Goal: Transaction & Acquisition: Purchase product/service

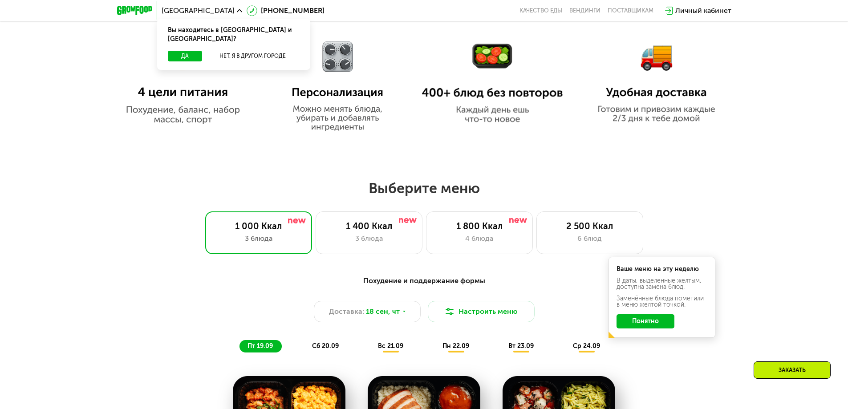
scroll to position [668, 0]
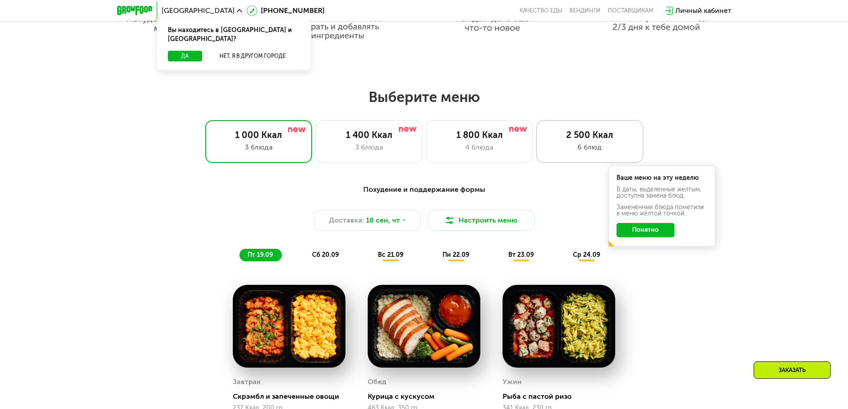
click at [568, 158] on div "2 500 Ккал 6 блюд" at bounding box center [590, 141] width 107 height 43
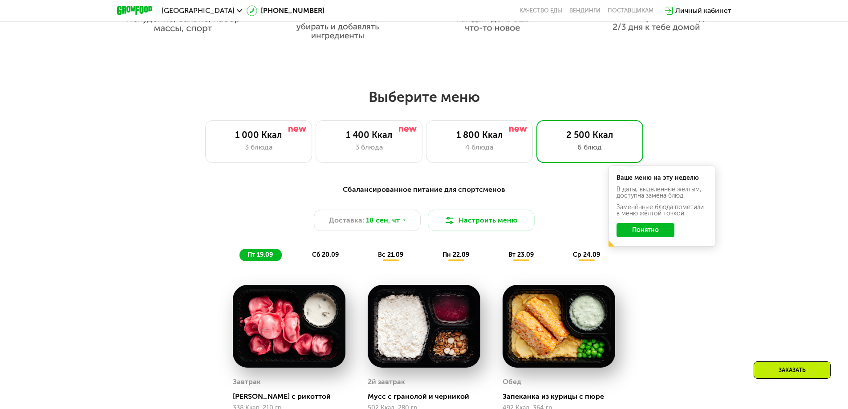
click at [667, 237] on button "Понятно" at bounding box center [646, 230] width 58 height 14
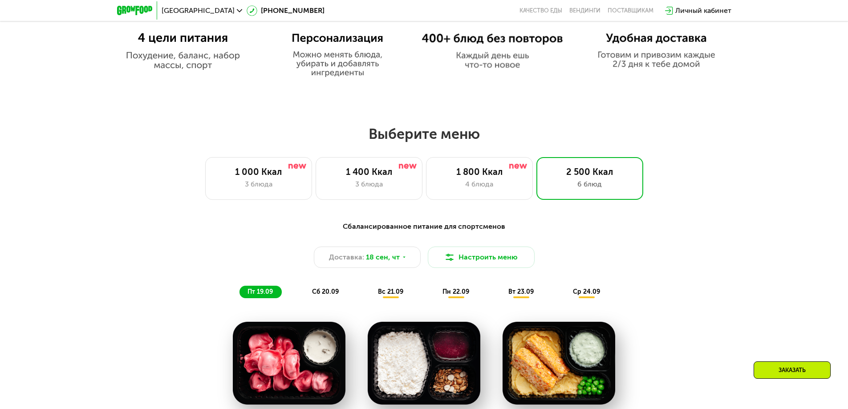
scroll to position [623, 0]
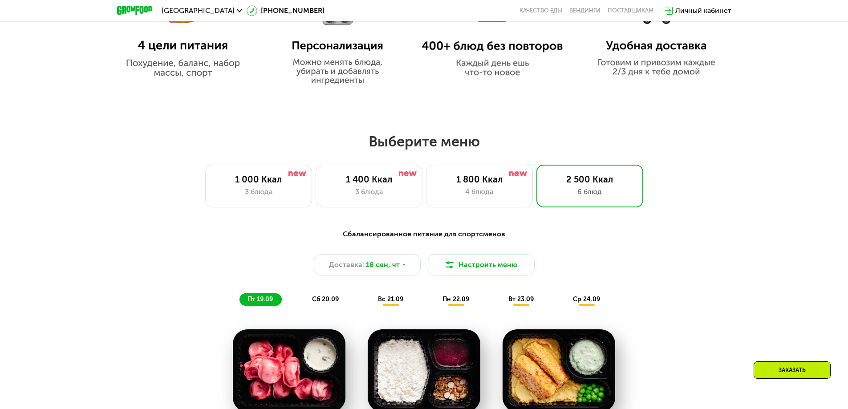
click at [522, 255] on div "Сбалансированное питание для спортсменов Доставка: 18 сен, чт Настроить меню пт…" at bounding box center [424, 267] width 527 height 77
click at [524, 262] on button "Настроить меню" at bounding box center [481, 264] width 107 height 21
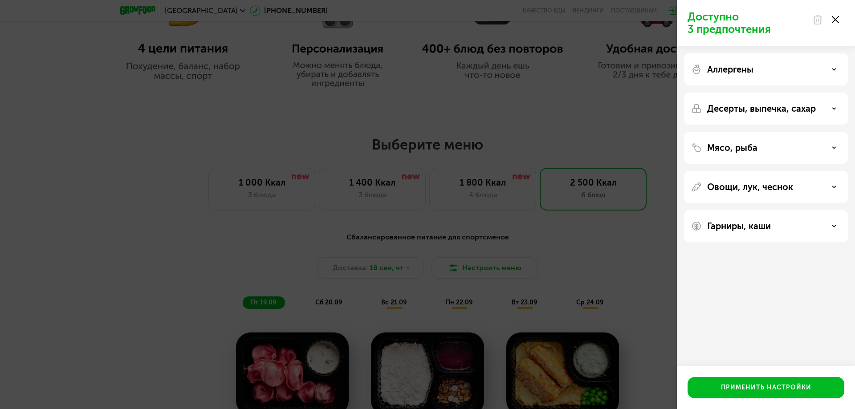
click at [749, 259] on div "Доступно 3 предпочтения Аллергены Десерты, выпечка, сахар Мясо, рыба Овощи, лук…" at bounding box center [766, 204] width 178 height 409
click at [761, 226] on p "Гарниры, каши" at bounding box center [739, 226] width 64 height 11
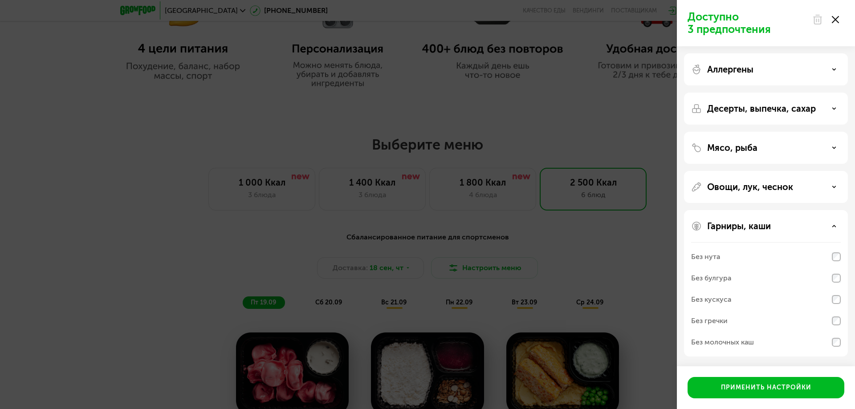
click at [739, 190] on p "Овощи, лук, чеснок" at bounding box center [750, 187] width 86 height 11
click at [724, 151] on p "Мясо, рыба" at bounding box center [732, 147] width 50 height 11
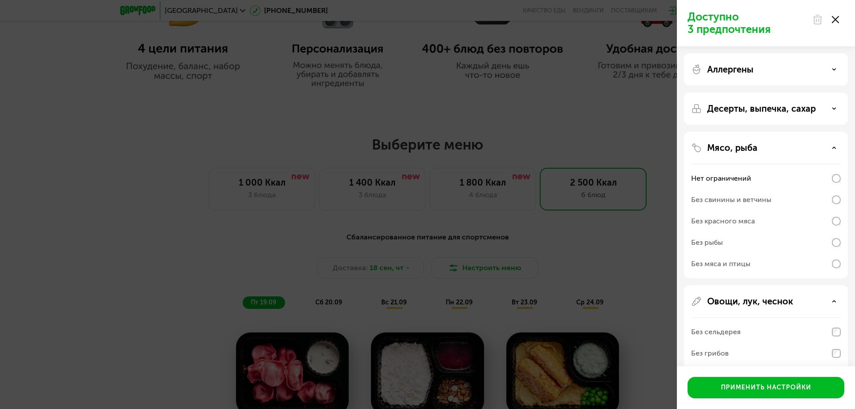
click at [720, 145] on p "Мясо, рыба" at bounding box center [732, 147] width 50 height 11
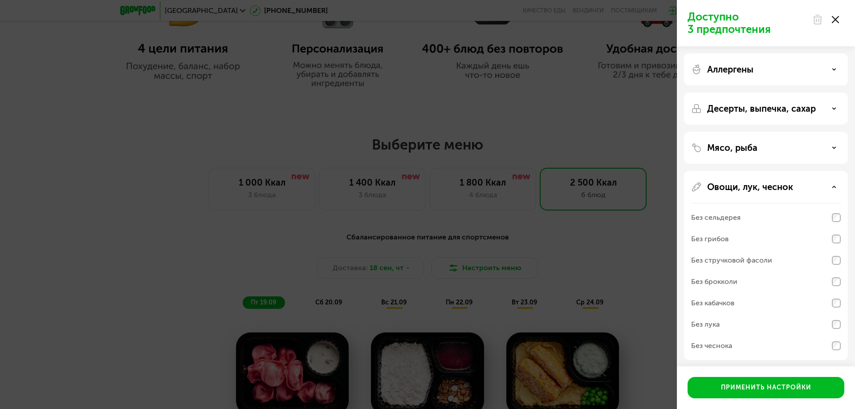
click at [739, 110] on p "Десерты, выпечка, сахар" at bounding box center [761, 108] width 109 height 11
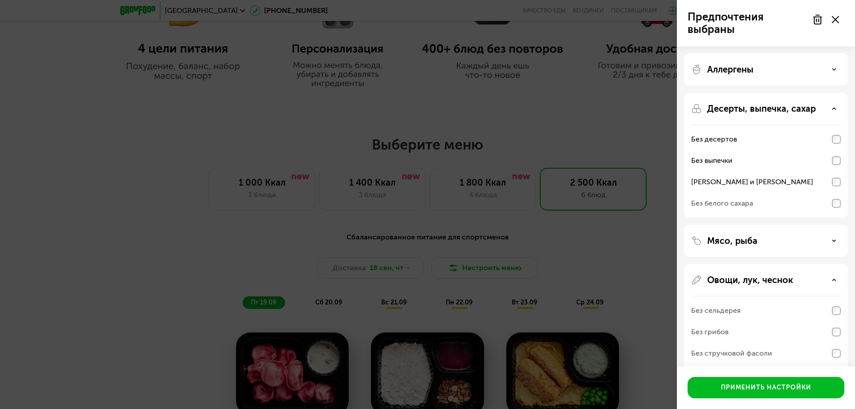
click at [843, 207] on div "Десерты, выпечка, сахар Без десертов Без выпечки Без сэндвичей и круассанов Без…" at bounding box center [766, 155] width 164 height 125
click at [835, 198] on div "Без белого сахара" at bounding box center [766, 203] width 150 height 21
click at [836, 197] on div "Без белого сахара" at bounding box center [766, 203] width 150 height 21
click at [722, 64] on p "Аллергены" at bounding box center [730, 69] width 46 height 11
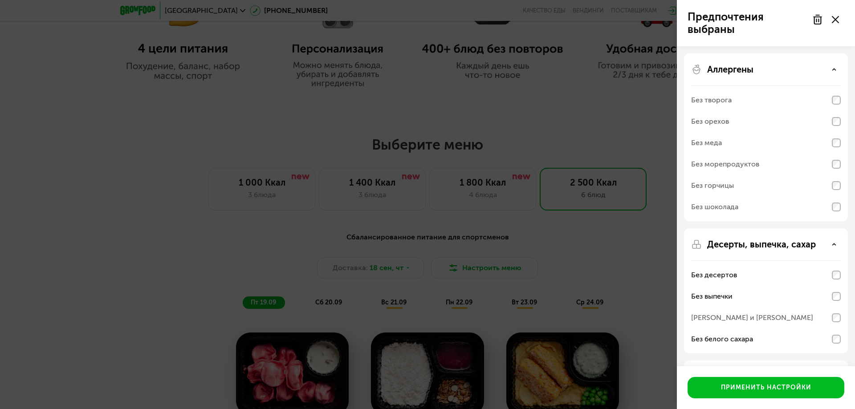
click at [746, 128] on div "Без орехов" at bounding box center [766, 121] width 150 height 21
click at [765, 392] on div "Применить настройки" at bounding box center [766, 387] width 90 height 9
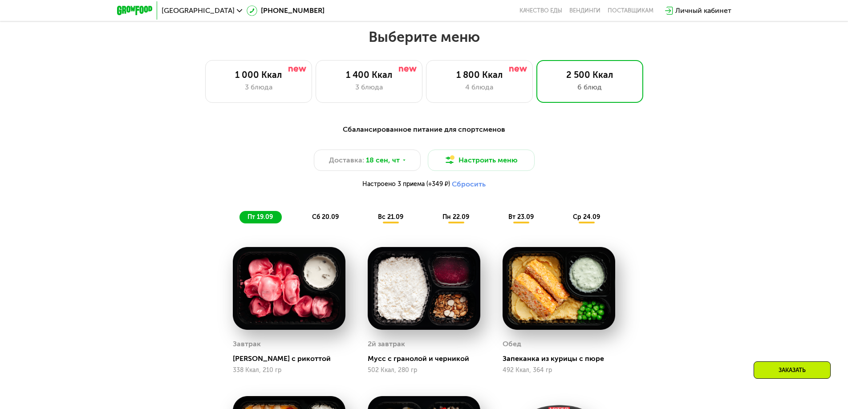
scroll to position [712, 0]
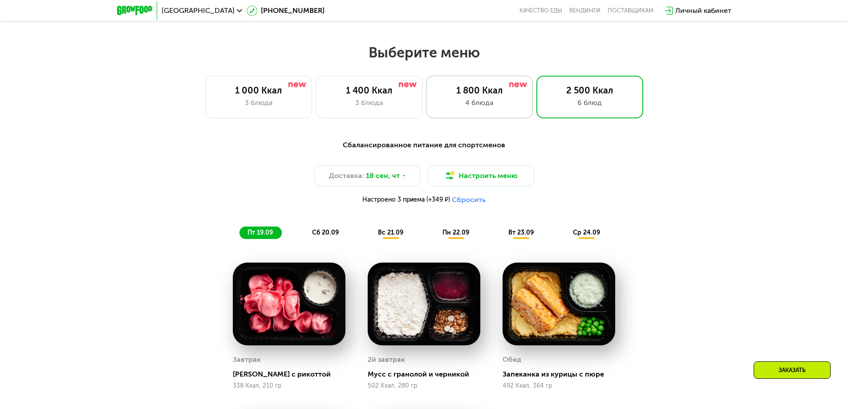
click at [505, 106] on div "4 блюда" at bounding box center [480, 103] width 88 height 11
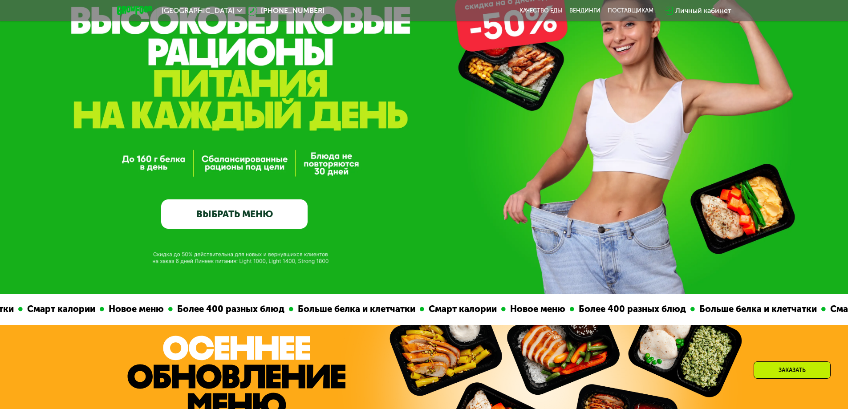
click at [259, 224] on link "ВЫБРАТЬ МЕНЮ" at bounding box center [234, 213] width 147 height 29
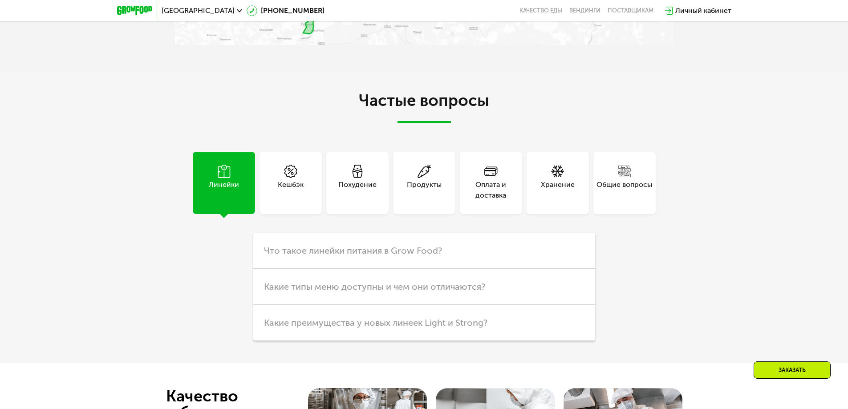
scroll to position [2564, 0]
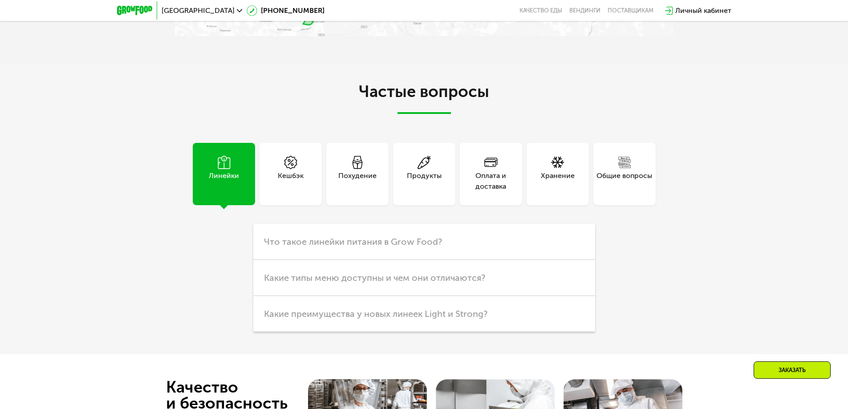
click at [375, 192] on div "Похудение" at bounding box center [357, 181] width 38 height 21
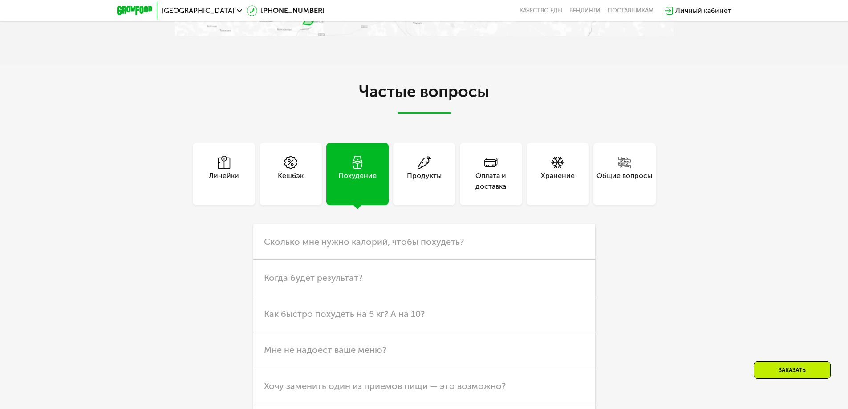
click at [425, 192] on div "Продукты" at bounding box center [424, 181] width 35 height 21
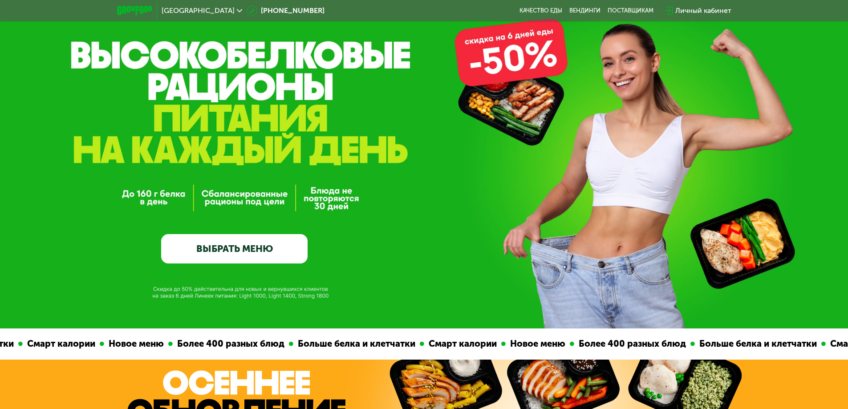
scroll to position [0, 0]
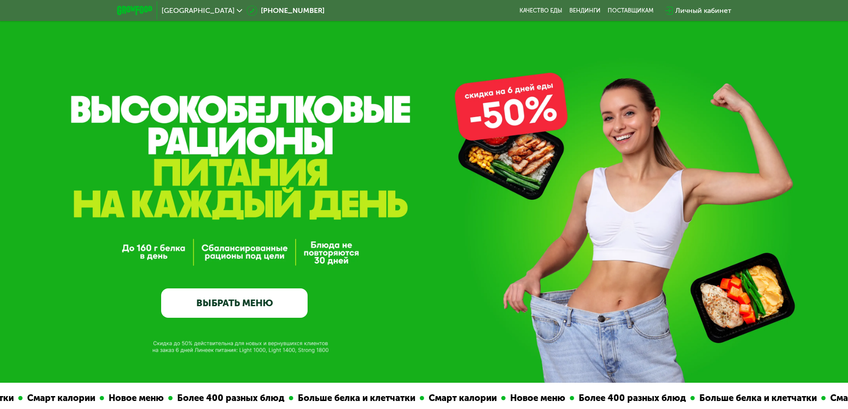
click at [269, 307] on link "ВЫБРАТЬ МЕНЮ" at bounding box center [234, 303] width 147 height 29
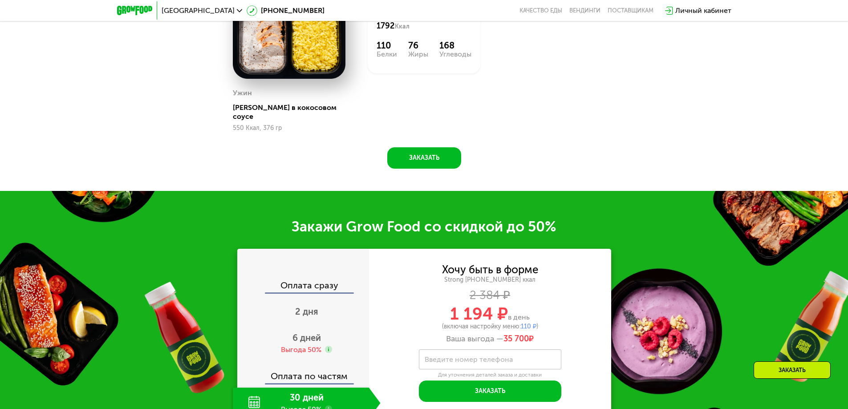
scroll to position [1184, 0]
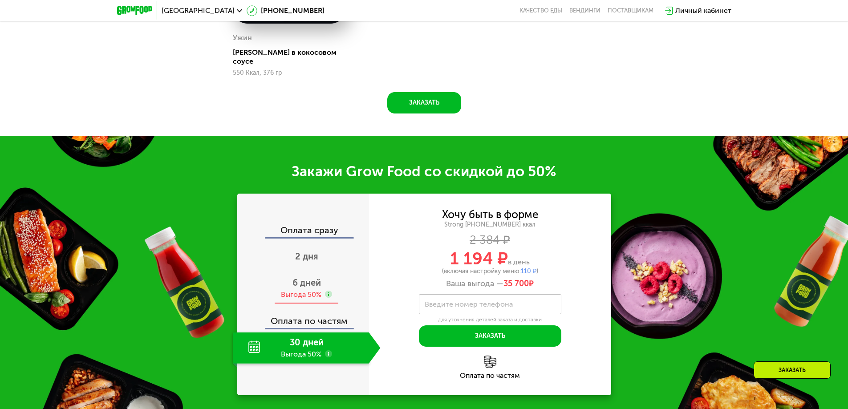
click at [314, 277] on span "6 дней" at bounding box center [307, 282] width 28 height 11
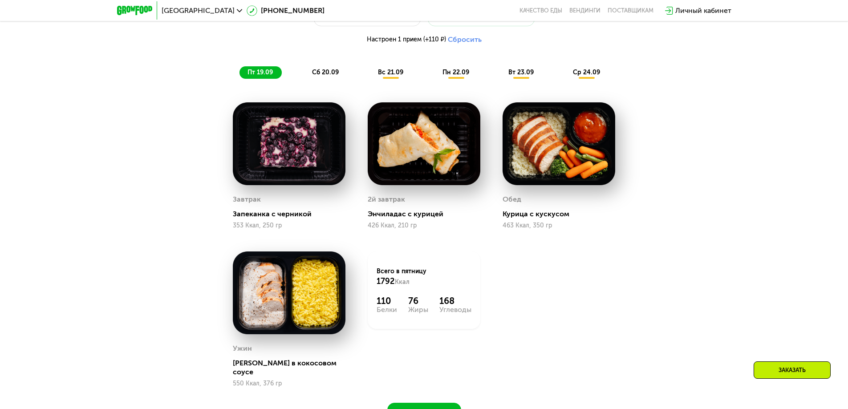
scroll to position [872, 0]
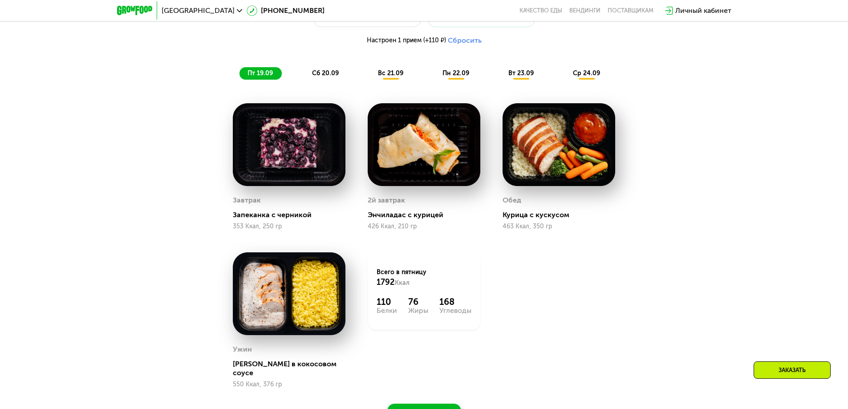
click at [320, 75] on span "сб 20.09" at bounding box center [325, 73] width 27 height 8
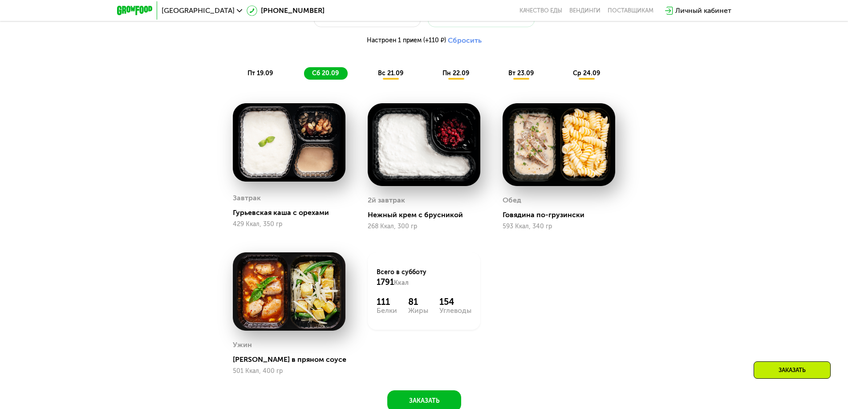
drag, startPoint x: 440, startPoint y: 150, endPoint x: 736, endPoint y: 256, distance: 314.9
click at [736, 256] on div "Сбалансированное питание на каждый день Доставка: 18 сен, чт Настроить меню Нас…" at bounding box center [424, 201] width 848 height 466
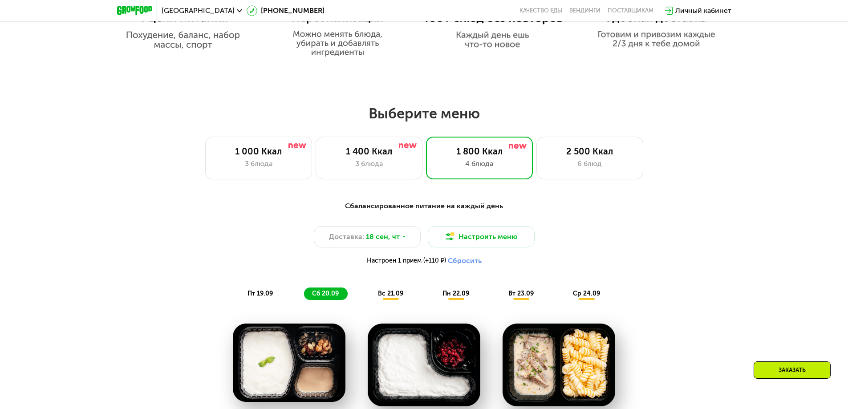
scroll to position [649, 0]
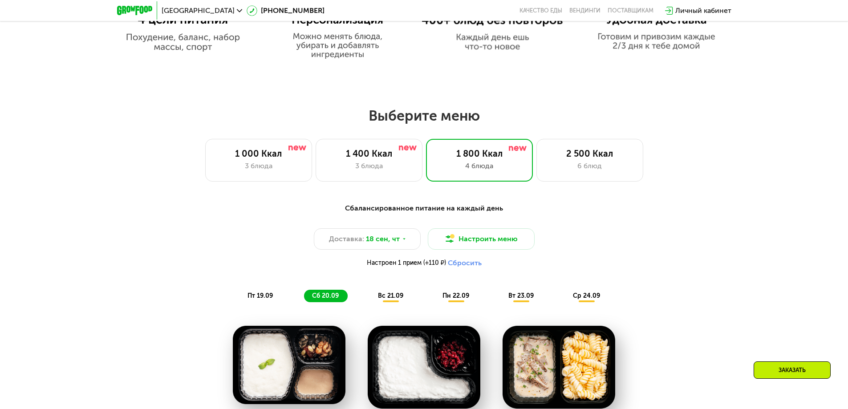
click at [691, 9] on div "Личный кабинет" at bounding box center [704, 10] width 56 height 11
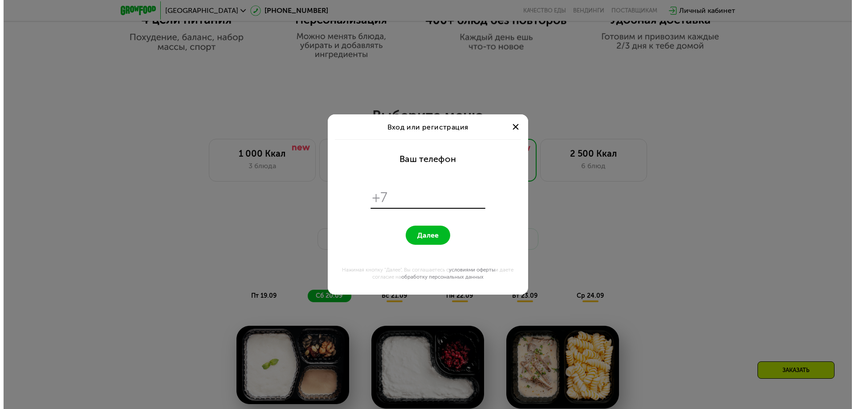
scroll to position [0, 0]
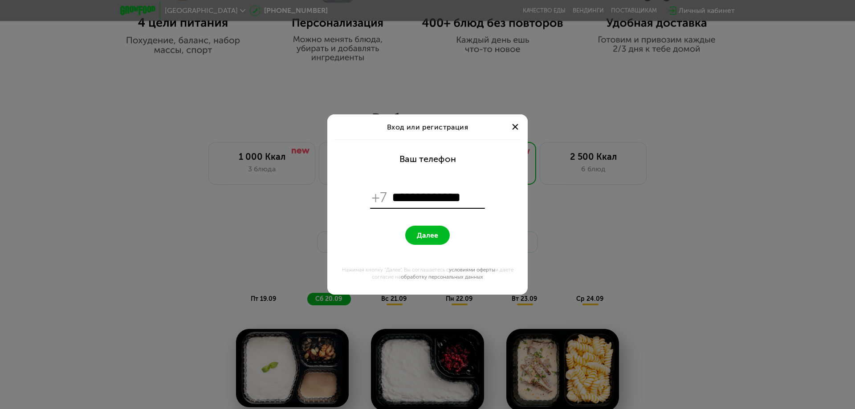
type input "**********"
click at [405, 226] on button "Далее" at bounding box center [427, 235] width 45 height 19
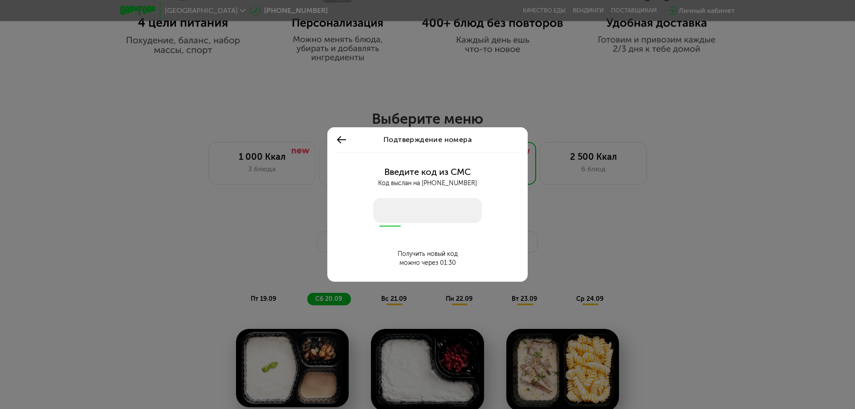
click at [464, 213] on input "number" at bounding box center [427, 210] width 109 height 25
type input "****"
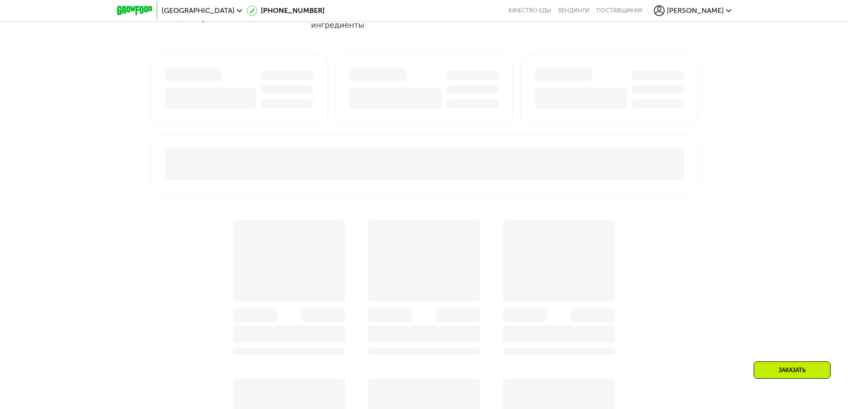
scroll to position [619, 0]
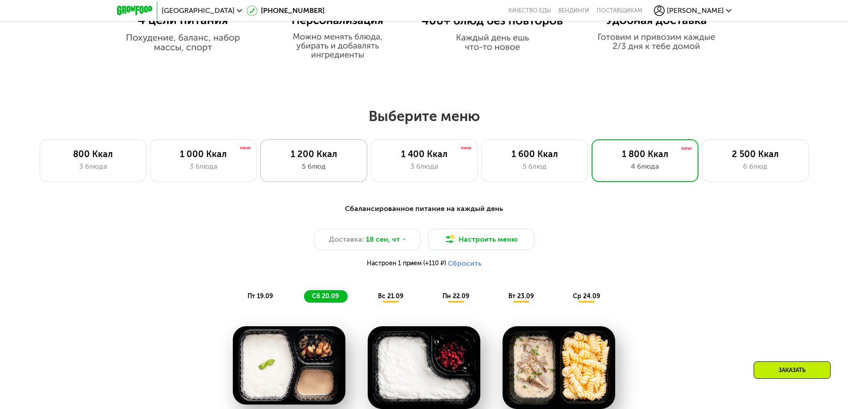
click at [323, 172] on div "5 блюд" at bounding box center [314, 166] width 88 height 11
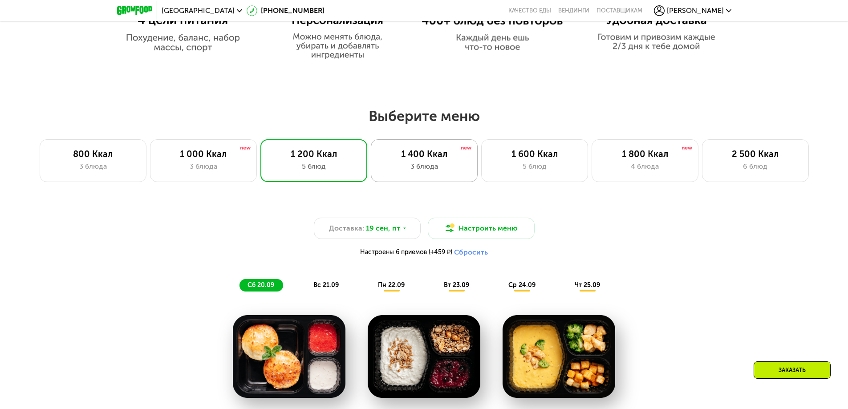
click at [388, 178] on div "1 400 Ккал 3 блюда" at bounding box center [424, 160] width 107 height 43
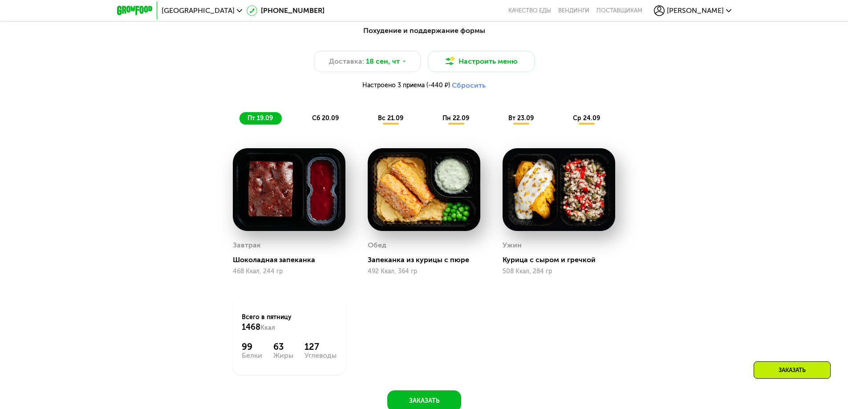
scroll to position [753, 0]
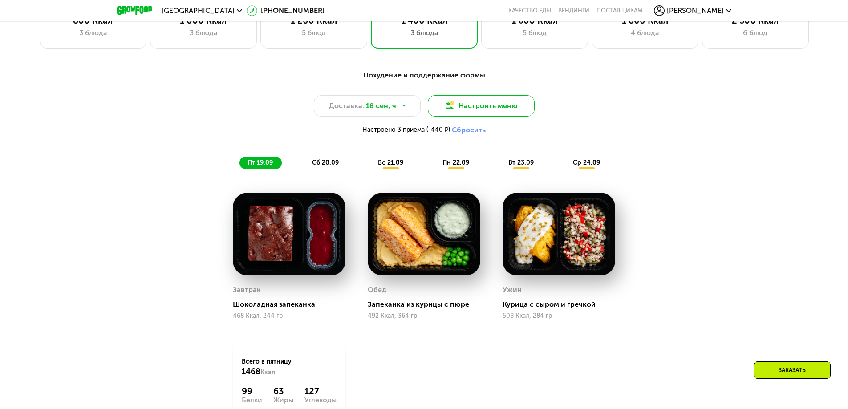
click at [486, 106] on button "Настроить меню" at bounding box center [481, 105] width 107 height 21
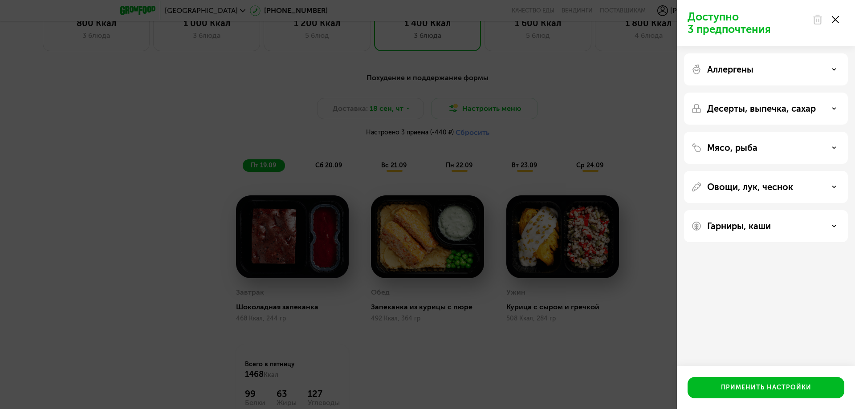
click at [746, 219] on div "Гарниры, каши" at bounding box center [766, 226] width 164 height 32
click at [751, 226] on p "Гарниры, каши" at bounding box center [739, 226] width 64 height 11
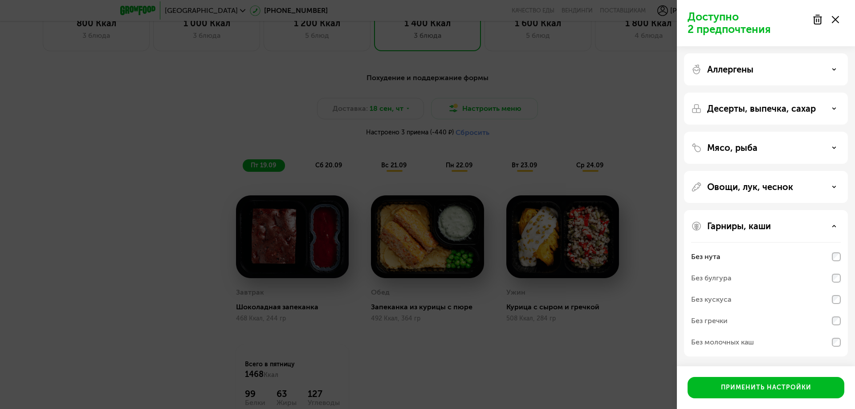
click at [840, 305] on div "Без кускуса" at bounding box center [766, 299] width 150 height 21
click at [772, 390] on div "Применить настройки" at bounding box center [766, 387] width 90 height 9
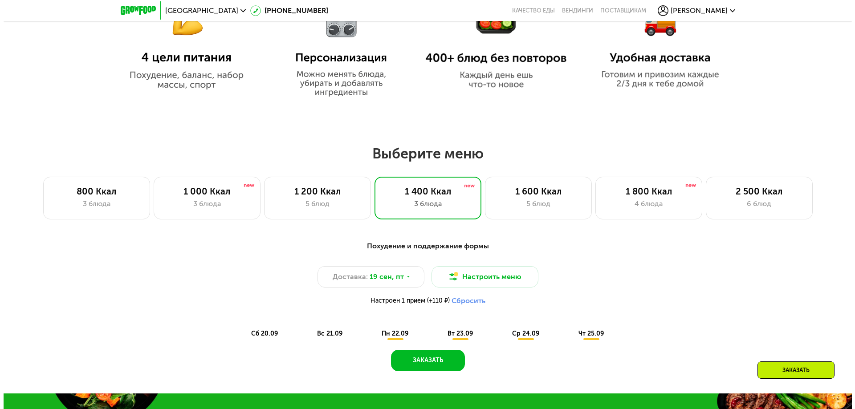
scroll to position [575, 0]
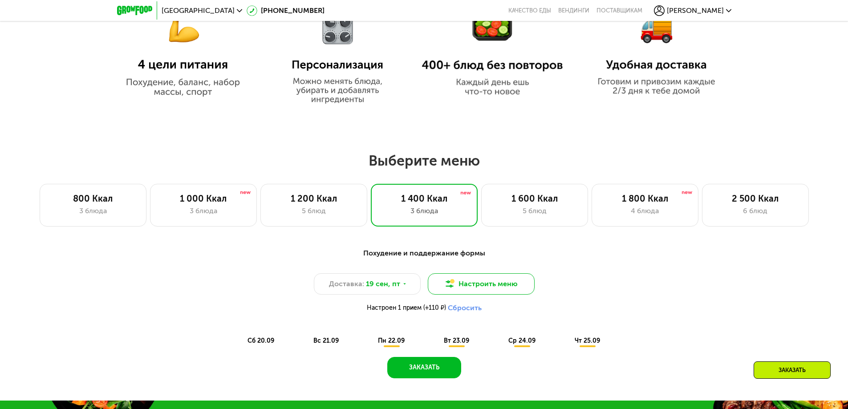
click at [472, 280] on button "Настроить меню" at bounding box center [481, 283] width 107 height 21
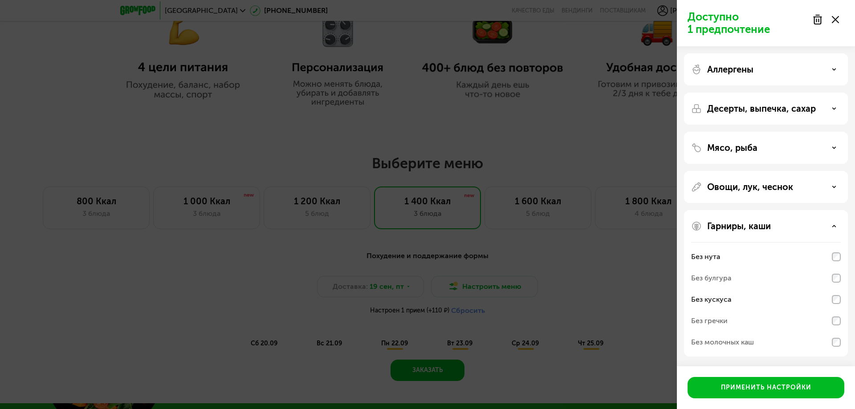
click at [758, 191] on p "Овощи, лук, чеснок" at bounding box center [750, 187] width 86 height 11
click at [750, 218] on div "Без сельдерея" at bounding box center [766, 217] width 150 height 21
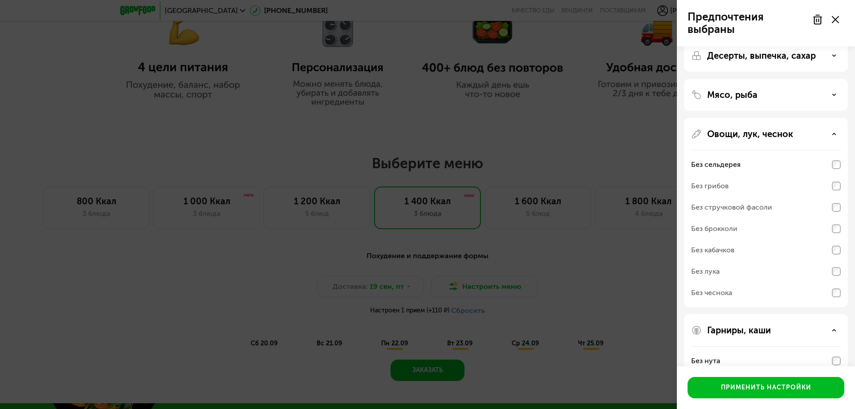
scroll to position [0, 0]
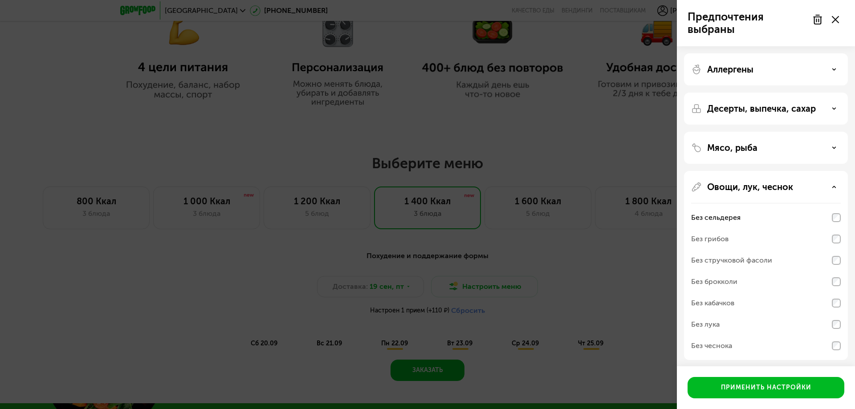
click at [741, 155] on div "Мясо, рыба" at bounding box center [766, 148] width 164 height 32
click at [837, 150] on div "Мясо, рыба" at bounding box center [766, 147] width 150 height 11
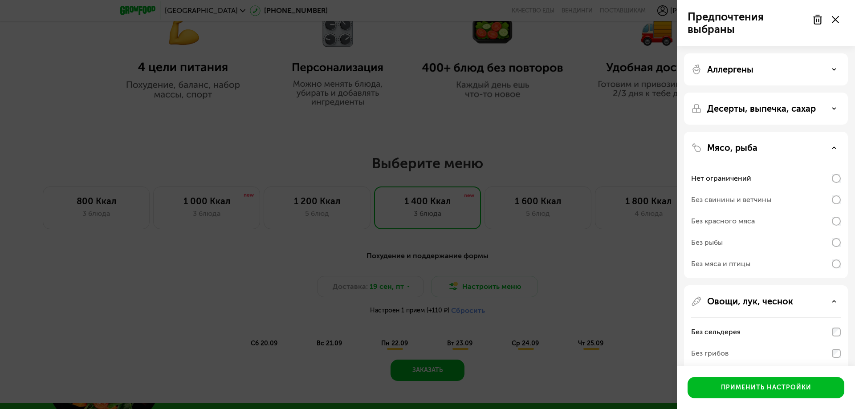
drag, startPoint x: 816, startPoint y: 97, endPoint x: 819, endPoint y: 101, distance: 4.7
click at [816, 97] on div "Десерты, выпечка, сахар" at bounding box center [766, 109] width 164 height 32
click at [819, 101] on div "Десерты, выпечка, сахар" at bounding box center [766, 109] width 164 height 32
click at [826, 106] on div "Десерты, выпечка, сахар" at bounding box center [766, 108] width 150 height 11
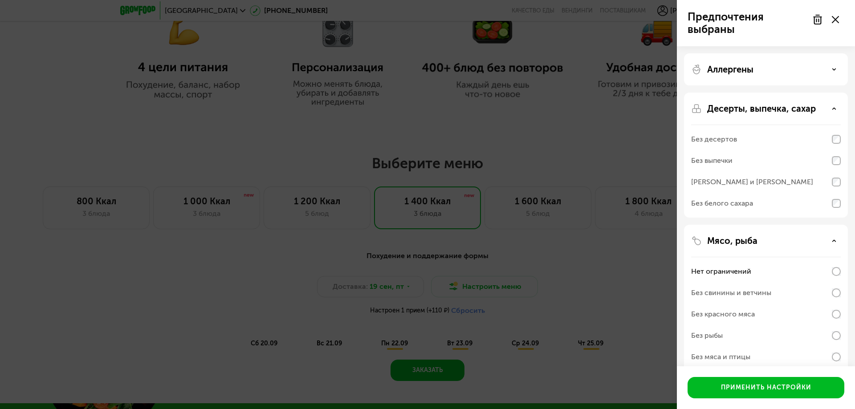
click at [840, 140] on div "Десерты, выпечка, сахар Без десертов Без выпечки Без сэндвичей и круассанов Без…" at bounding box center [766, 155] width 164 height 125
click at [760, 70] on div "Аллергены" at bounding box center [766, 69] width 150 height 11
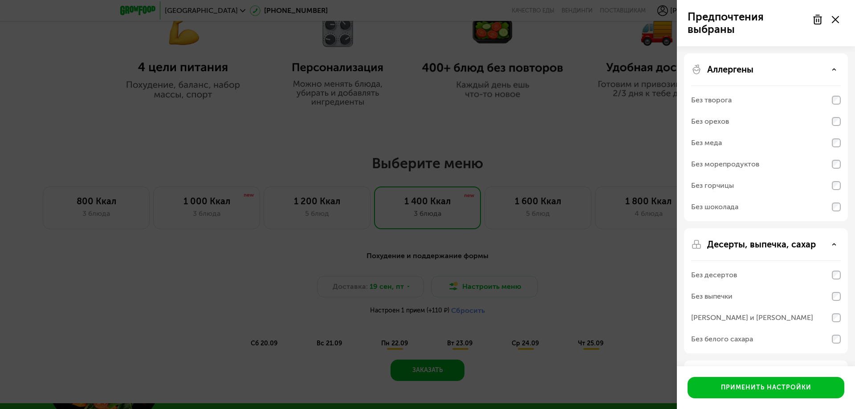
click at [760, 70] on div "Аллергены" at bounding box center [766, 69] width 150 height 11
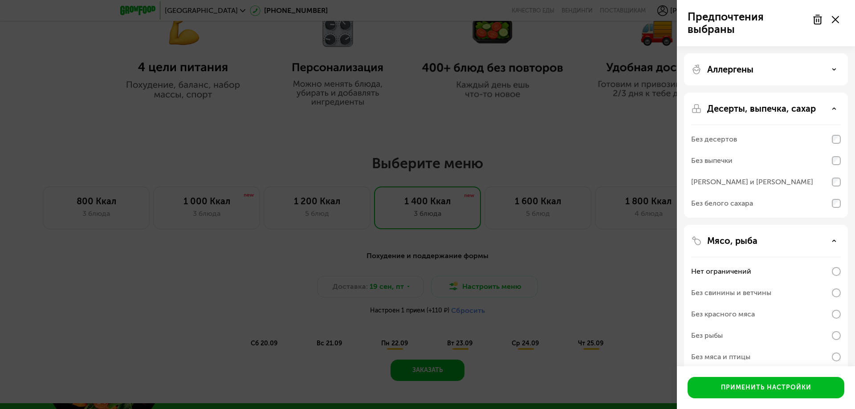
click at [821, 20] on use at bounding box center [818, 19] width 8 height 9
click at [802, 206] on div "Без белого сахара" at bounding box center [766, 203] width 150 height 21
click at [757, 385] on div "Применить настройки" at bounding box center [766, 387] width 90 height 9
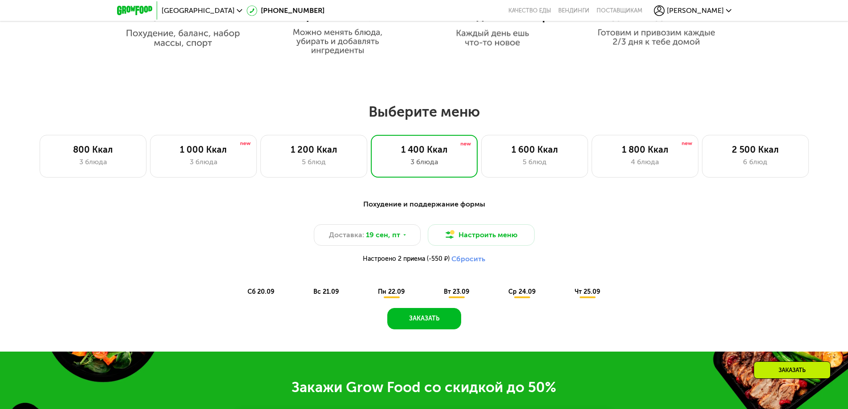
scroll to position [753, 0]
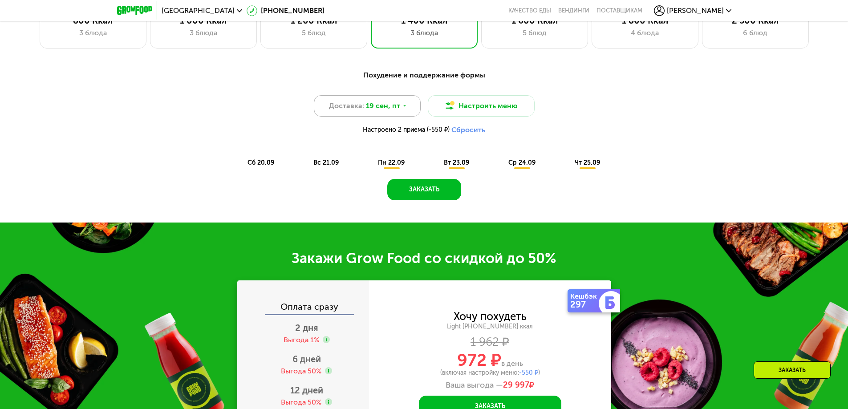
click at [401, 113] on div "Доставка: 19 сен, пт" at bounding box center [367, 105] width 107 height 21
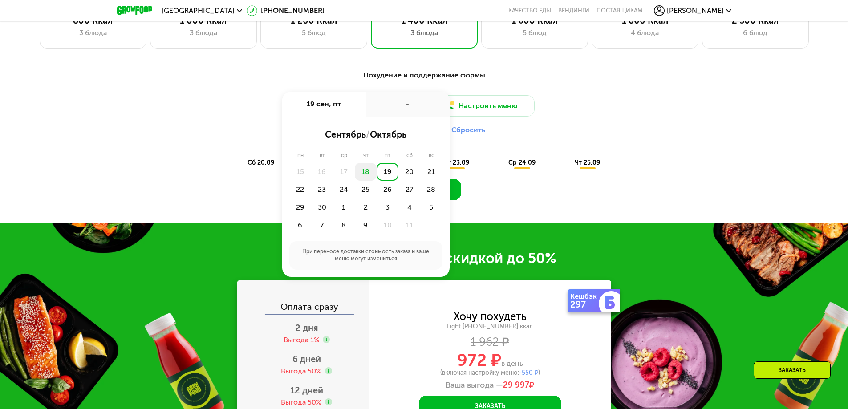
click at [370, 178] on div "18" at bounding box center [366, 172] width 22 height 18
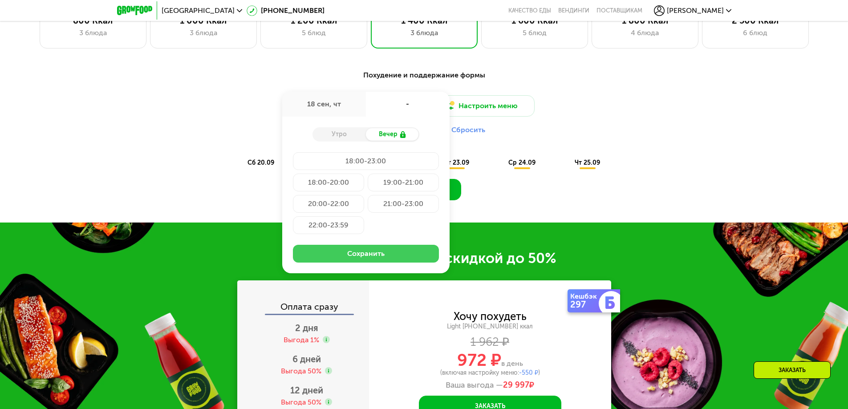
click at [367, 258] on button "Сохранить" at bounding box center [366, 254] width 146 height 18
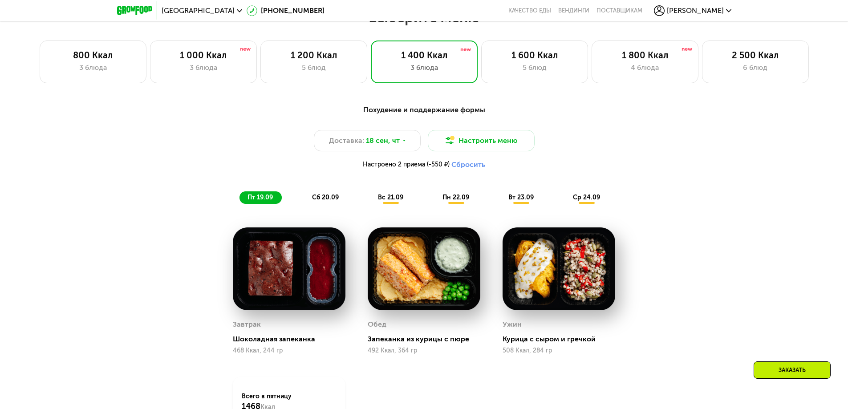
scroll to position [708, 0]
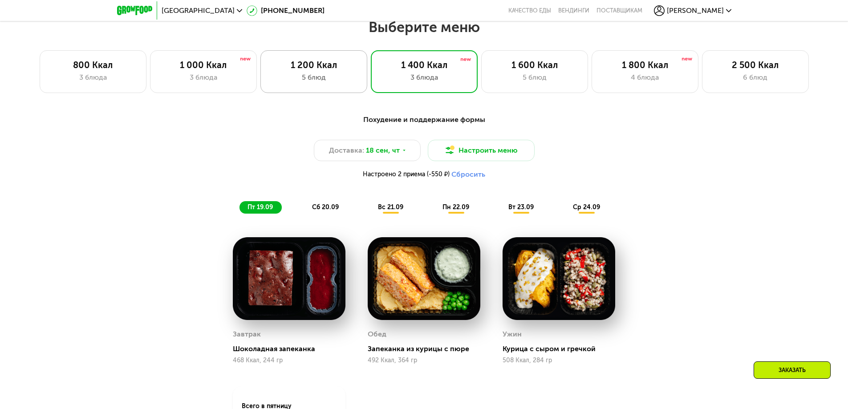
click at [346, 80] on div "5 блюд" at bounding box center [314, 77] width 88 height 11
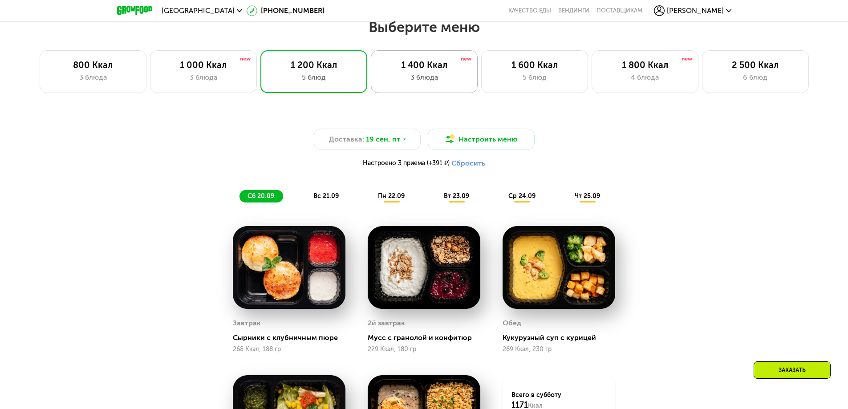
click at [411, 78] on div "3 блюда" at bounding box center [424, 77] width 88 height 11
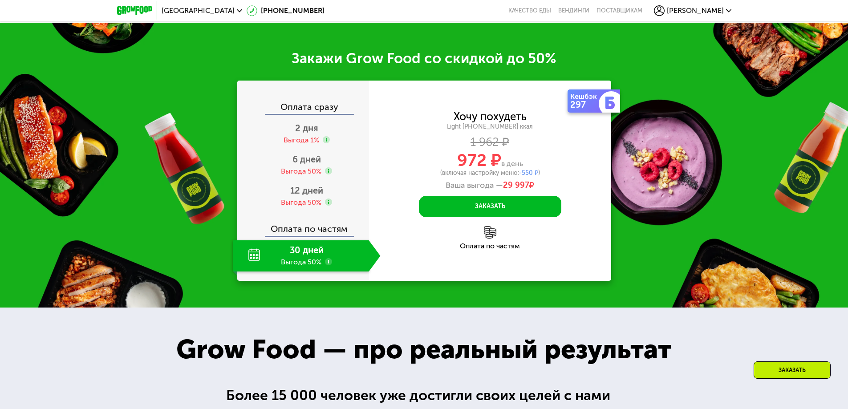
scroll to position [1198, 0]
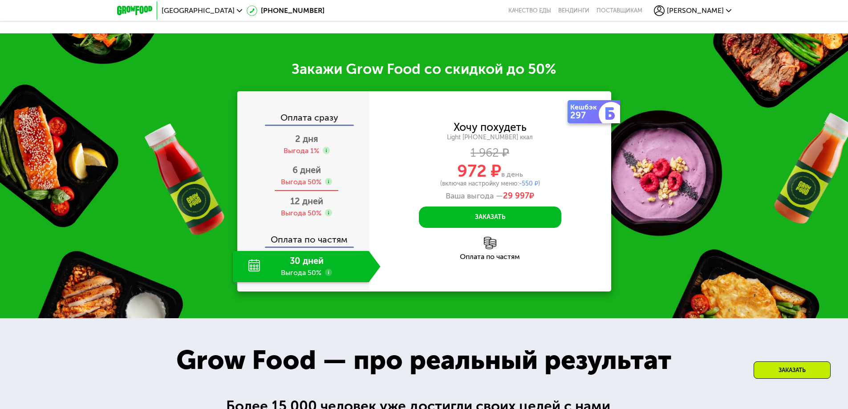
click at [302, 183] on div "Выгода 50%" at bounding box center [301, 182] width 41 height 10
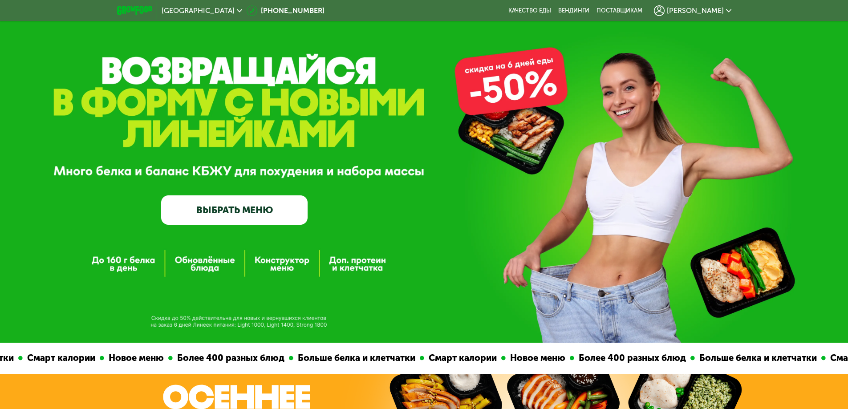
scroll to position [0, 0]
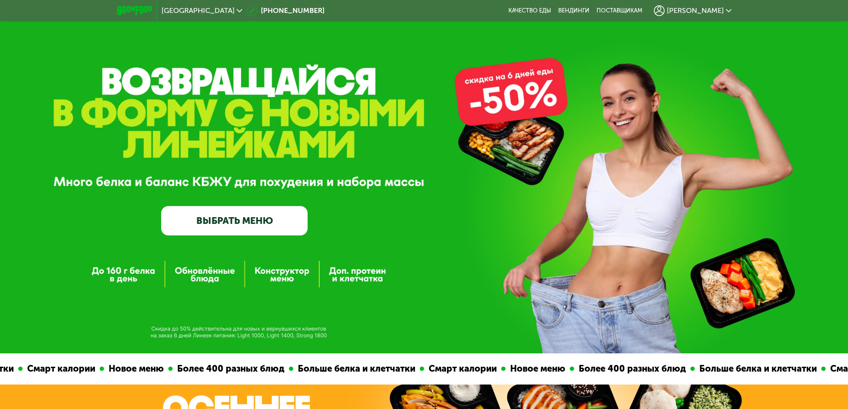
click at [283, 229] on link "ВЫБРАТЬ МЕНЮ" at bounding box center [234, 220] width 147 height 29
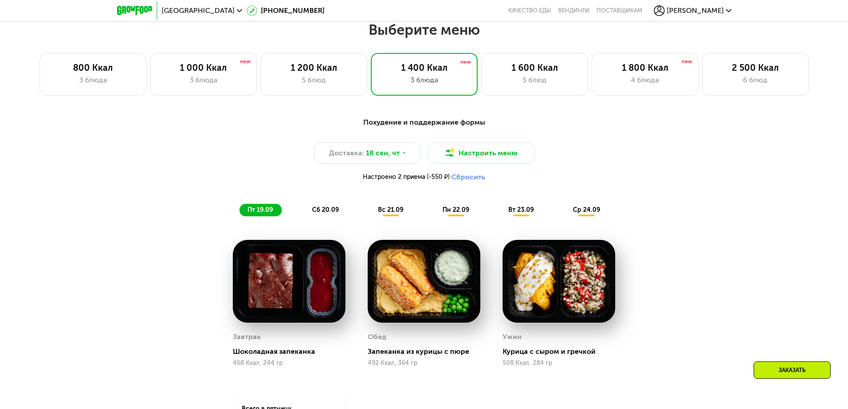
scroll to position [708, 0]
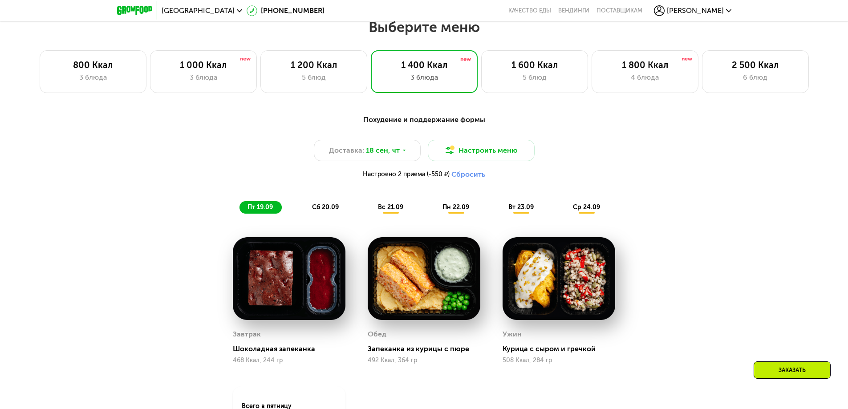
click at [475, 173] on button "Сбросить" at bounding box center [469, 174] width 34 height 9
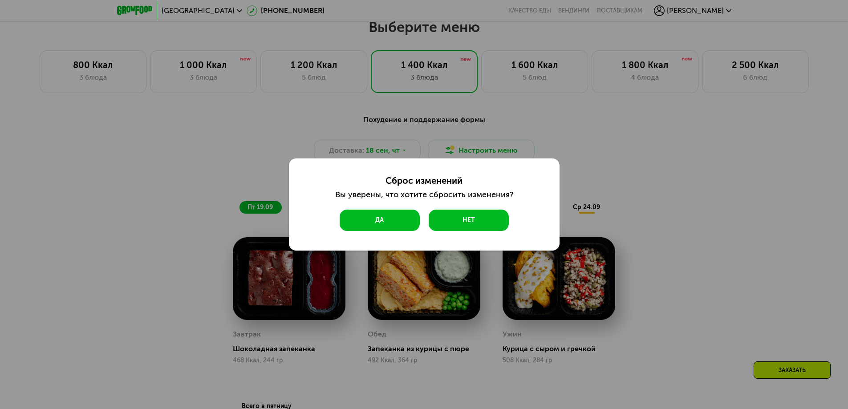
click at [388, 217] on button "Да" at bounding box center [380, 220] width 80 height 21
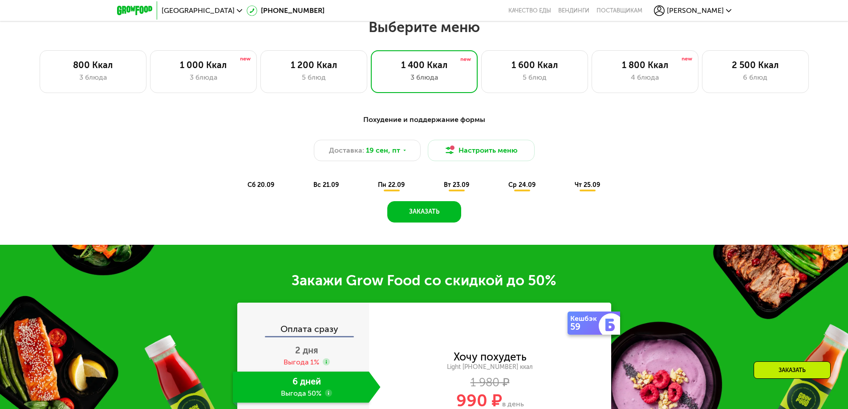
drag, startPoint x: 486, startPoint y: 183, endPoint x: 464, endPoint y: 187, distance: 22.6
click at [477, 186] on div "сб 20.09 вс 21.09 пн 22.09 вт 23.09 ср 24.09 чт 25.09" at bounding box center [425, 185] width 370 height 12
click at [462, 188] on span "вт 23.09" at bounding box center [456, 185] width 25 height 8
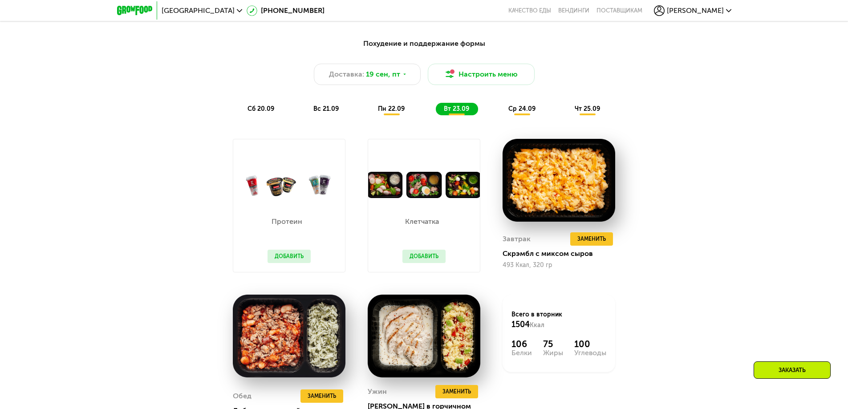
scroll to position [798, 0]
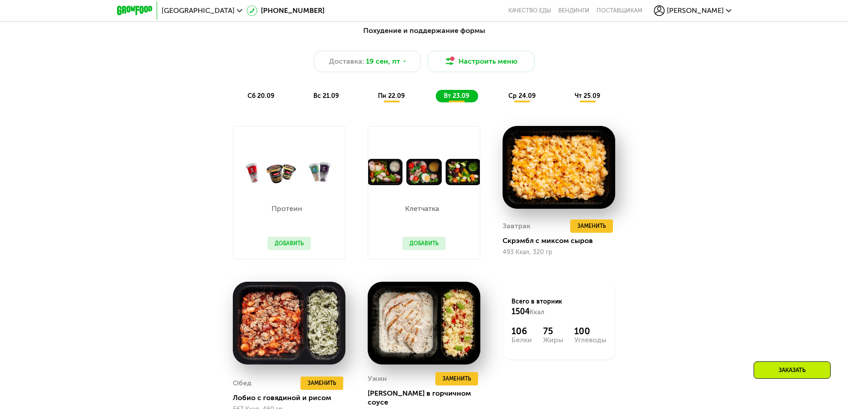
click at [394, 98] on span "пн 22.09" at bounding box center [391, 96] width 27 height 8
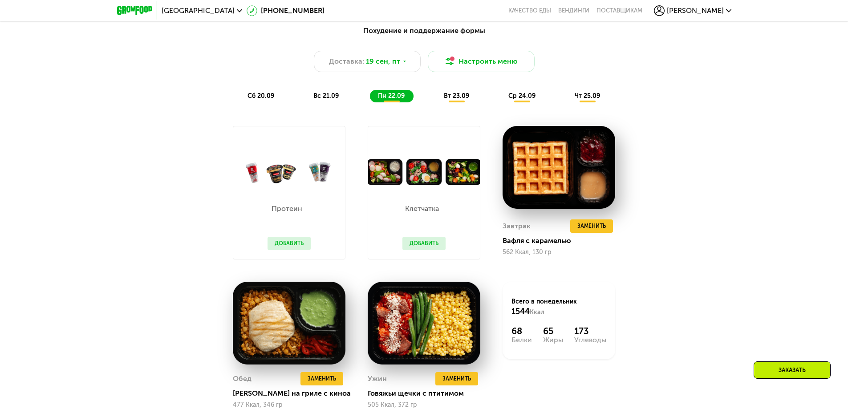
click at [296, 248] on button "Добавить" at bounding box center [289, 243] width 43 height 13
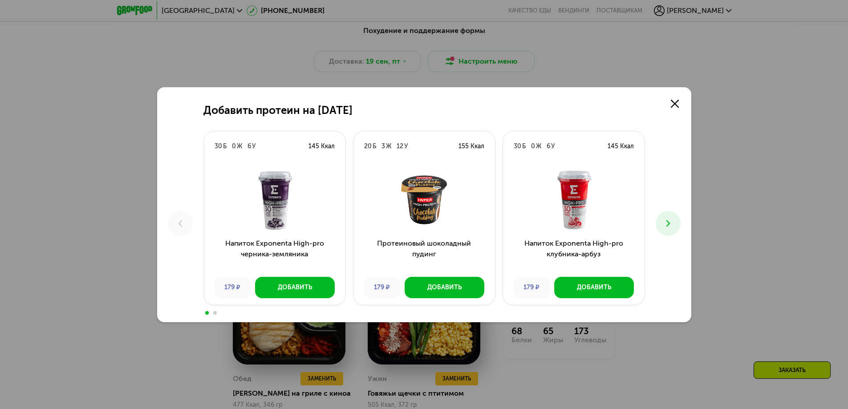
click at [677, 224] on button at bounding box center [668, 223] width 25 height 25
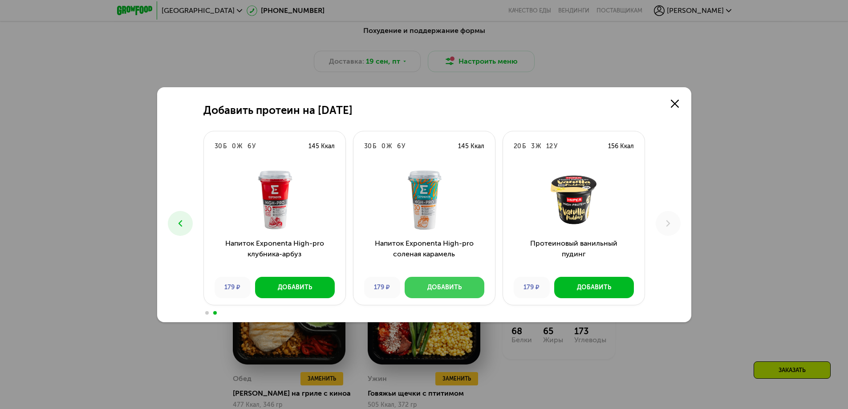
click at [479, 283] on button "Добавить" at bounding box center [445, 287] width 80 height 21
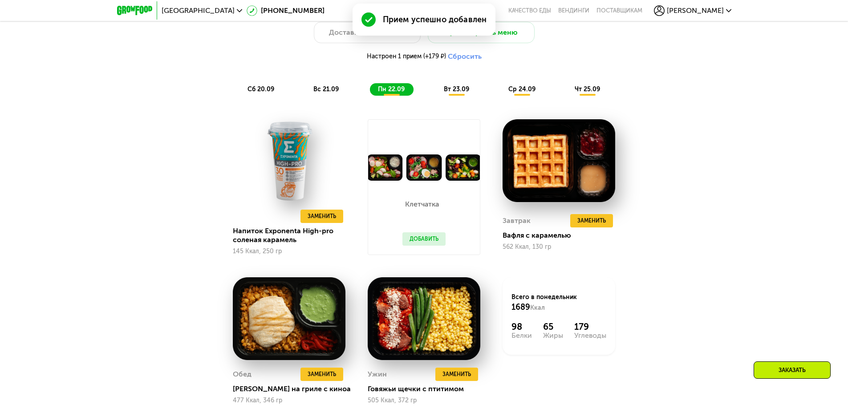
scroll to position [842, 0]
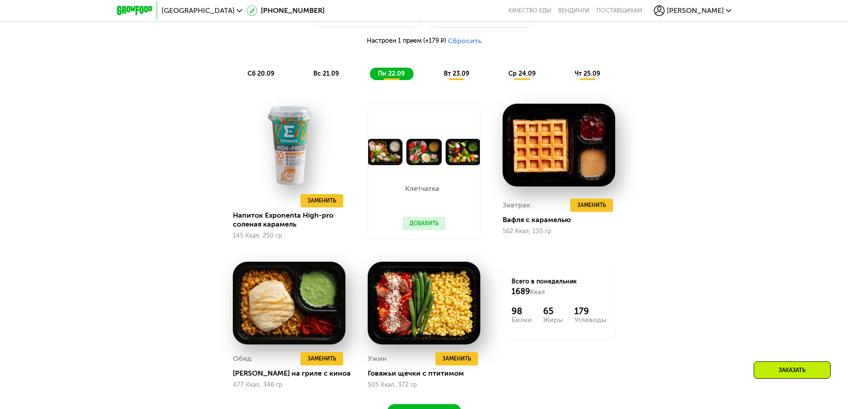
drag, startPoint x: 595, startPoint y: 207, endPoint x: 769, endPoint y: 209, distance: 173.7
click at [769, 209] on div "Похудение и поддержание формы Доставка: 19 сен, пт Настроить меню Настроен 1 пр…" at bounding box center [424, 208] width 848 height 480
click at [600, 207] on span "Заменить" at bounding box center [592, 205] width 28 height 9
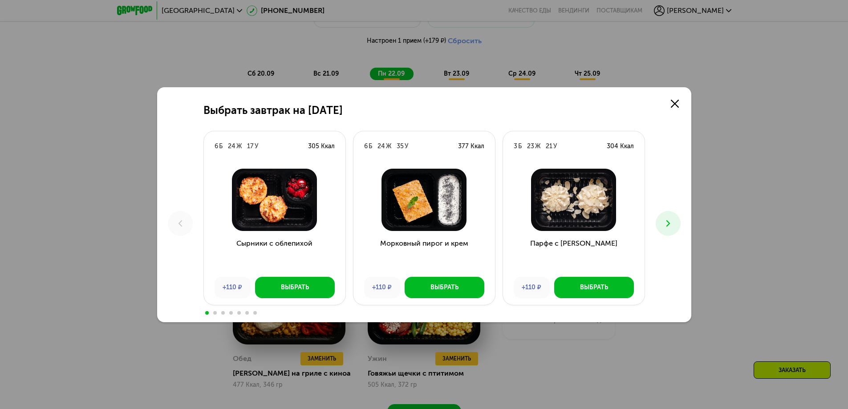
click at [663, 219] on icon at bounding box center [668, 223] width 11 height 11
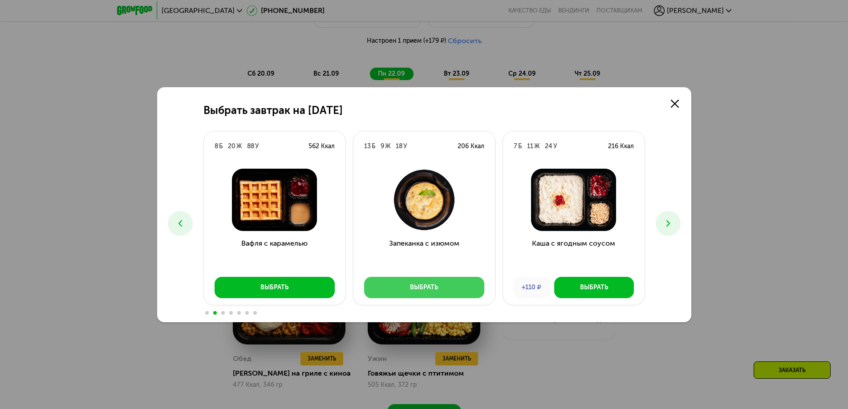
click at [440, 289] on button "Выбрать" at bounding box center [424, 287] width 120 height 21
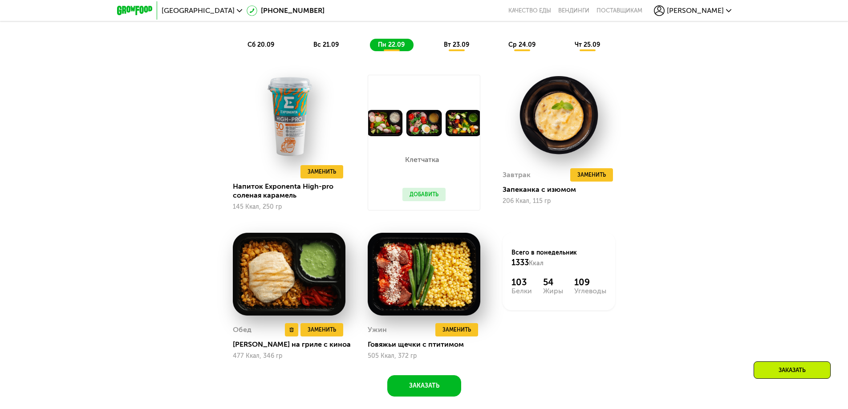
scroll to position [887, 0]
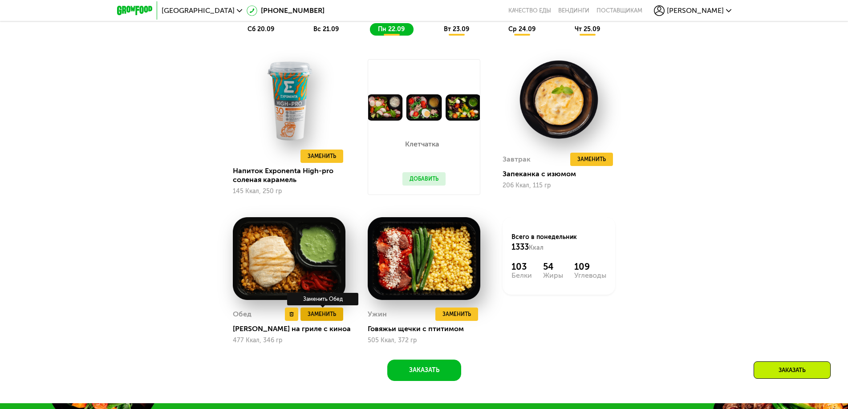
click at [325, 319] on span "Заменить" at bounding box center [322, 314] width 28 height 9
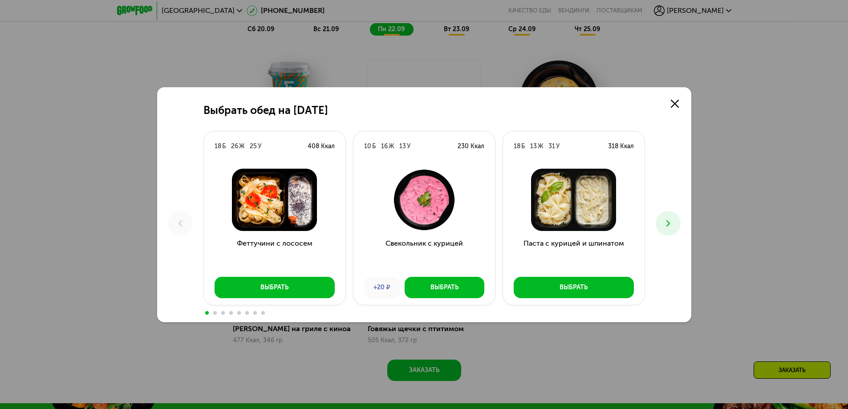
click at [670, 227] on icon at bounding box center [668, 223] width 11 height 11
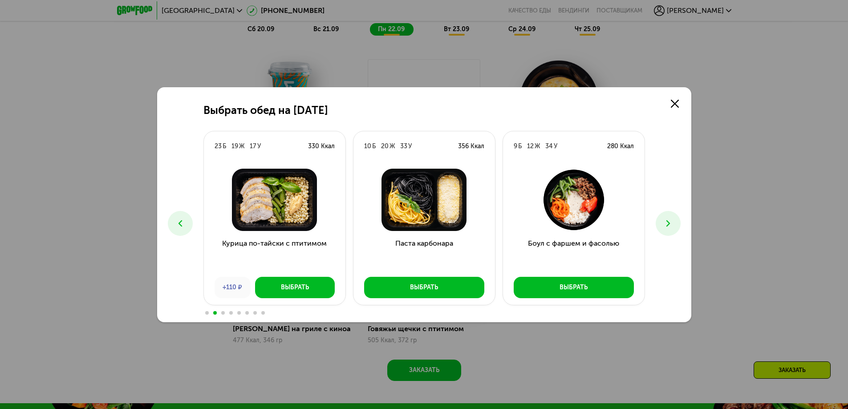
click at [670, 227] on icon at bounding box center [668, 223] width 11 height 11
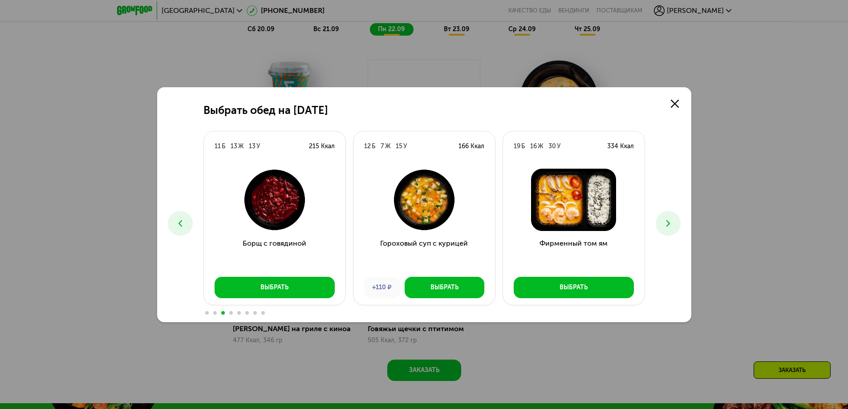
click at [669, 221] on icon at bounding box center [668, 223] width 11 height 11
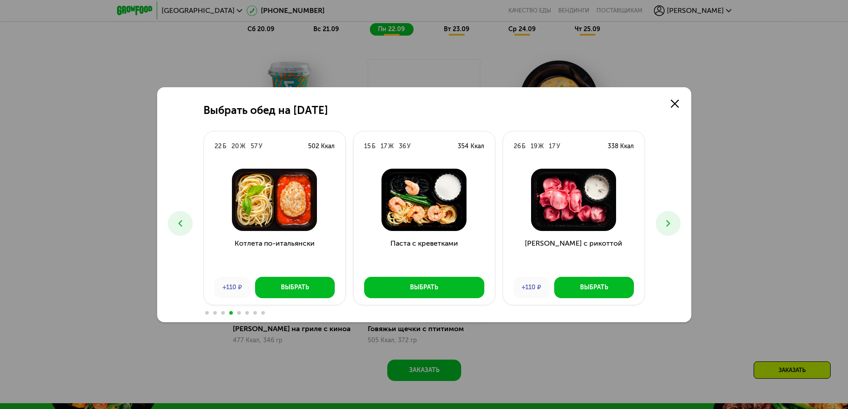
click at [664, 221] on icon at bounding box center [668, 223] width 11 height 11
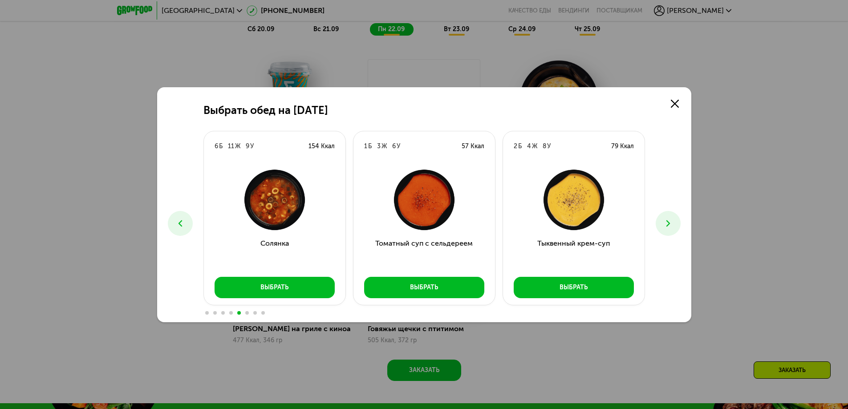
click at [666, 224] on icon at bounding box center [668, 223] width 11 height 11
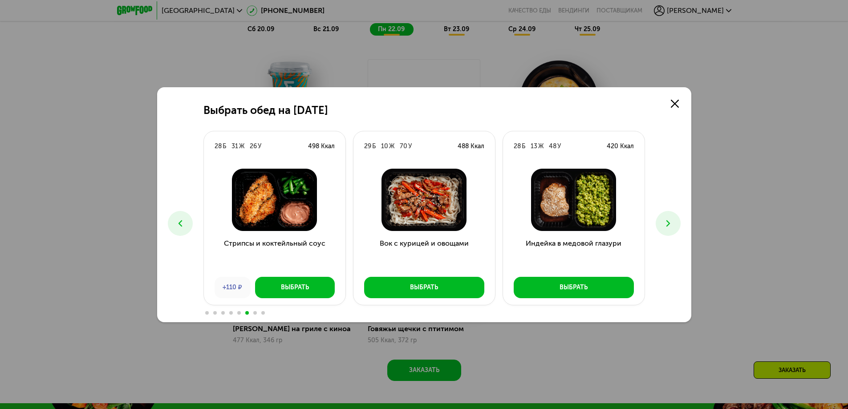
click at [670, 221] on icon at bounding box center [668, 223] width 11 height 11
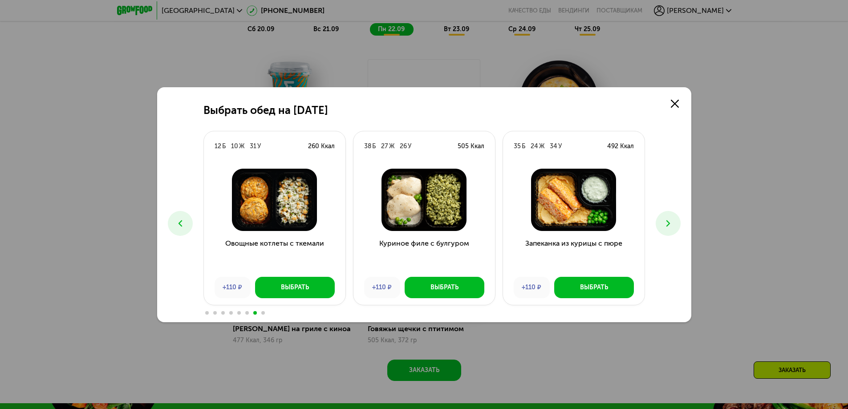
click at [664, 218] on icon at bounding box center [668, 223] width 11 height 11
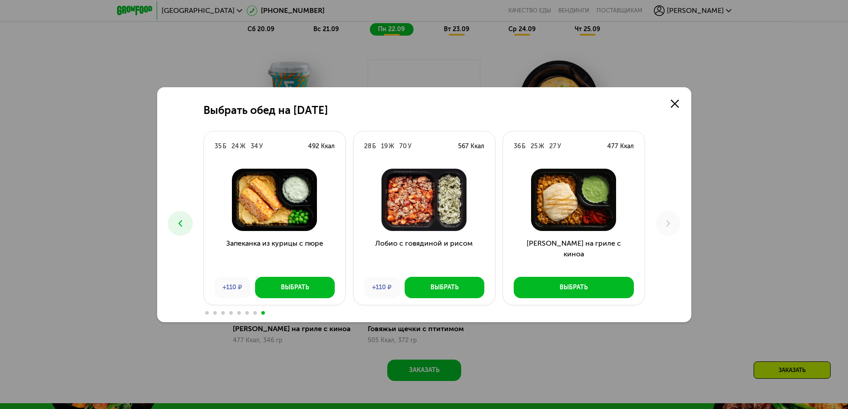
click at [179, 222] on icon at bounding box center [180, 223] width 11 height 11
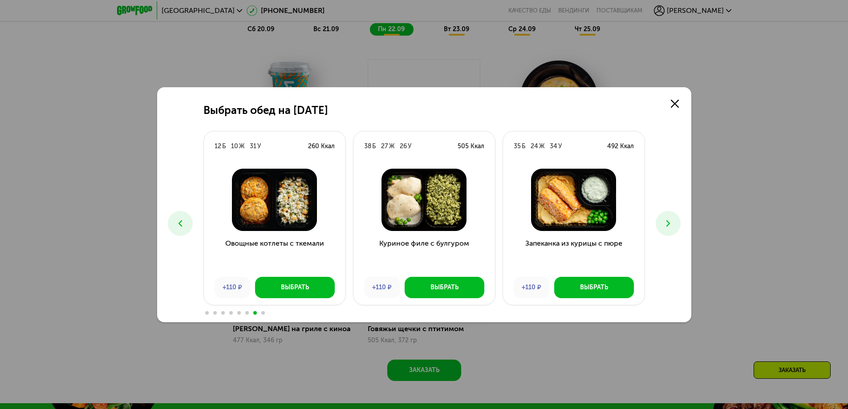
click at [179, 222] on icon at bounding box center [180, 223] width 11 height 11
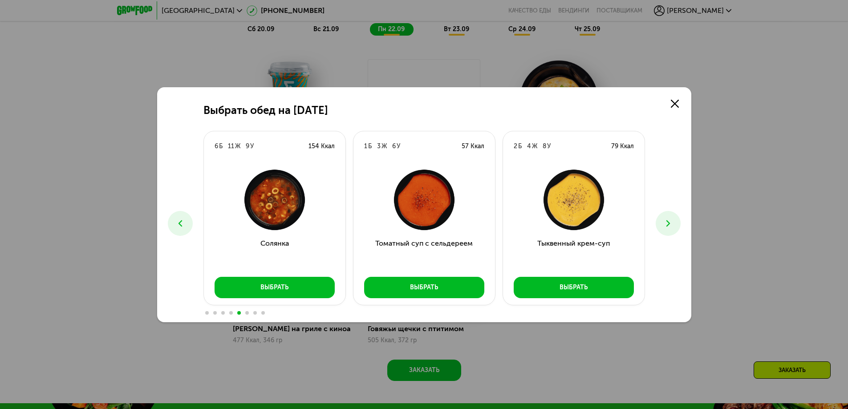
click at [179, 222] on icon at bounding box center [180, 223] width 11 height 11
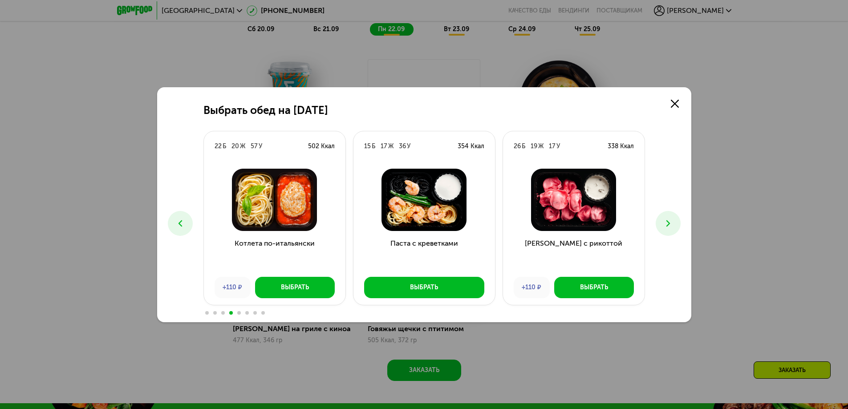
click at [179, 222] on icon at bounding box center [180, 223] width 11 height 11
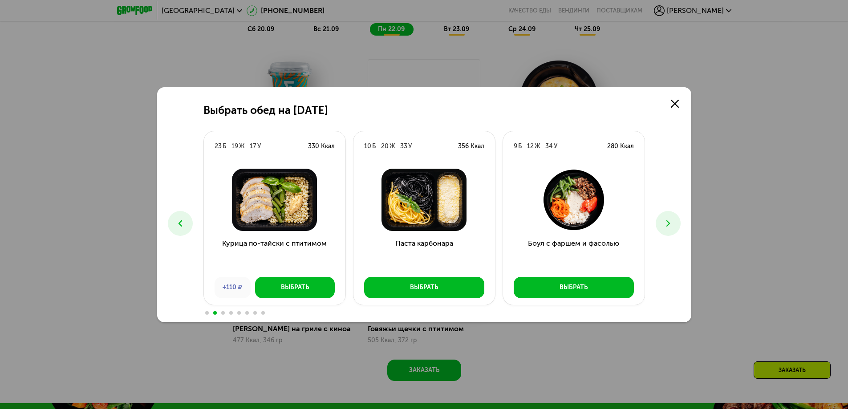
click at [179, 222] on icon at bounding box center [180, 223] width 11 height 11
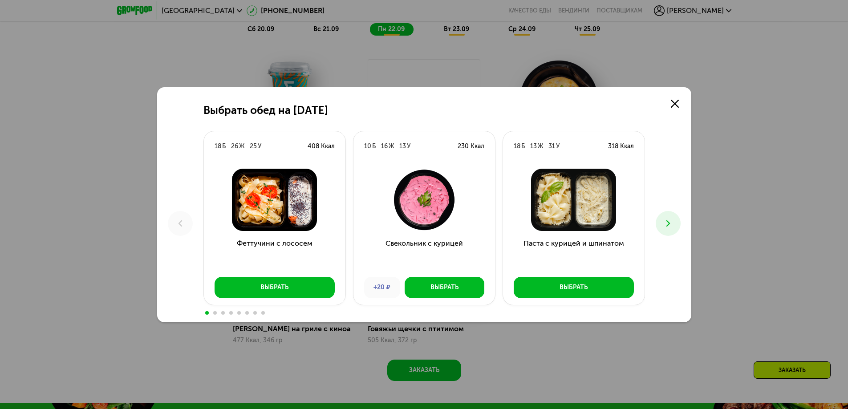
click at [668, 225] on use at bounding box center [668, 223] width 4 height 6
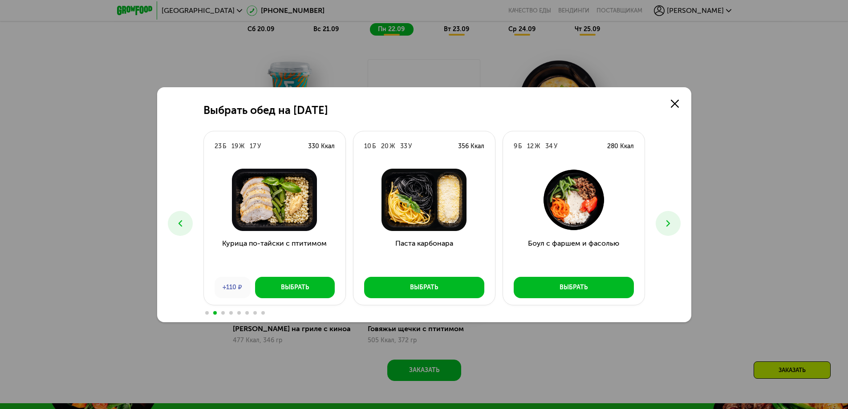
click at [670, 227] on icon at bounding box center [668, 223] width 11 height 11
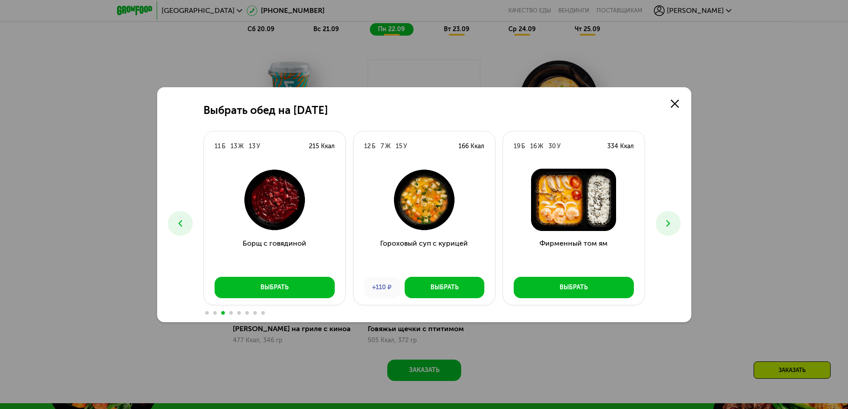
click at [670, 227] on icon at bounding box center [668, 223] width 11 height 11
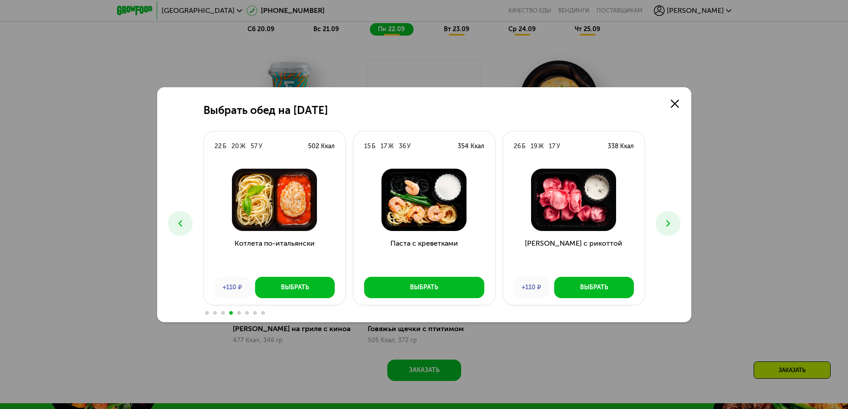
click at [670, 227] on icon at bounding box center [668, 223] width 11 height 11
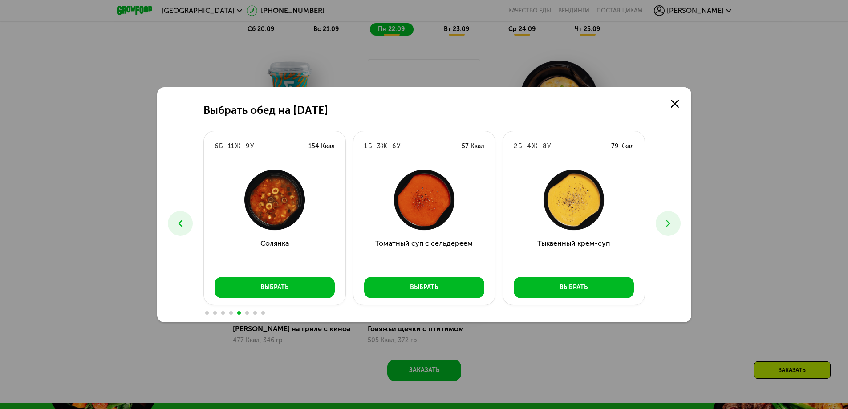
click at [186, 222] on button at bounding box center [180, 223] width 25 height 25
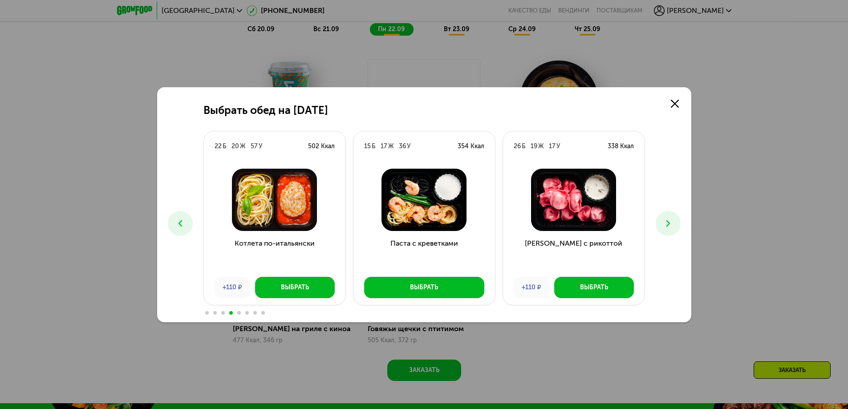
click at [666, 224] on icon at bounding box center [668, 223] width 11 height 11
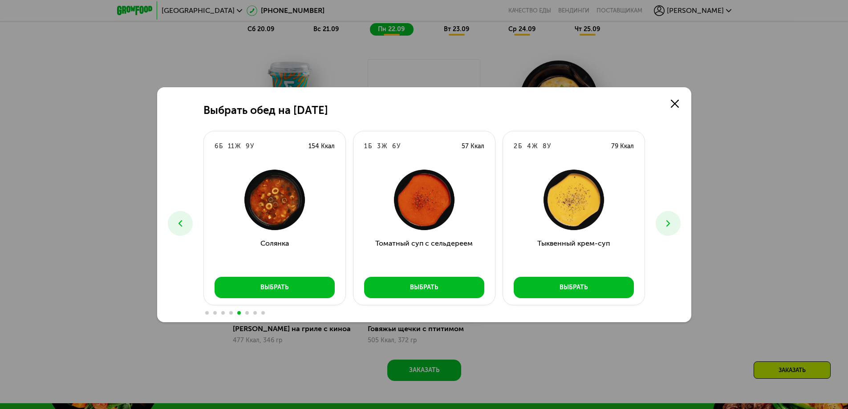
click at [666, 224] on icon at bounding box center [668, 223] width 11 height 11
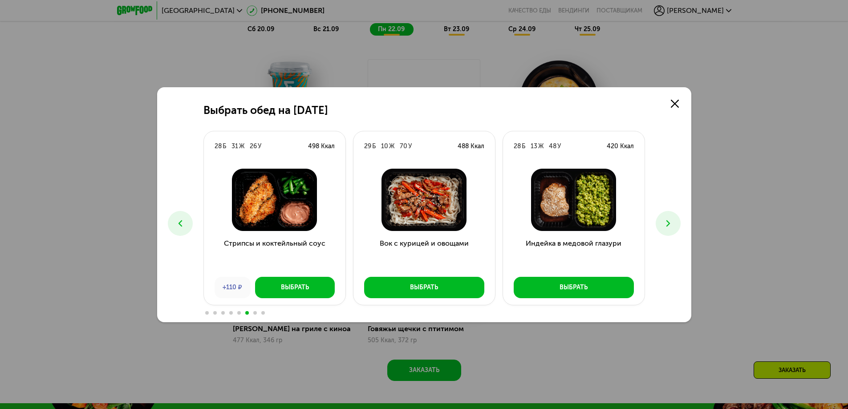
click at [666, 224] on icon at bounding box center [668, 223] width 11 height 11
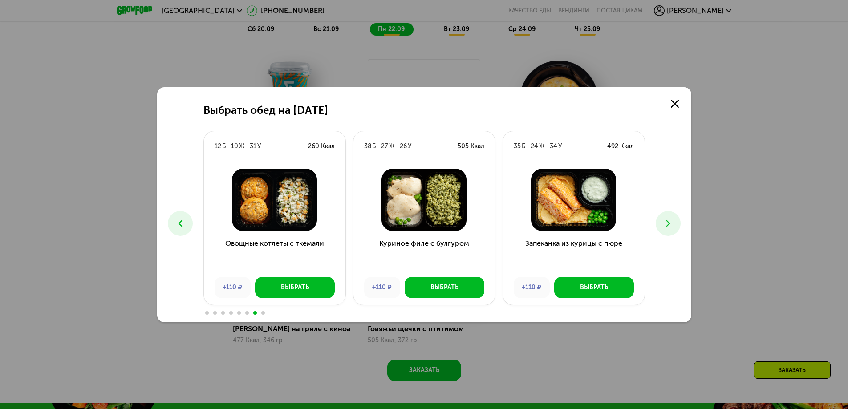
click at [666, 224] on icon at bounding box center [668, 223] width 11 height 11
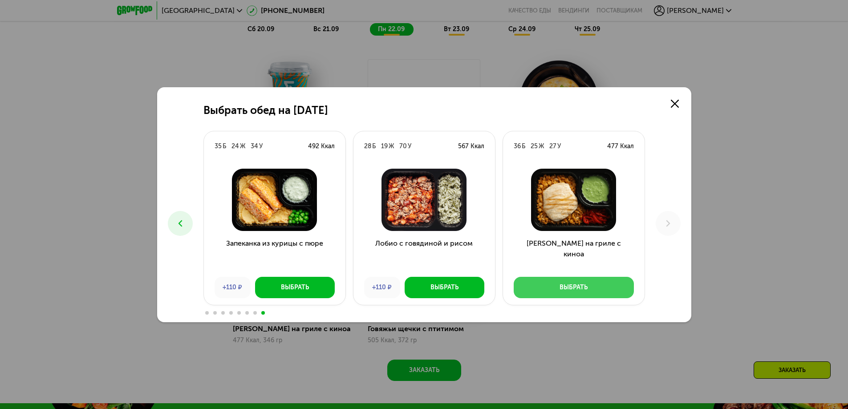
click at [581, 287] on div "Выбрать" at bounding box center [574, 287] width 28 height 9
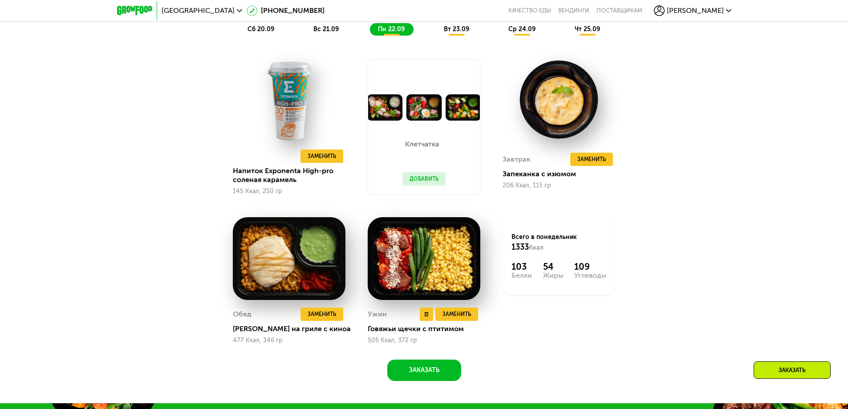
click at [379, 333] on div "Говяжьи щечки с птитимом" at bounding box center [428, 329] width 120 height 9
click at [464, 319] on span "Заменить" at bounding box center [457, 314] width 28 height 9
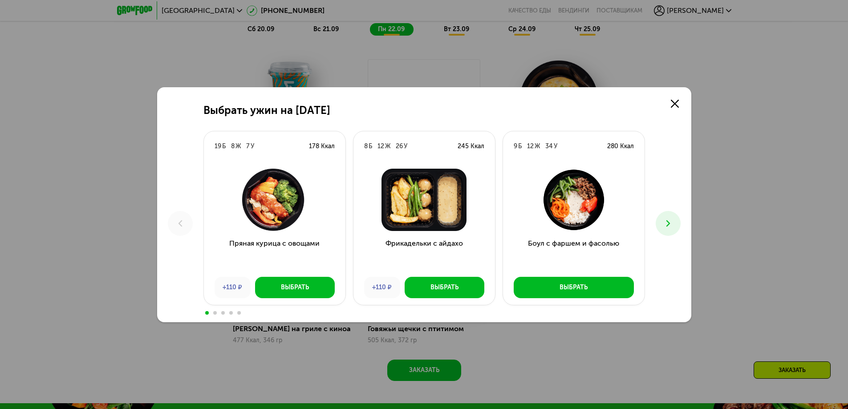
click at [678, 220] on button at bounding box center [668, 223] width 25 height 25
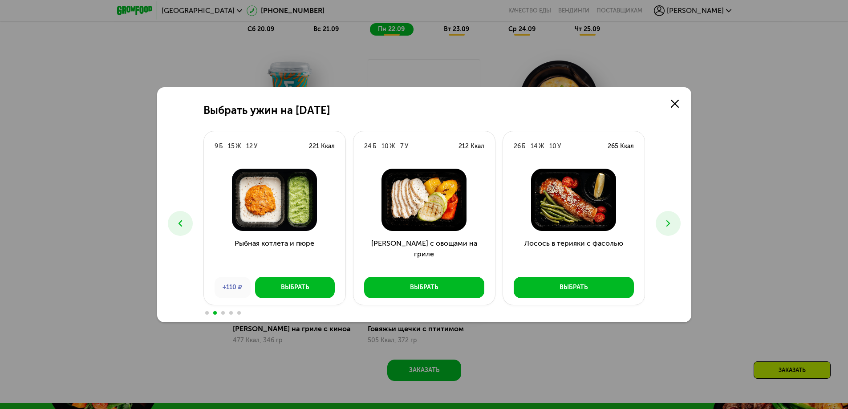
click at [667, 220] on icon at bounding box center [668, 223] width 11 height 11
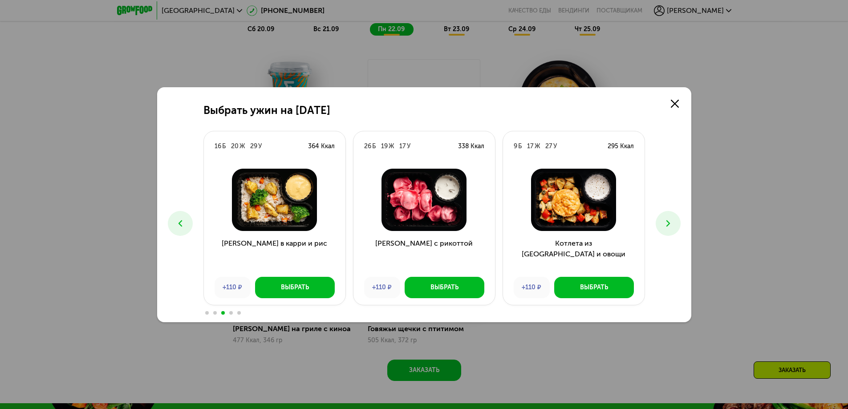
click at [179, 227] on icon at bounding box center [180, 223] width 11 height 11
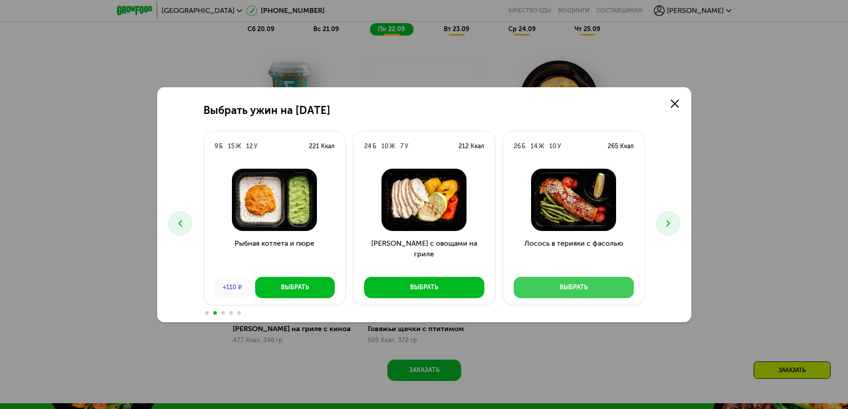
click at [561, 290] on div "Выбрать" at bounding box center [574, 287] width 28 height 9
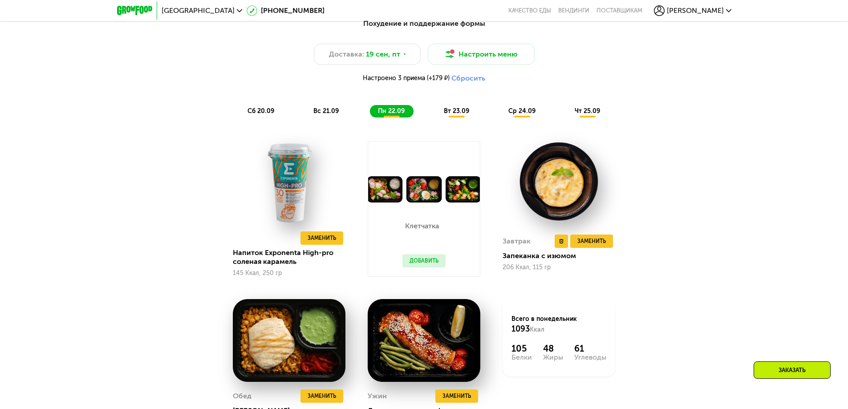
scroll to position [798, 0]
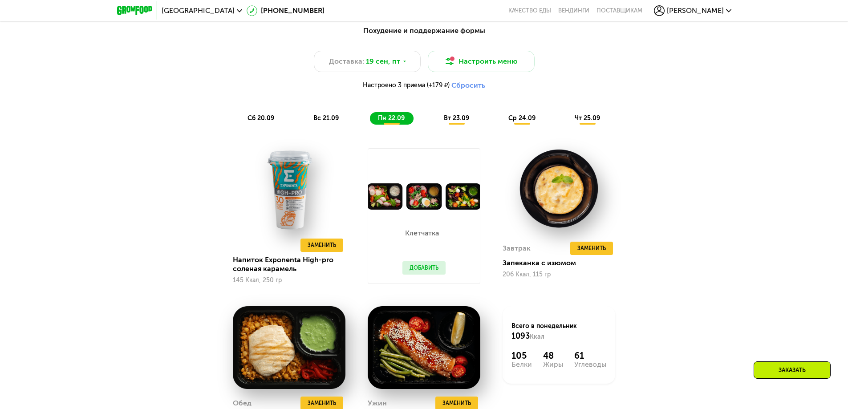
click at [471, 121] on div "вт 23.09" at bounding box center [457, 118] width 42 height 12
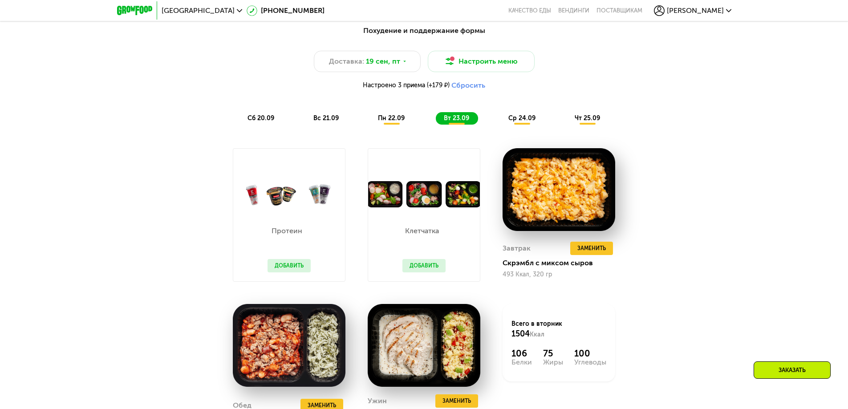
click at [397, 122] on span "пн 22.09" at bounding box center [391, 118] width 27 height 8
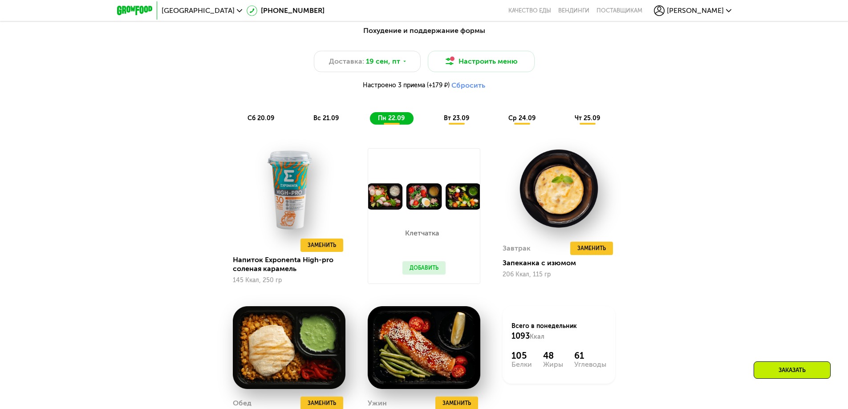
click at [447, 116] on div "вт 23.09" at bounding box center [457, 118] width 42 height 12
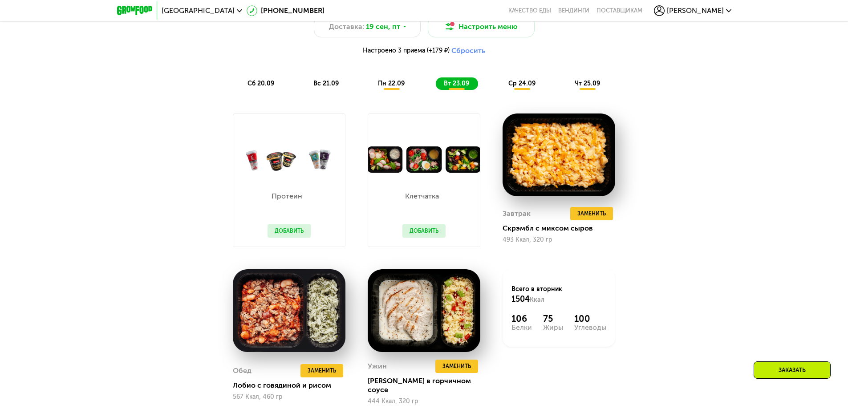
scroll to position [842, 0]
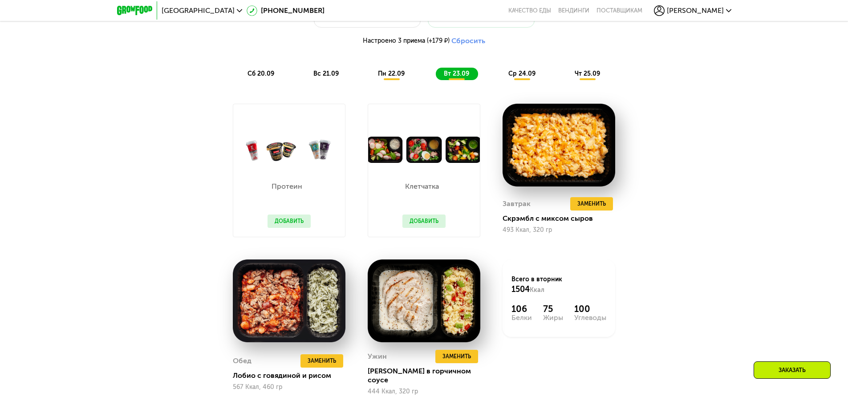
click at [282, 222] on button "Добавить" at bounding box center [289, 221] width 43 height 13
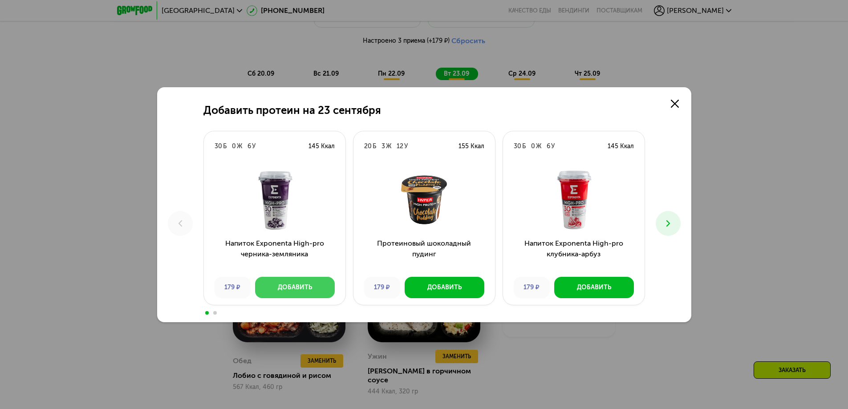
click at [285, 285] on div "Добавить" at bounding box center [295, 287] width 34 height 9
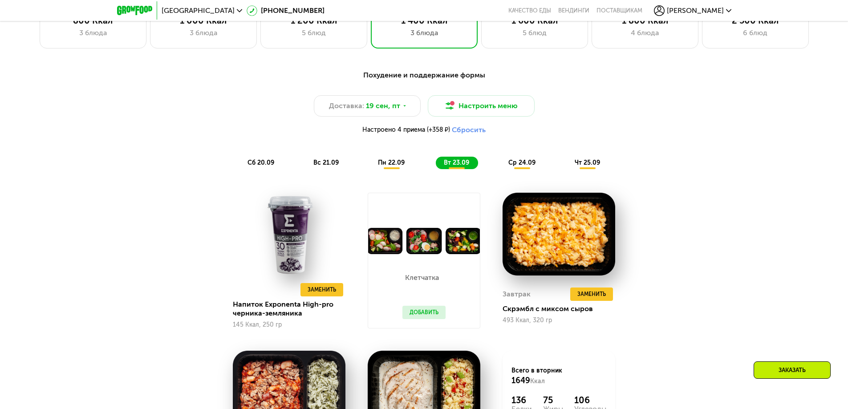
scroll to position [931, 0]
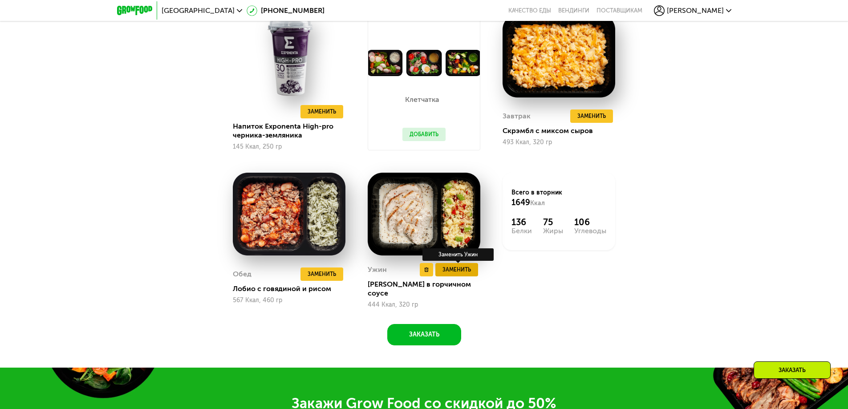
click at [456, 272] on span "Заменить" at bounding box center [457, 269] width 28 height 9
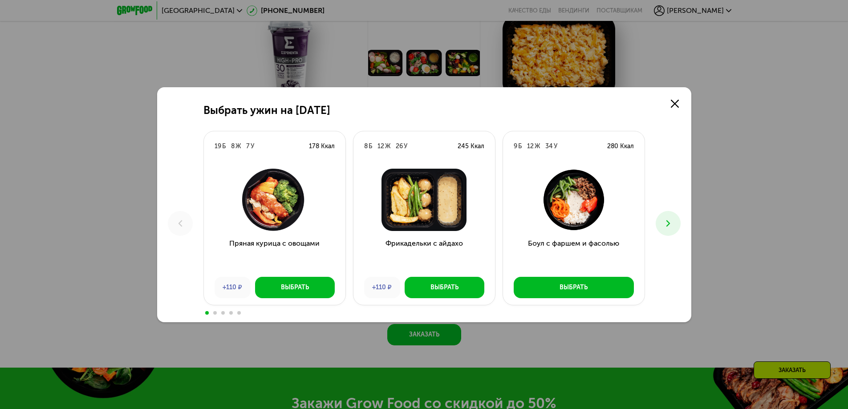
click at [664, 225] on icon at bounding box center [668, 223] width 11 height 11
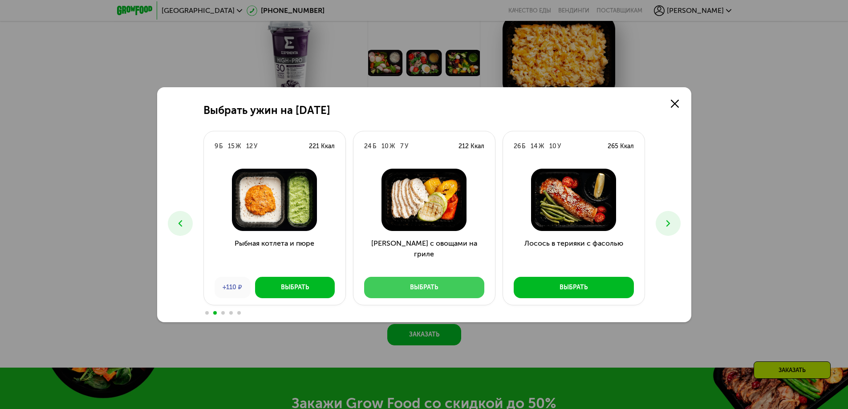
click at [439, 285] on button "Выбрать" at bounding box center [424, 287] width 120 height 21
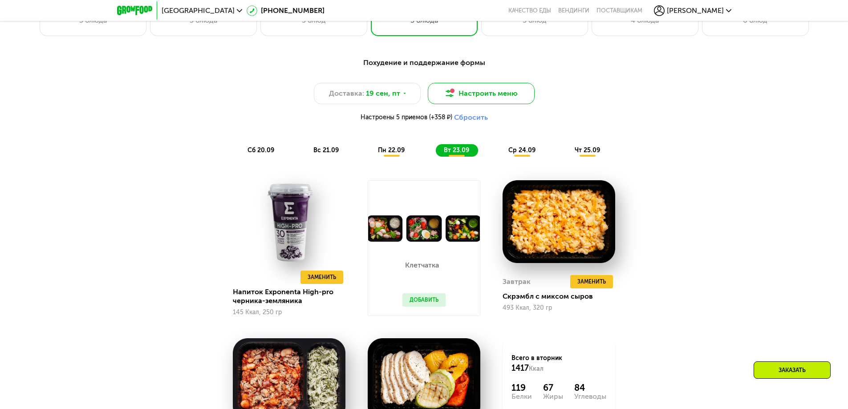
scroll to position [753, 0]
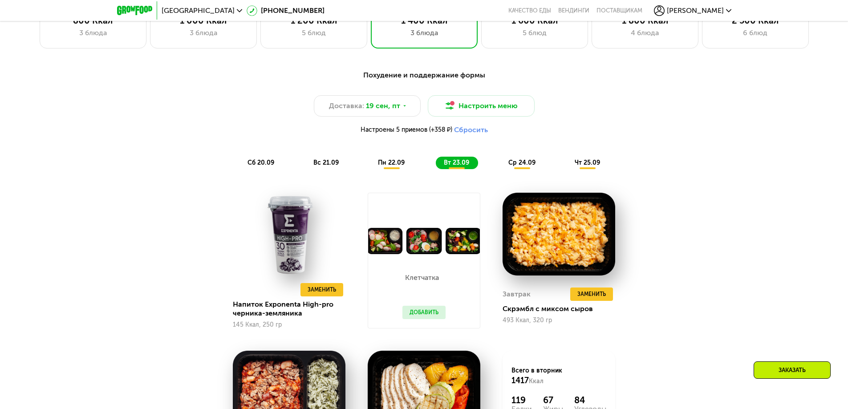
click at [521, 169] on div "ср 24.09" at bounding box center [523, 163] width 44 height 12
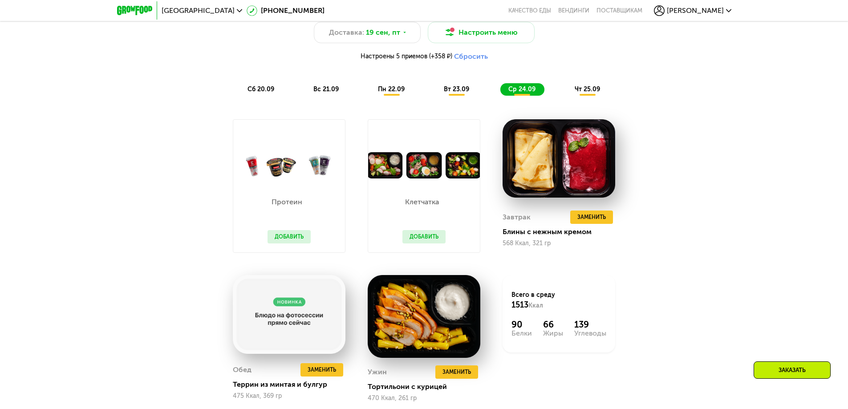
scroll to position [842, 0]
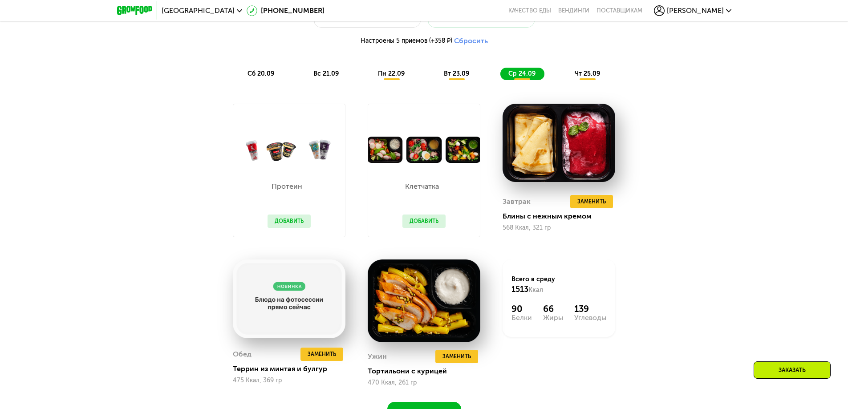
click at [295, 219] on button "Добавить" at bounding box center [289, 221] width 43 height 13
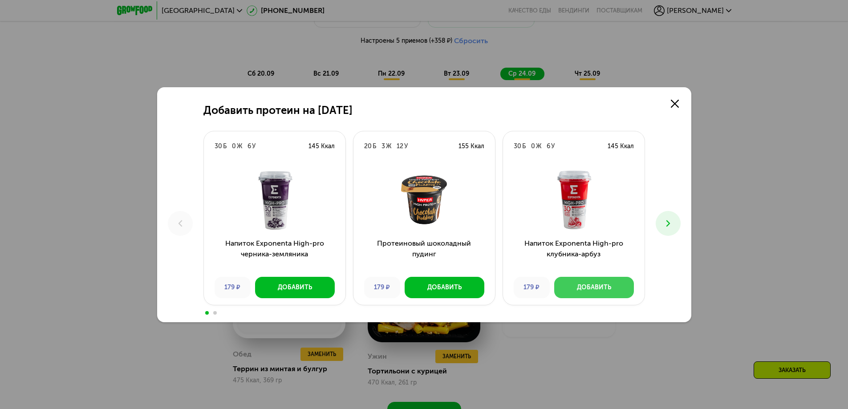
click at [593, 289] on div "Добавить" at bounding box center [594, 287] width 34 height 9
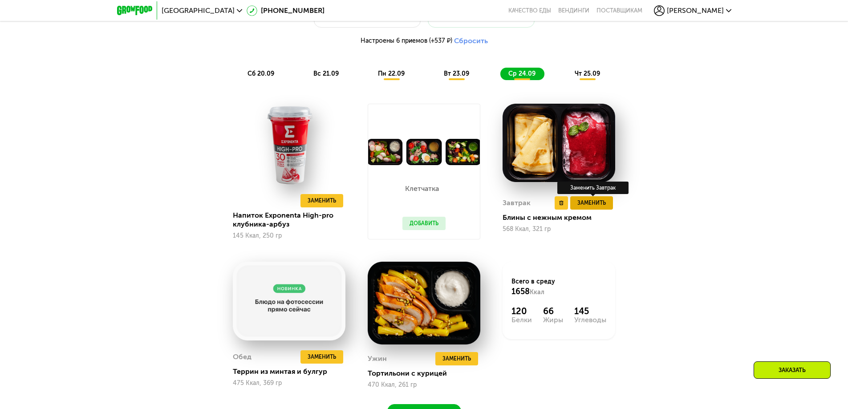
click at [588, 208] on span "Заменить" at bounding box center [592, 203] width 28 height 9
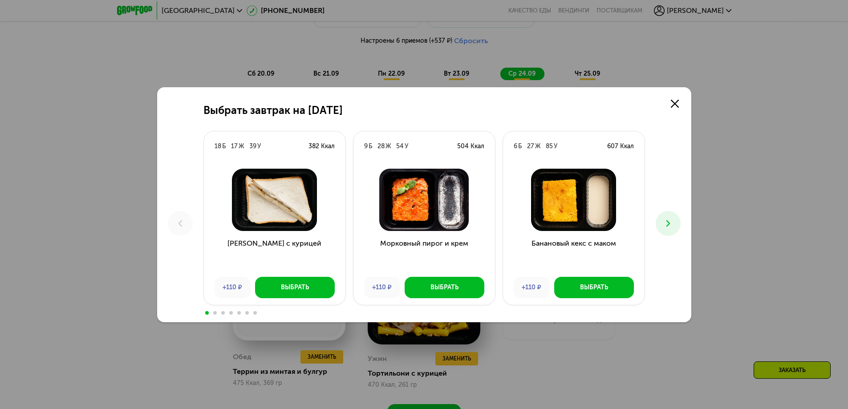
click at [669, 225] on icon at bounding box center [668, 223] width 11 height 11
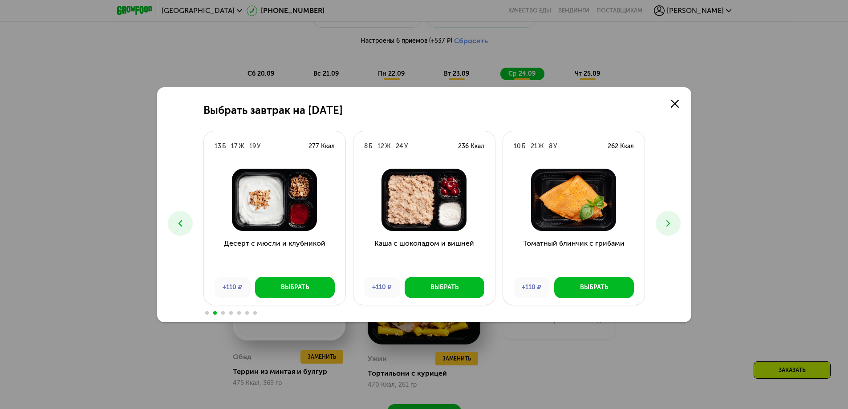
click at [669, 225] on icon at bounding box center [668, 223] width 11 height 11
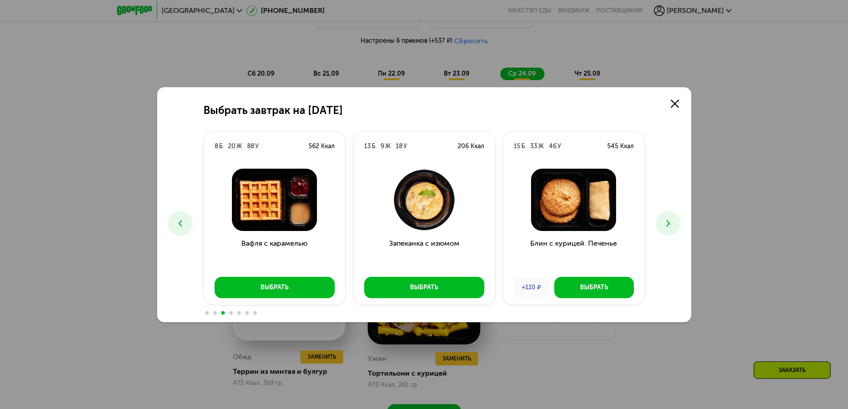
click at [669, 225] on icon at bounding box center [668, 223] width 11 height 11
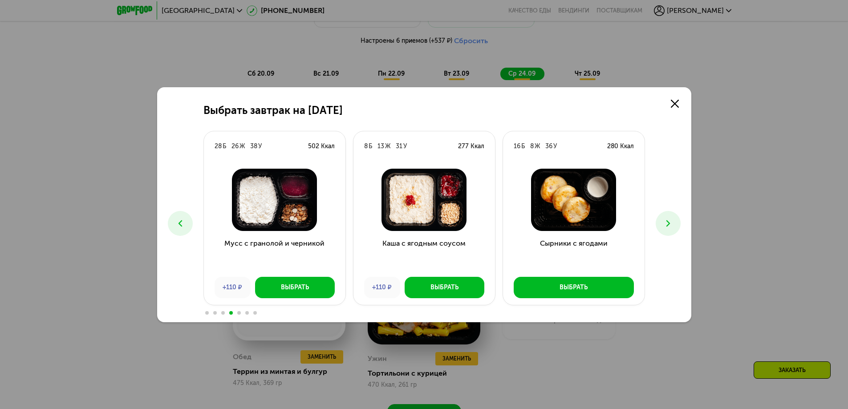
click at [666, 227] on icon at bounding box center [668, 223] width 11 height 11
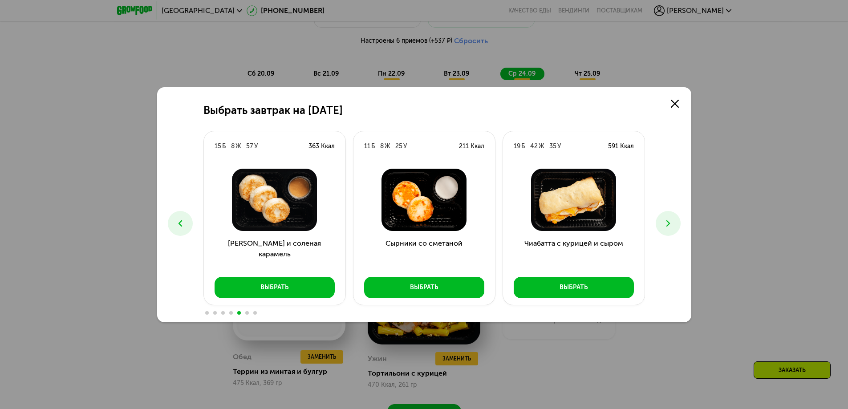
click at [666, 226] on icon at bounding box center [668, 223] width 11 height 11
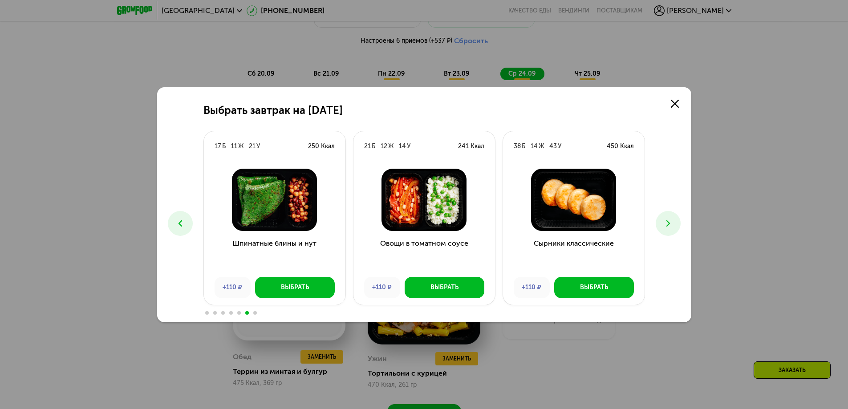
click at [670, 220] on icon at bounding box center [668, 223] width 11 height 11
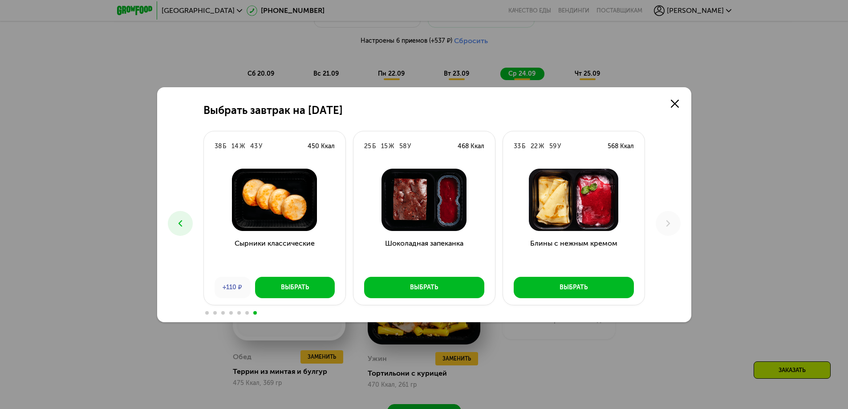
click at [173, 225] on button at bounding box center [180, 223] width 25 height 25
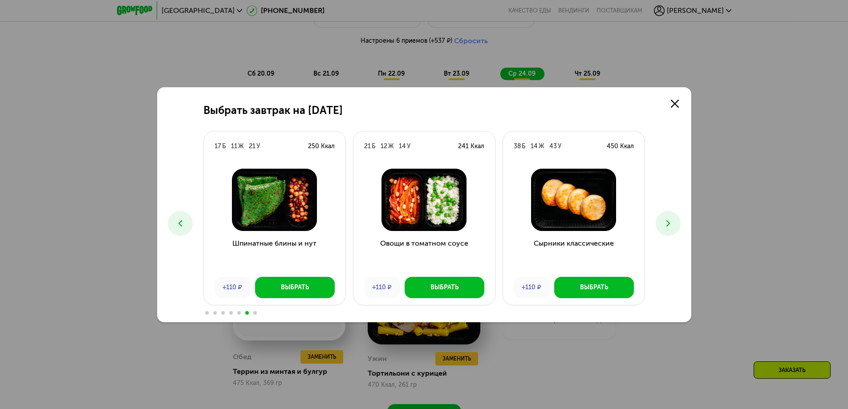
click at [173, 225] on button at bounding box center [180, 223] width 25 height 25
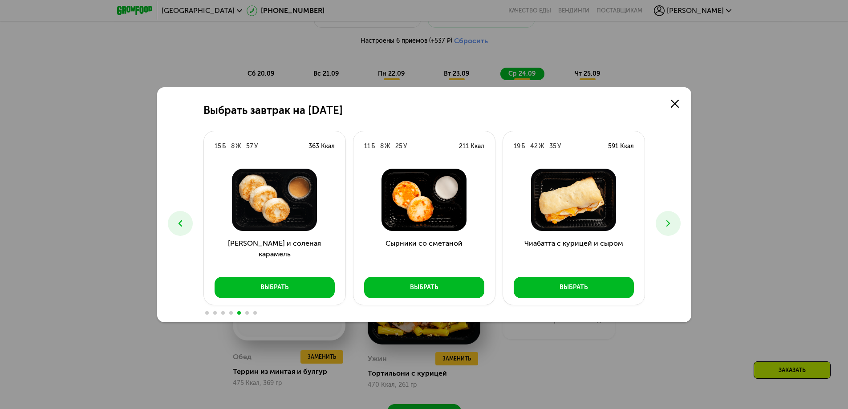
click at [174, 225] on button at bounding box center [180, 223] width 25 height 25
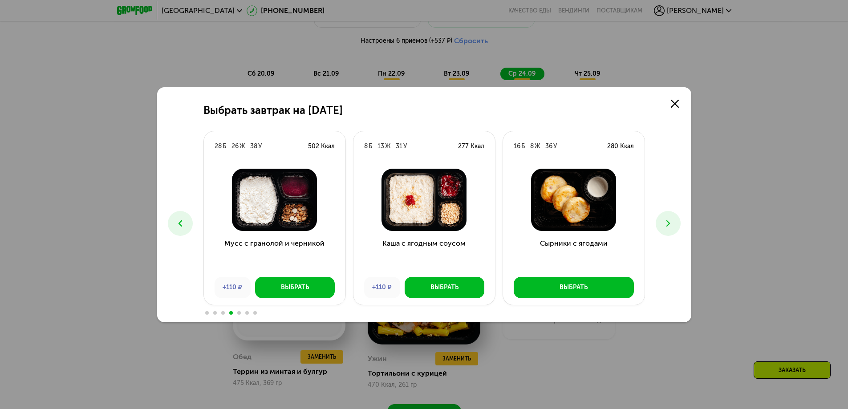
click at [174, 225] on button at bounding box center [180, 223] width 25 height 25
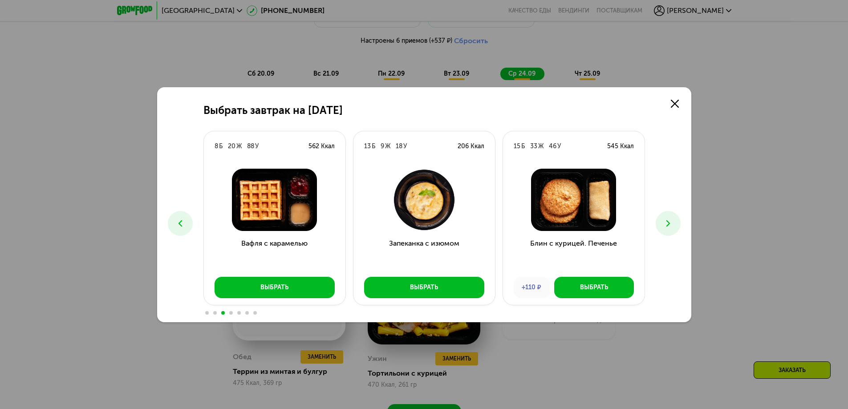
click at [174, 225] on button at bounding box center [180, 223] width 25 height 25
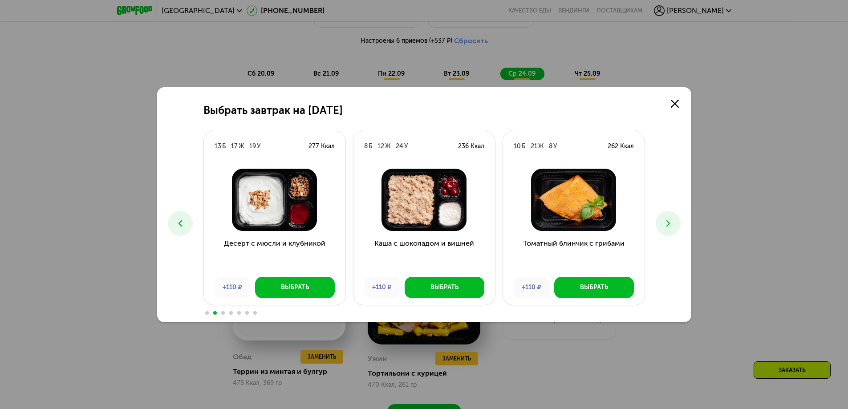
click at [174, 225] on button at bounding box center [180, 223] width 25 height 25
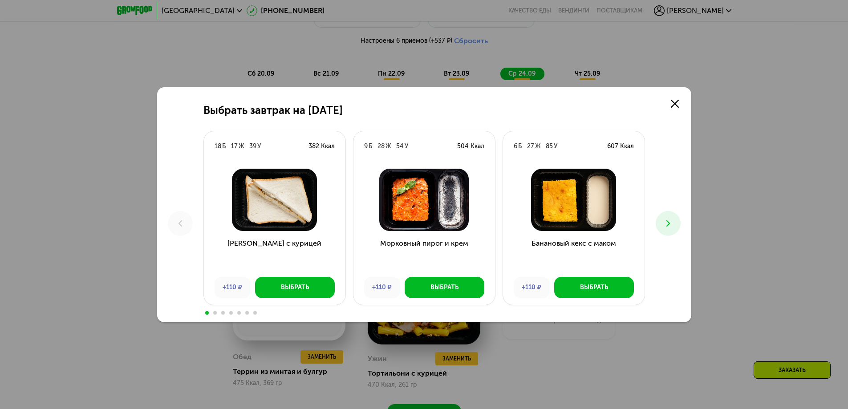
click at [670, 222] on icon at bounding box center [668, 223] width 11 height 11
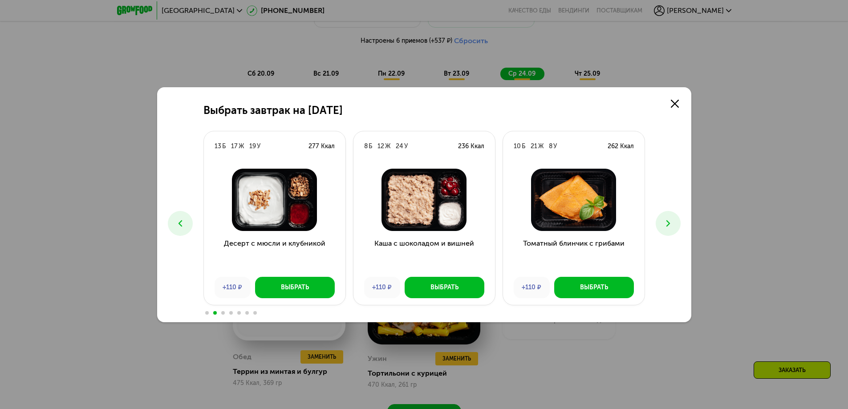
click at [670, 222] on icon at bounding box center [668, 223] width 11 height 11
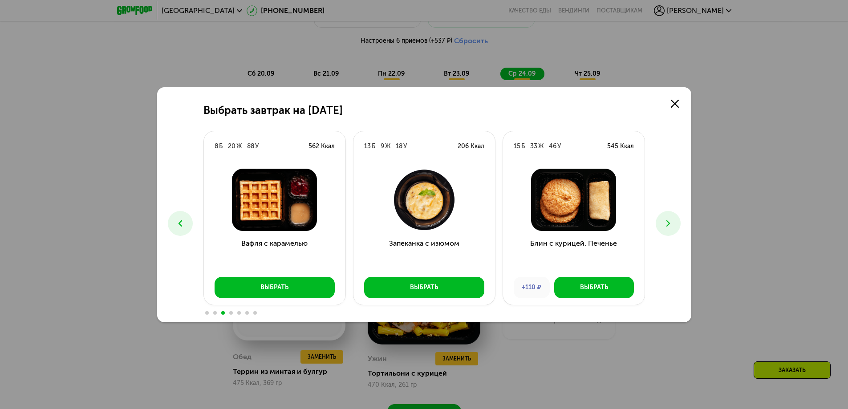
click at [670, 222] on icon at bounding box center [668, 223] width 11 height 11
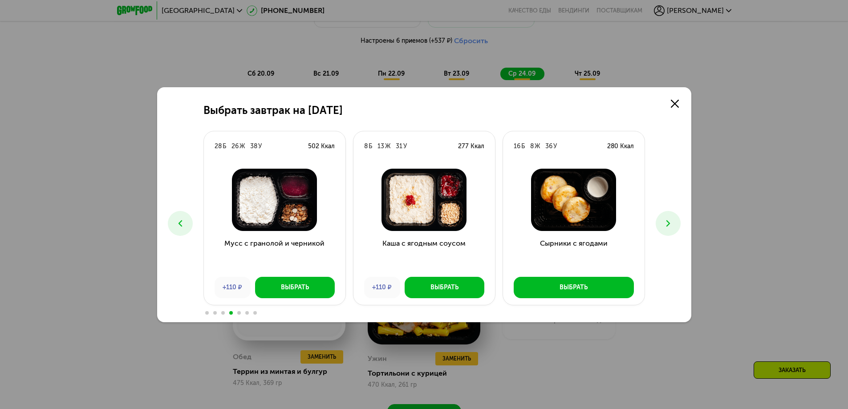
click at [673, 218] on icon at bounding box center [668, 223] width 11 height 11
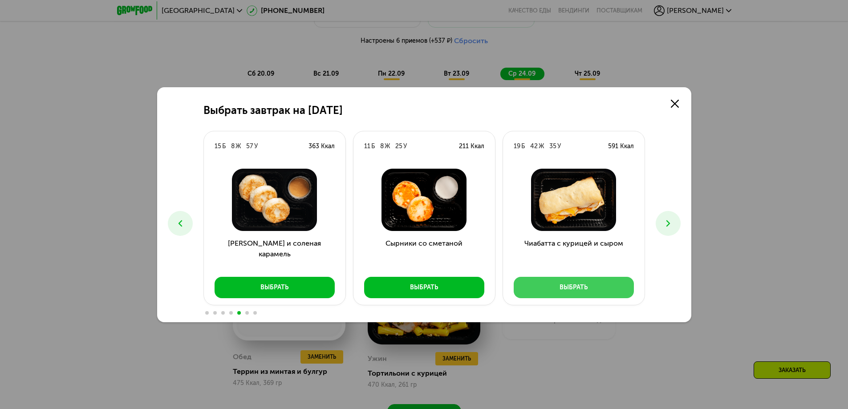
click at [591, 287] on button "Выбрать" at bounding box center [574, 287] width 120 height 21
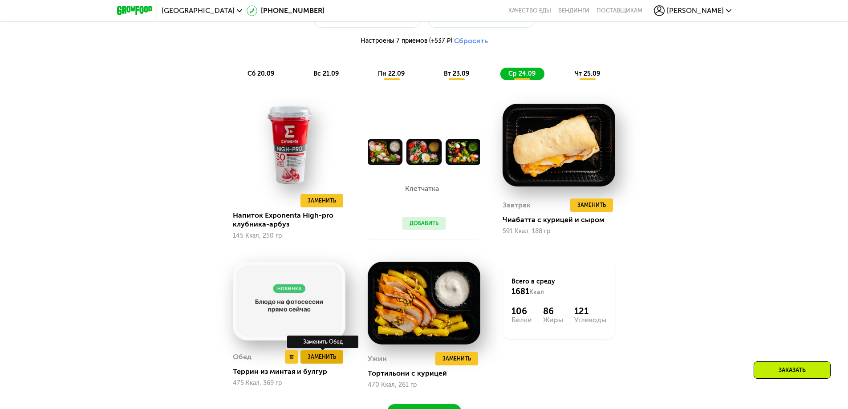
click at [322, 364] on button "Заменить" at bounding box center [322, 356] width 43 height 13
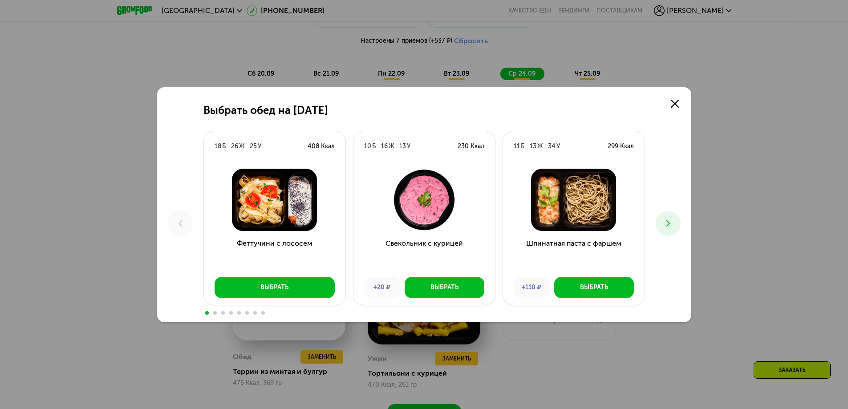
click at [672, 232] on button at bounding box center [668, 223] width 25 height 25
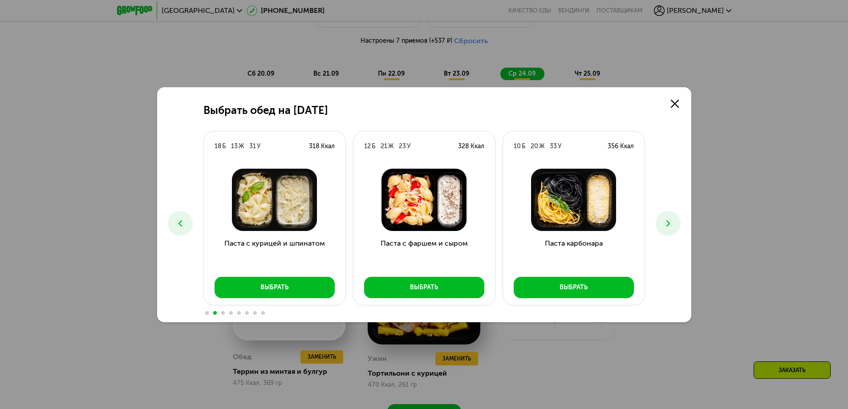
click at [672, 232] on button at bounding box center [668, 223] width 25 height 25
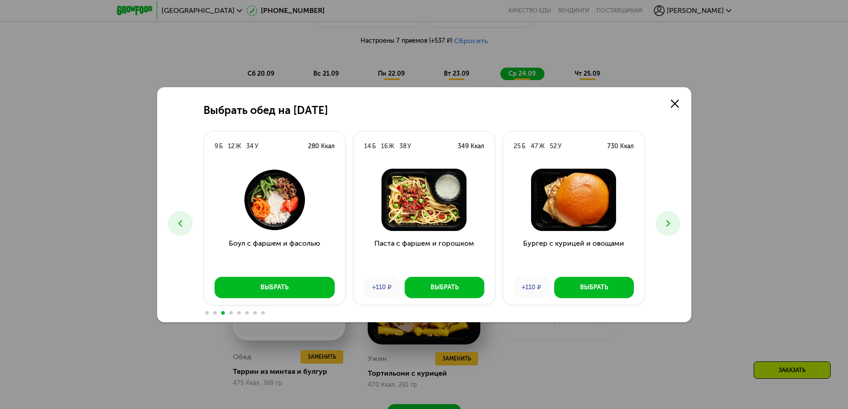
click at [672, 232] on button at bounding box center [668, 223] width 25 height 25
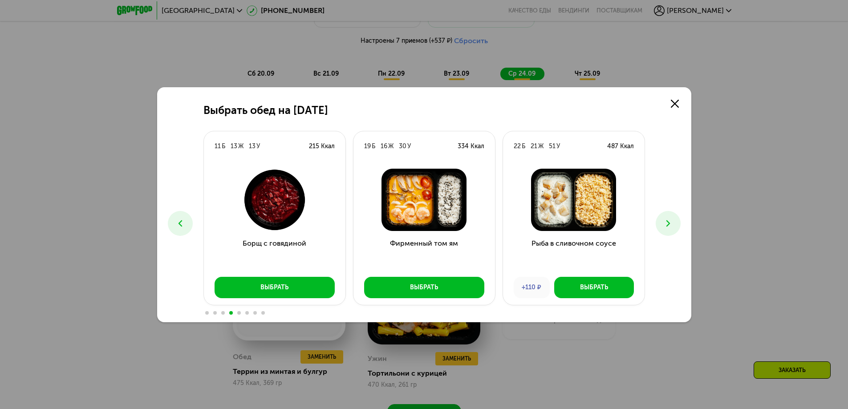
click at [663, 222] on icon at bounding box center [668, 223] width 11 height 11
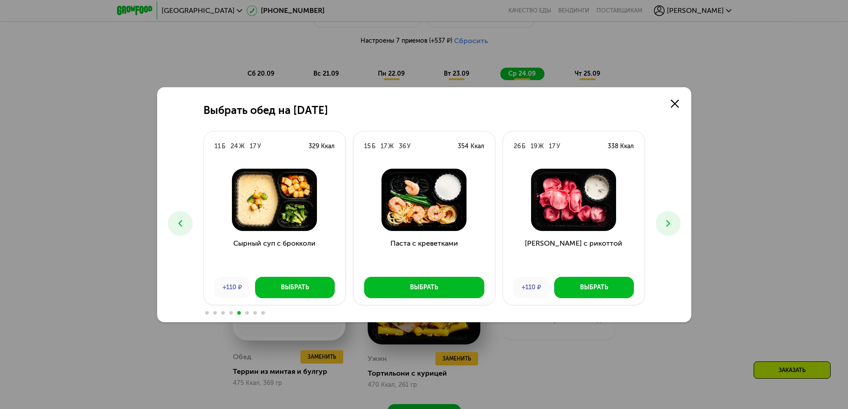
click at [671, 224] on icon at bounding box center [668, 223] width 11 height 11
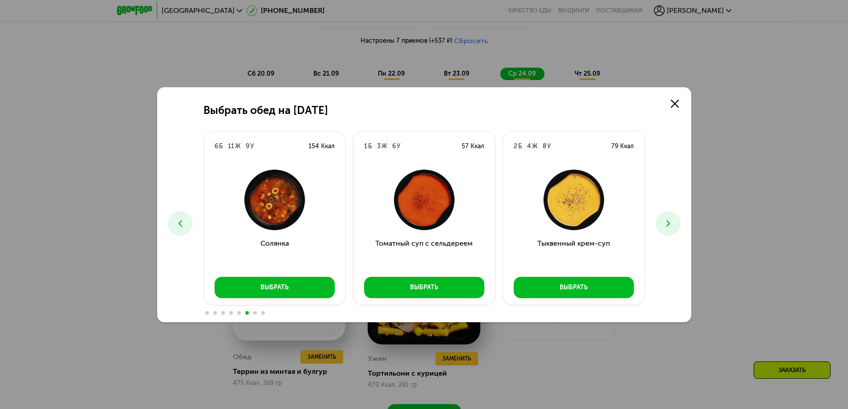
click at [671, 224] on icon at bounding box center [668, 223] width 11 height 11
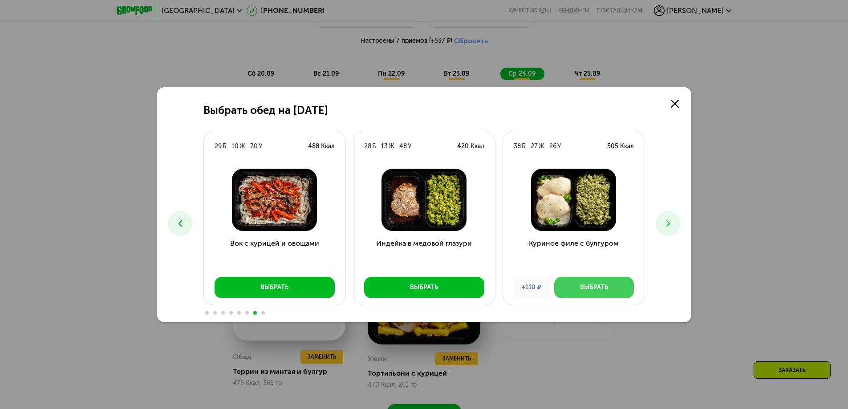
drag, startPoint x: 585, startPoint y: 281, endPoint x: 682, endPoint y: 223, distance: 113.6
click at [687, 210] on div "Выбрать обед на 24 сентября 18 Б 26 Ж 25 У 408 Ккал Феттучини с лососем Выбрать…" at bounding box center [424, 204] width 534 height 235
click at [674, 228] on button at bounding box center [668, 223] width 25 height 25
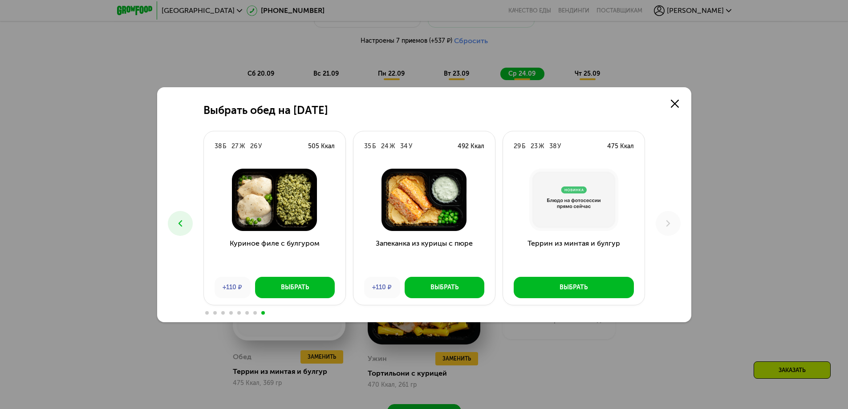
click at [179, 229] on button at bounding box center [180, 223] width 25 height 25
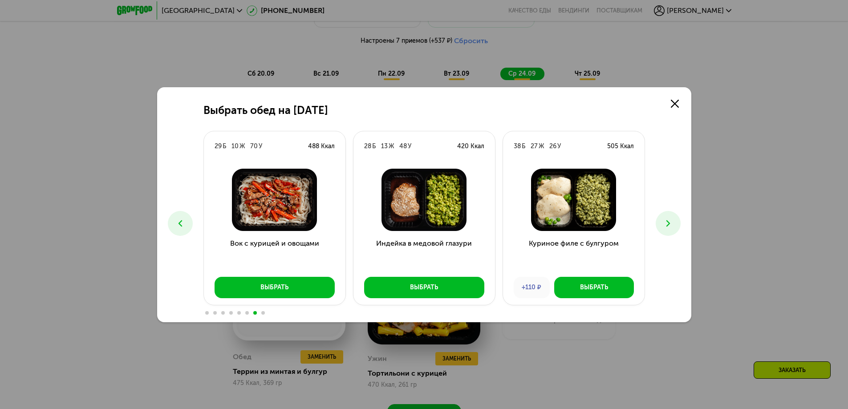
click at [179, 229] on button at bounding box center [180, 223] width 25 height 25
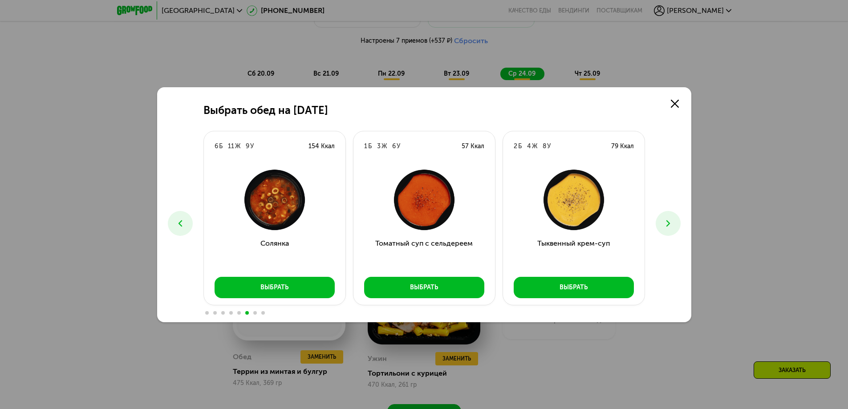
click at [179, 229] on button at bounding box center [180, 223] width 25 height 25
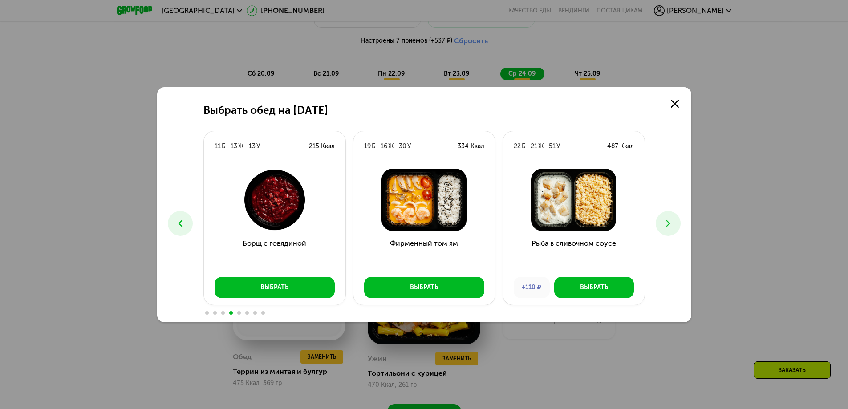
click at [179, 229] on button at bounding box center [180, 223] width 25 height 25
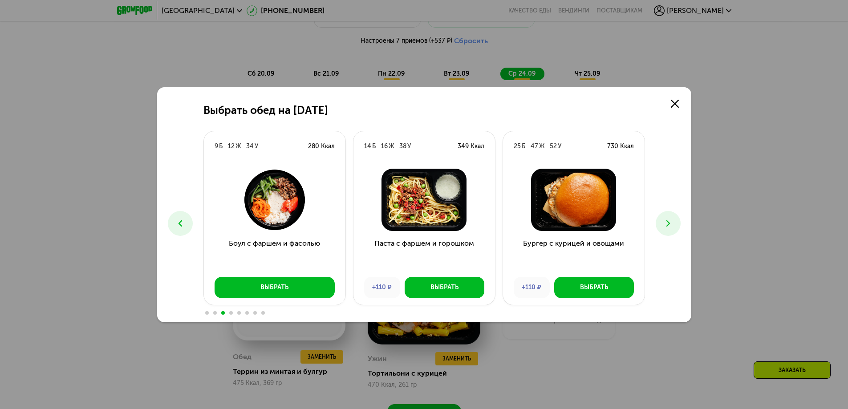
click at [179, 229] on button at bounding box center [180, 223] width 25 height 25
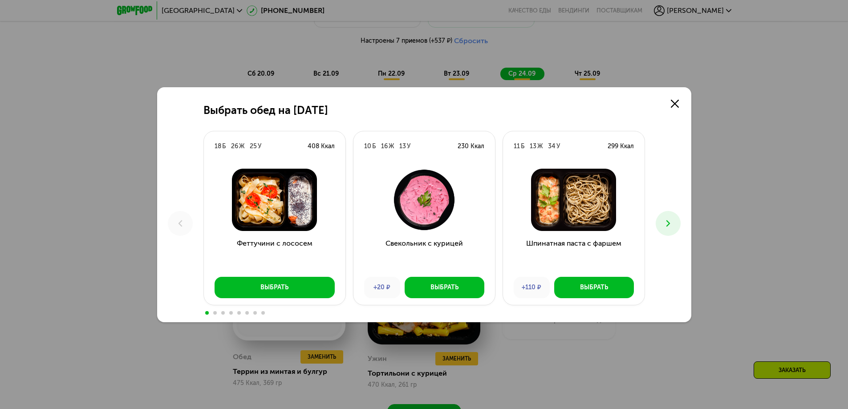
click at [670, 222] on icon at bounding box center [668, 223] width 11 height 11
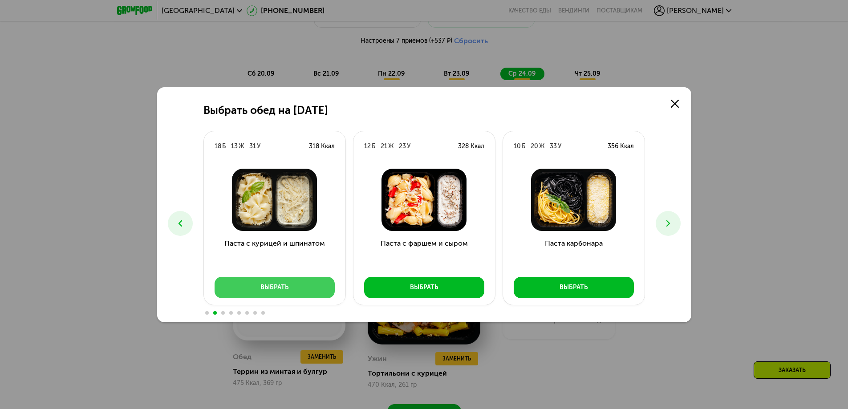
click at [301, 289] on button "Выбрать" at bounding box center [275, 287] width 120 height 21
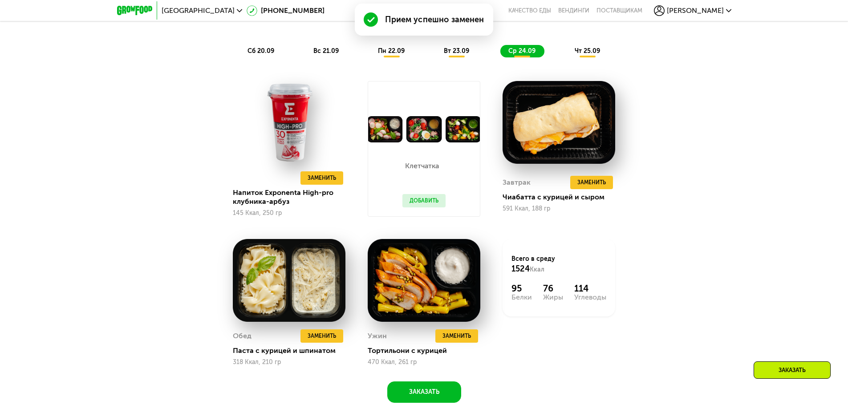
scroll to position [887, 0]
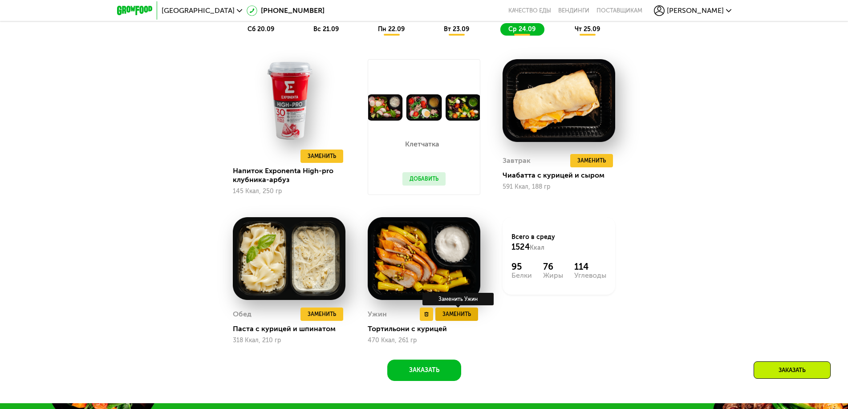
click at [467, 318] on span "Заменить" at bounding box center [457, 314] width 28 height 9
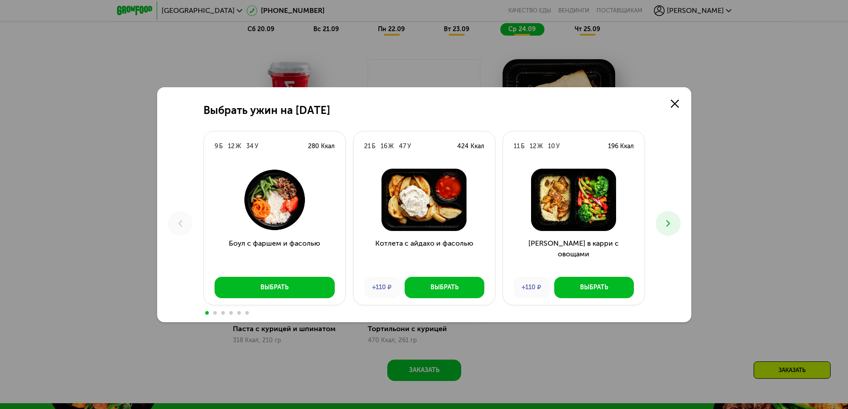
click at [764, 146] on div "Выбрать ужин на 24 сентября 9 Б 12 Ж 34 У 280 Ккал Боул с фаршем и фасолью Выбр…" at bounding box center [424, 204] width 848 height 409
click at [671, 223] on icon at bounding box center [668, 223] width 11 height 11
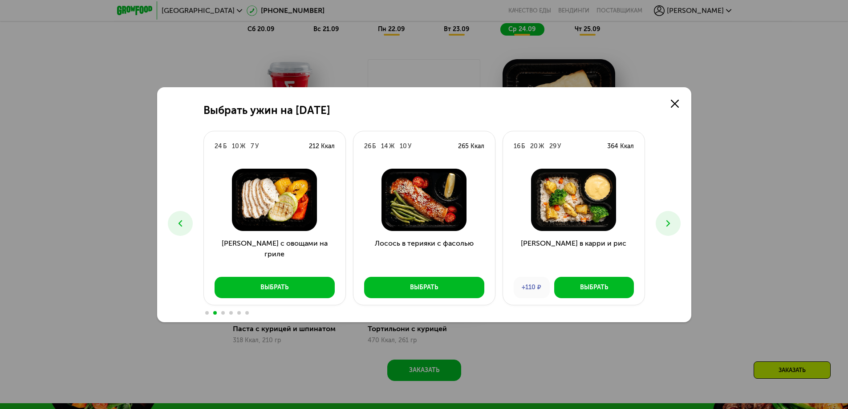
click at [671, 223] on icon at bounding box center [668, 223] width 11 height 11
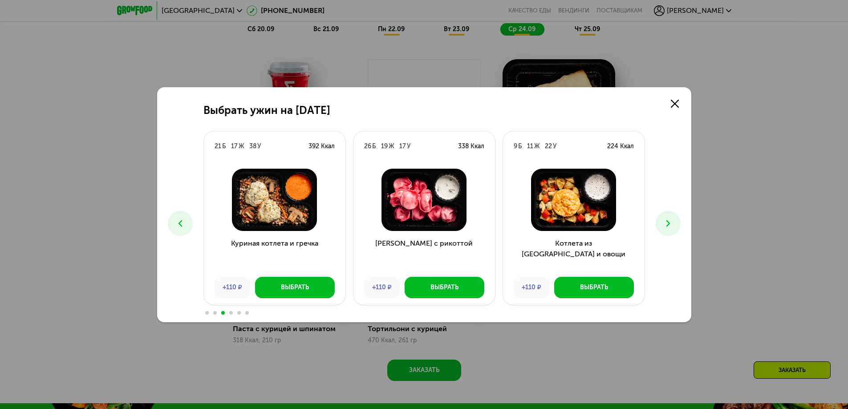
click at [671, 223] on icon at bounding box center [668, 223] width 11 height 11
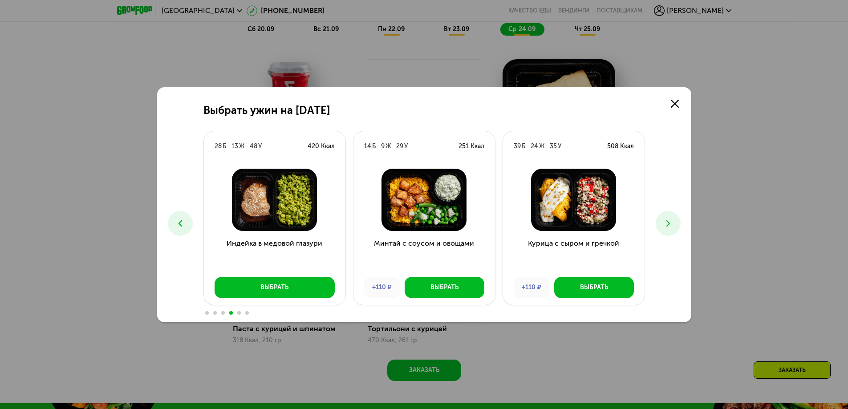
click at [671, 223] on icon at bounding box center [668, 223] width 11 height 11
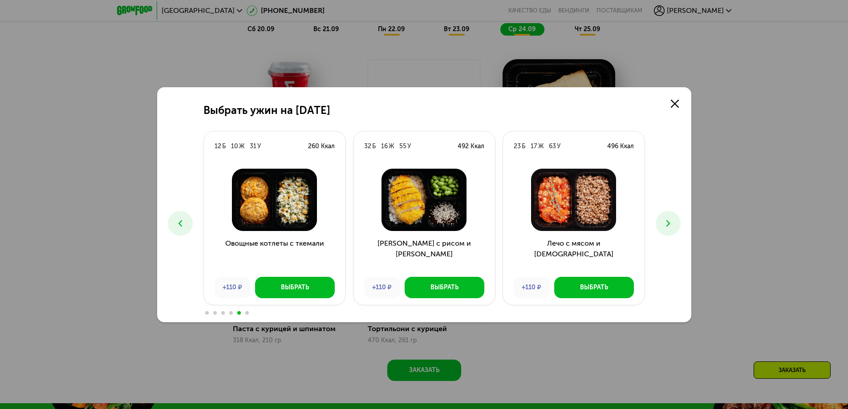
click at [671, 223] on icon at bounding box center [668, 223] width 11 height 11
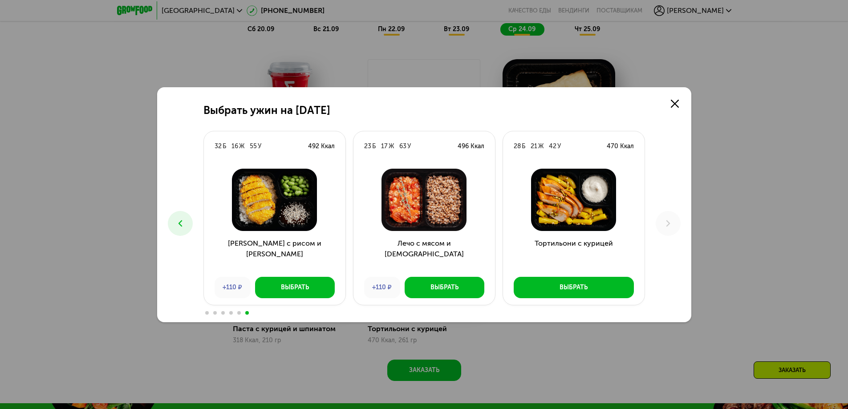
click at [177, 223] on icon at bounding box center [180, 223] width 11 height 11
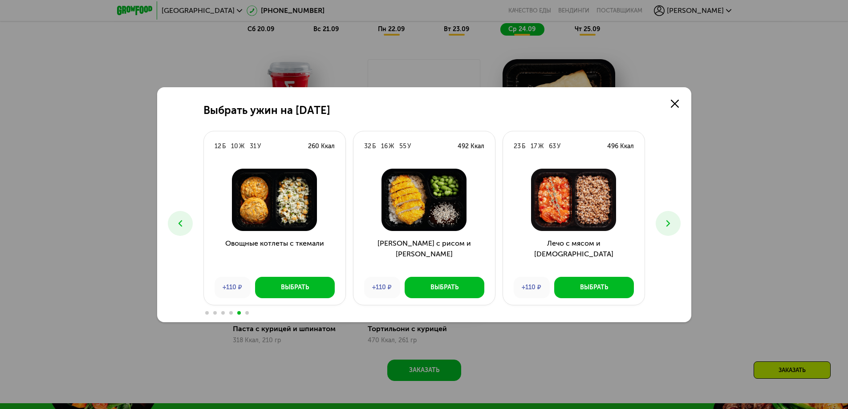
click at [177, 223] on icon at bounding box center [180, 223] width 11 height 11
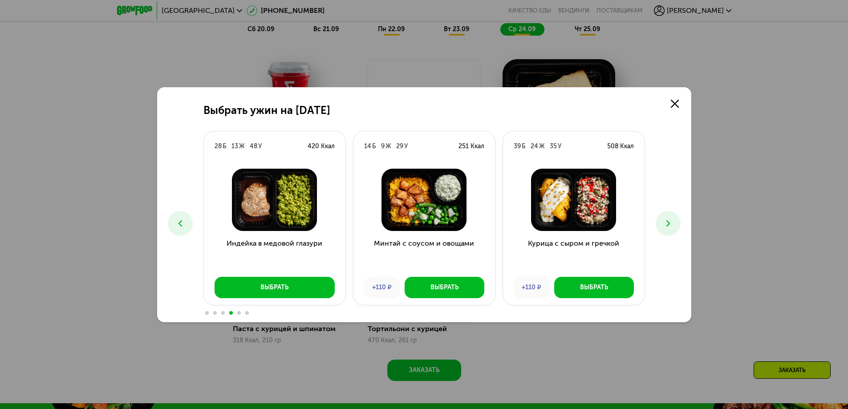
click at [176, 222] on icon at bounding box center [180, 223] width 11 height 11
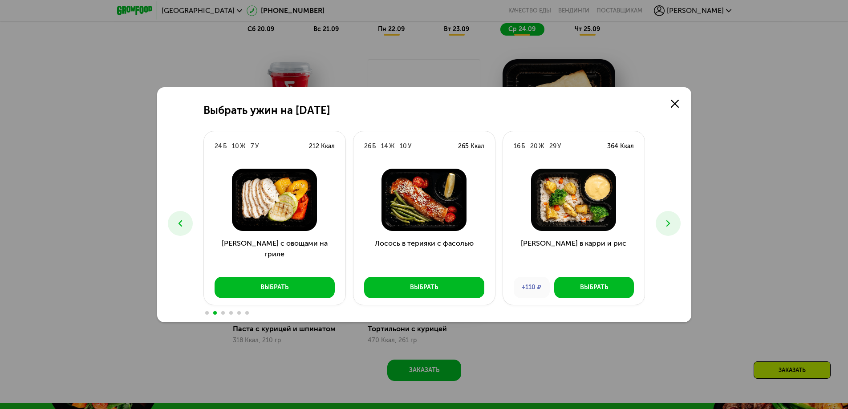
click at [176, 222] on icon at bounding box center [180, 223] width 11 height 11
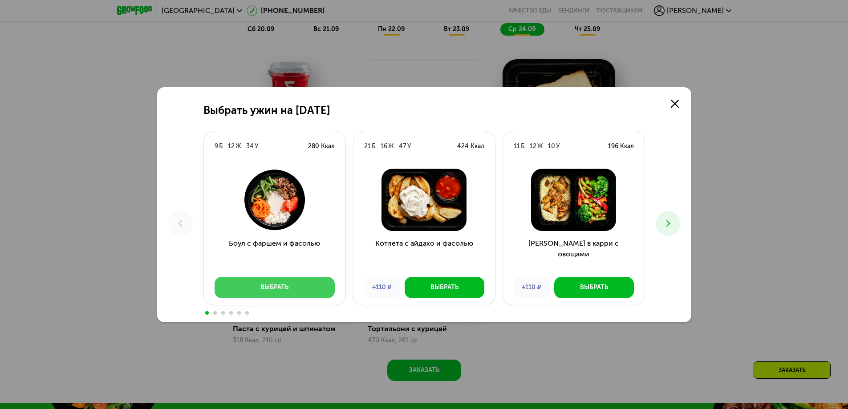
click at [254, 287] on button "Выбрать" at bounding box center [275, 287] width 120 height 21
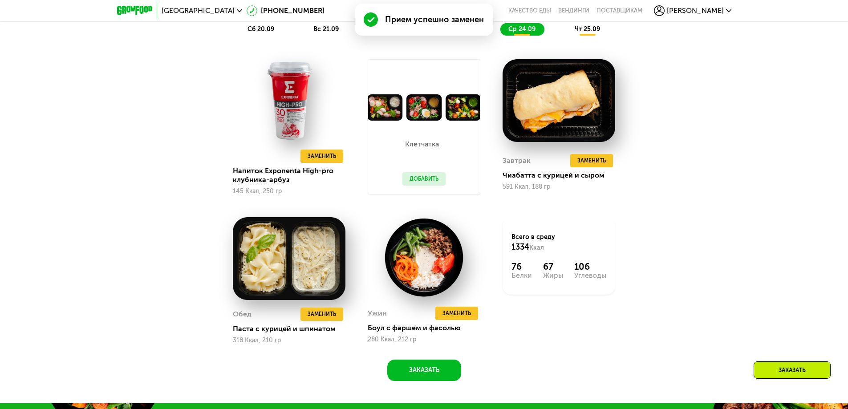
click at [529, 362] on div "Похудение и поддержание формы Доставка: 19 сен, пт Настроить меню Настроены 9 п…" at bounding box center [424, 156] width 549 height 450
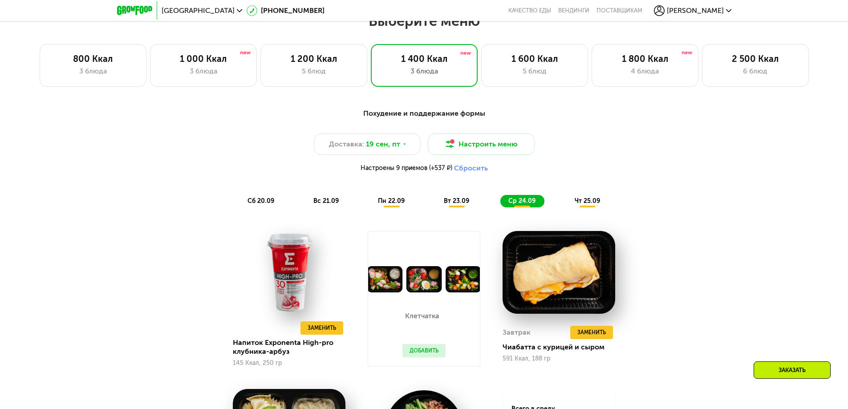
scroll to position [708, 0]
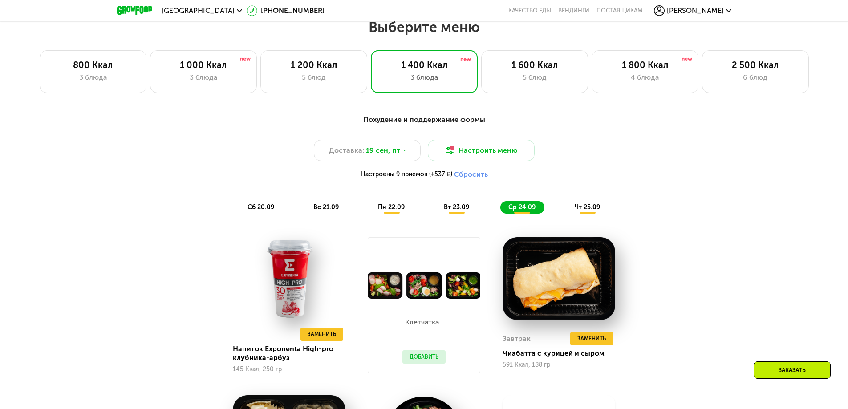
click at [596, 214] on div "чт 25.09" at bounding box center [588, 207] width 42 height 12
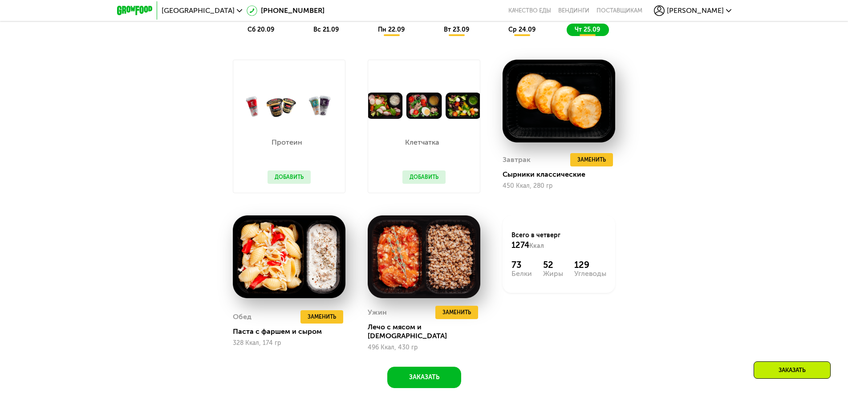
scroll to position [887, 0]
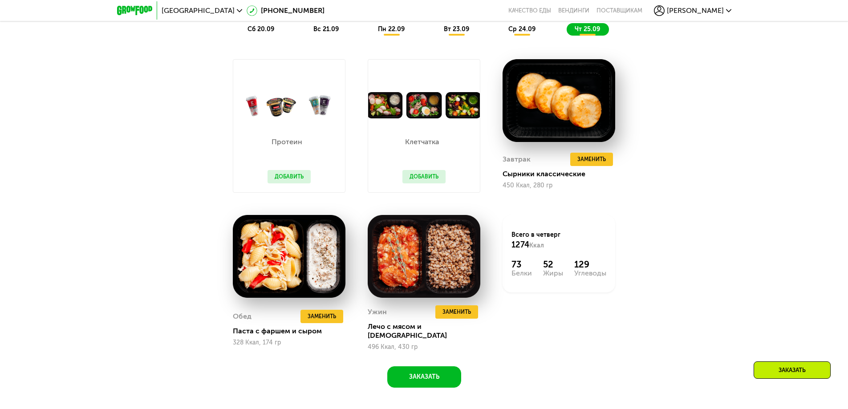
click at [298, 183] on button "Добавить" at bounding box center [289, 176] width 43 height 13
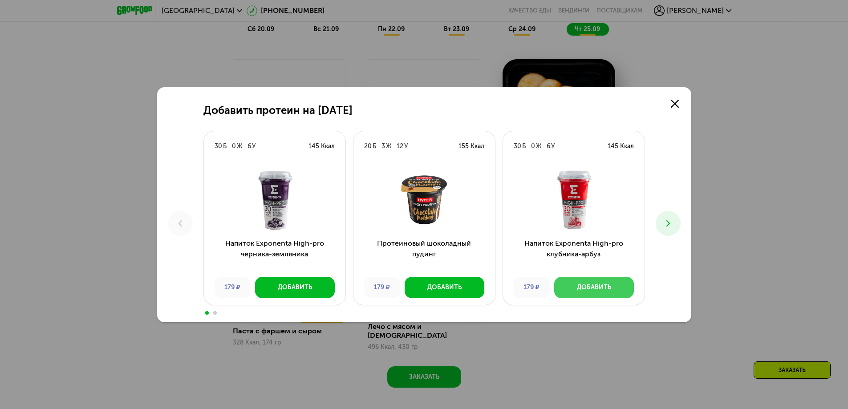
drag, startPoint x: 571, startPoint y: 282, endPoint x: 439, endPoint y: 211, distance: 150.8
click at [437, 211] on div "30 Б 0 Ж 6 У 145 Ккал Напиток Exponenta High-pro черника-земляника 179 ₽ Добави…" at bounding box center [425, 220] width 442 height 178
click at [670, 221] on icon at bounding box center [668, 223] width 11 height 11
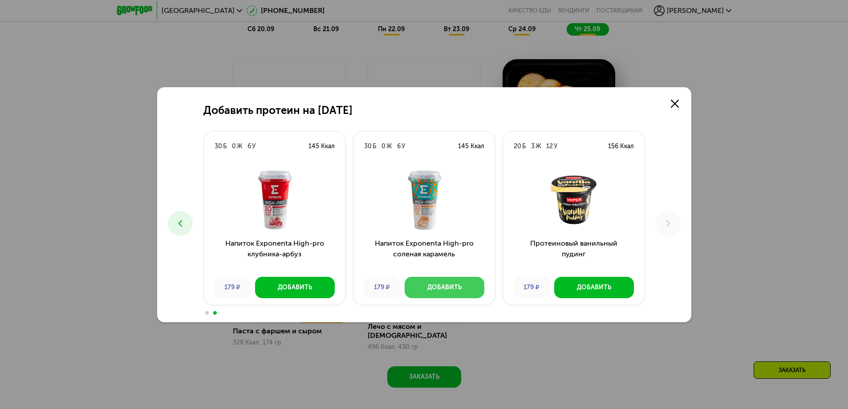
click at [430, 294] on button "Добавить" at bounding box center [445, 287] width 80 height 21
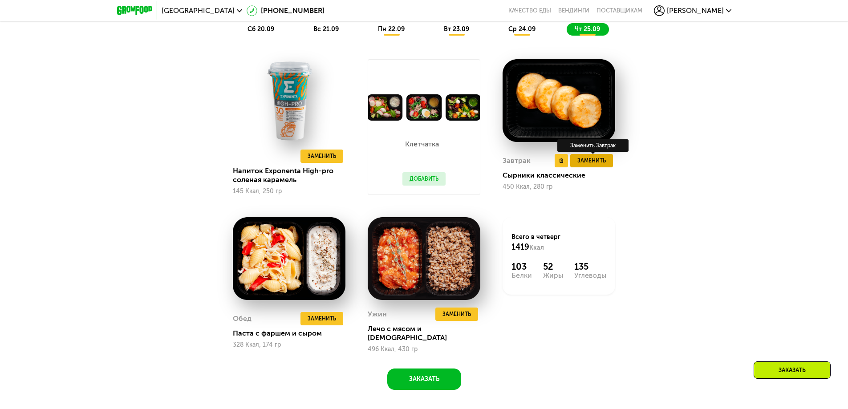
click at [577, 166] on button "Заменить" at bounding box center [591, 160] width 43 height 13
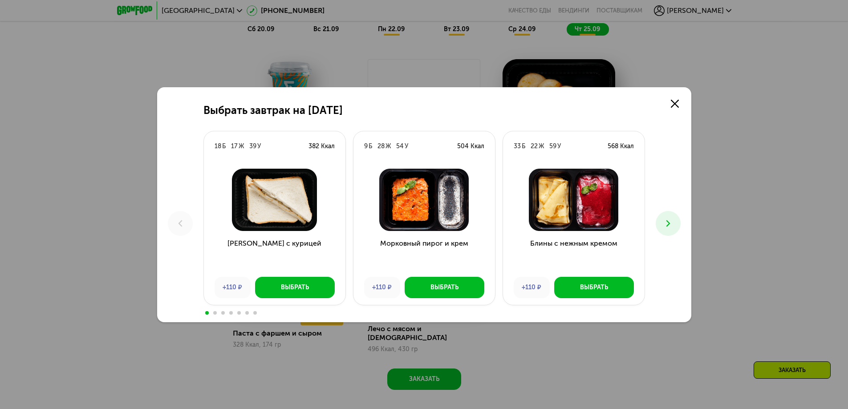
click at [676, 225] on button at bounding box center [668, 223] width 25 height 25
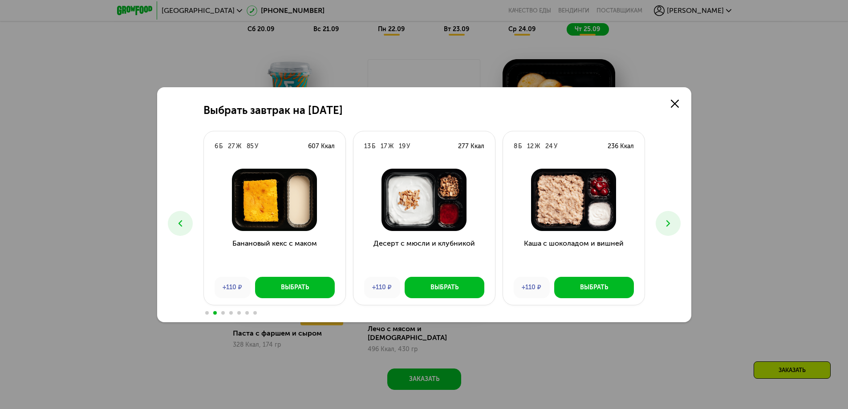
click at [676, 225] on button at bounding box center [668, 223] width 25 height 25
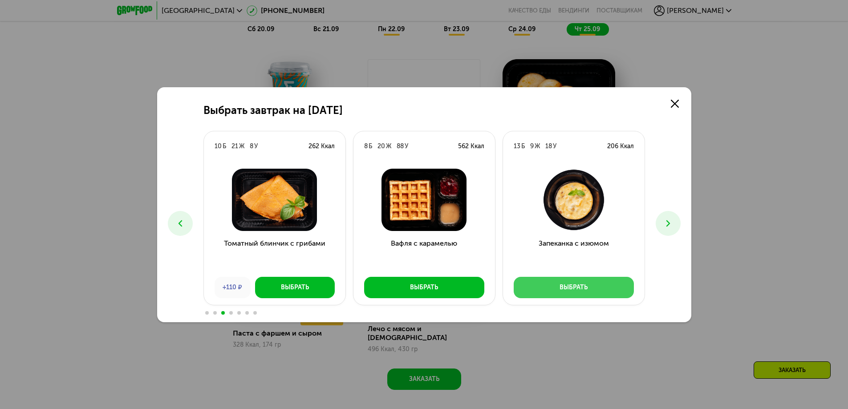
click at [539, 288] on button "Выбрать" at bounding box center [574, 287] width 120 height 21
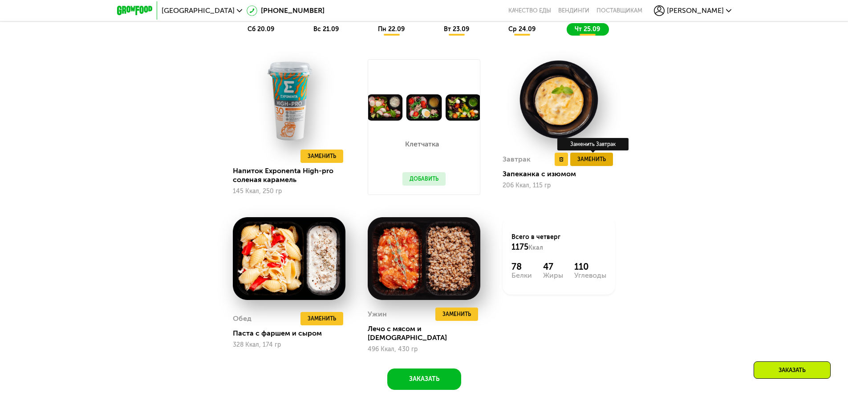
click at [603, 164] on span "Заменить" at bounding box center [592, 159] width 28 height 9
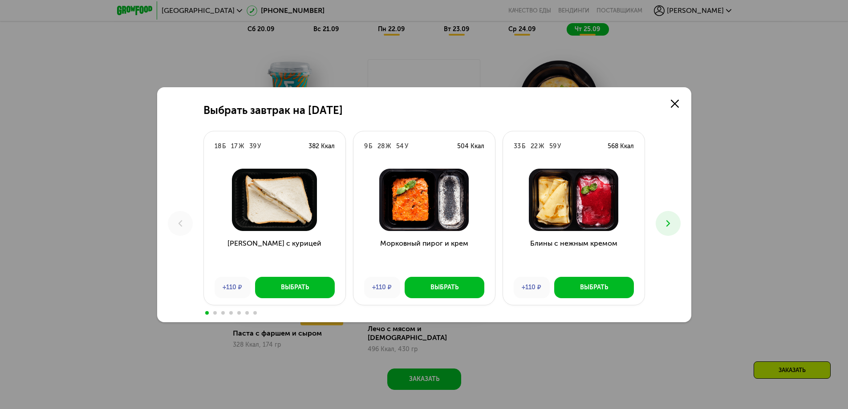
click at [669, 220] on icon at bounding box center [668, 223] width 11 height 11
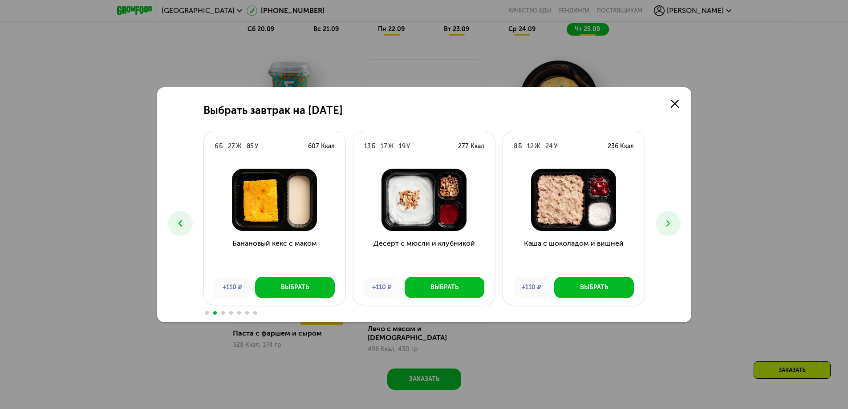
click at [677, 224] on button at bounding box center [668, 223] width 25 height 25
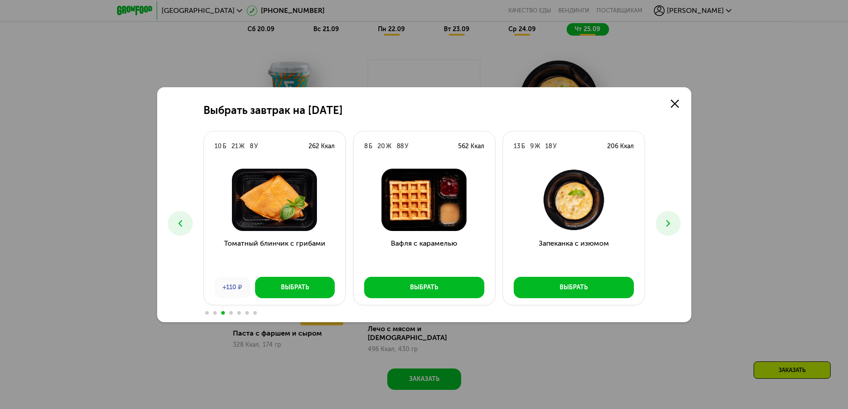
click at [668, 231] on button at bounding box center [668, 223] width 25 height 25
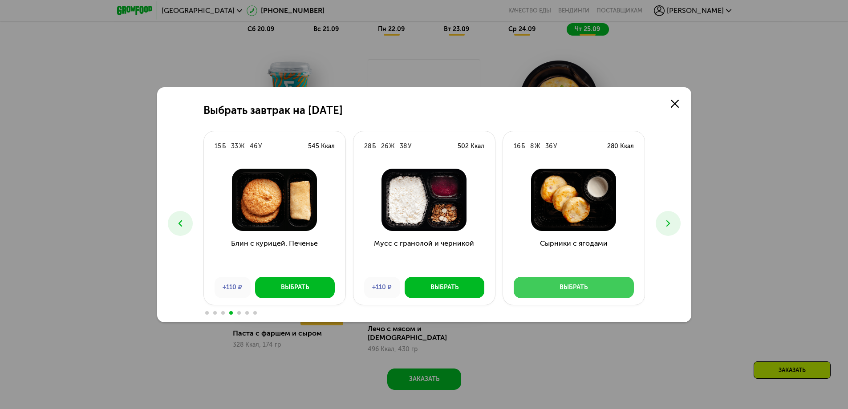
click at [601, 290] on button "Выбрать" at bounding box center [574, 287] width 120 height 21
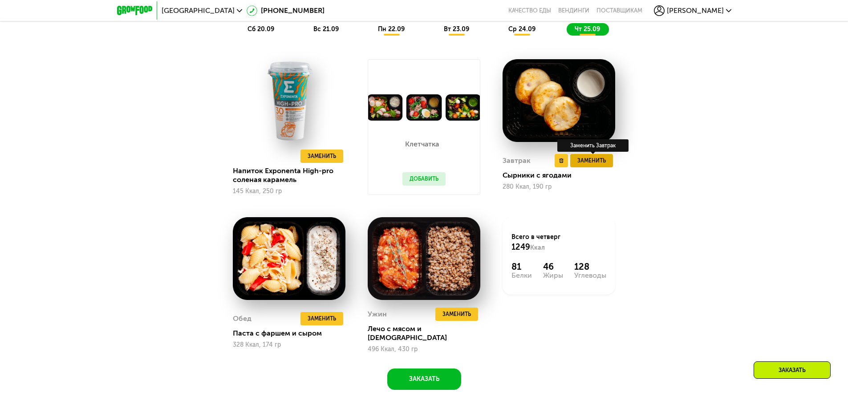
click at [603, 163] on span "Заменить" at bounding box center [592, 160] width 28 height 9
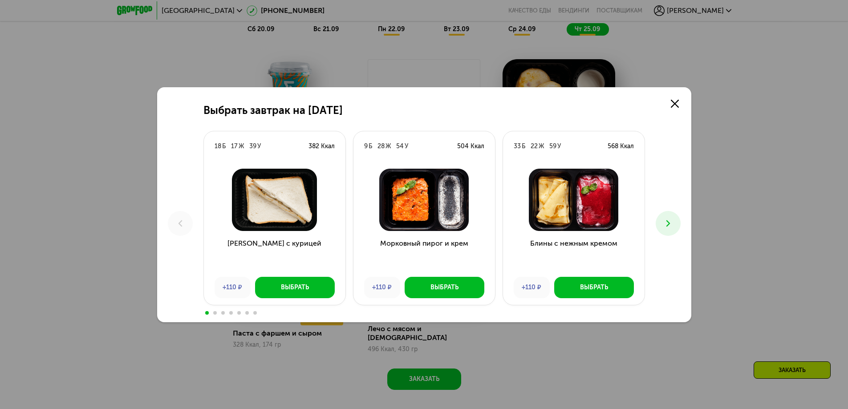
click at [676, 223] on button at bounding box center [668, 223] width 25 height 25
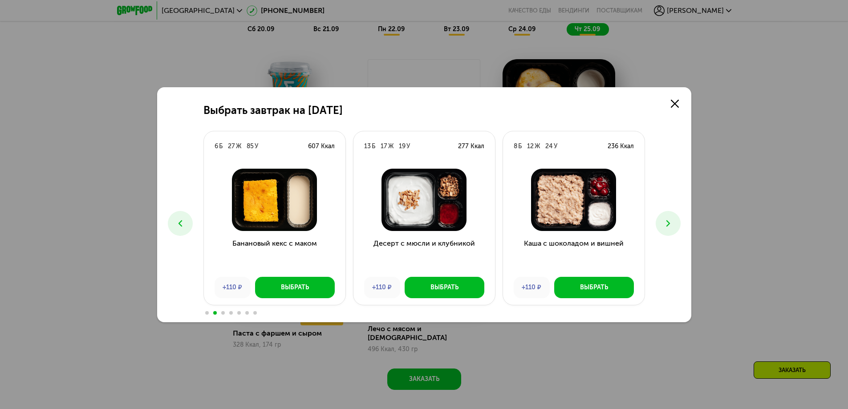
click at [675, 223] on button at bounding box center [668, 223] width 25 height 25
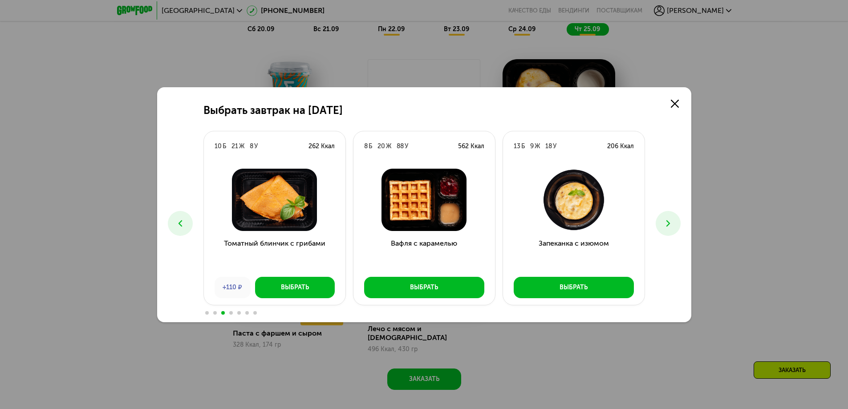
click at [673, 221] on icon at bounding box center [668, 223] width 11 height 11
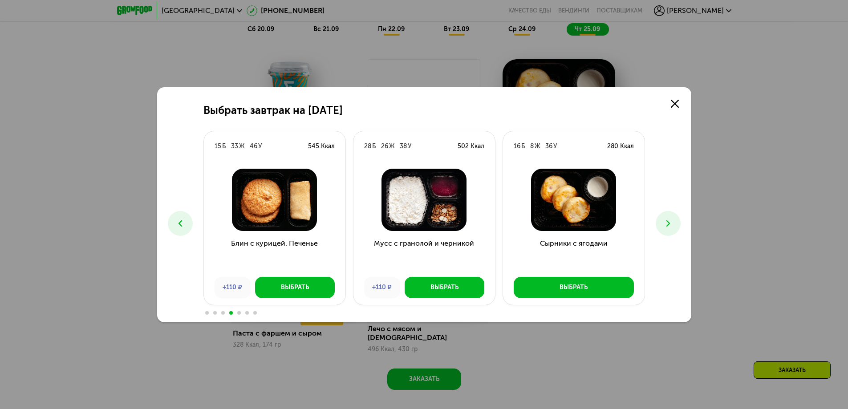
click at [669, 224] on use at bounding box center [668, 223] width 4 height 6
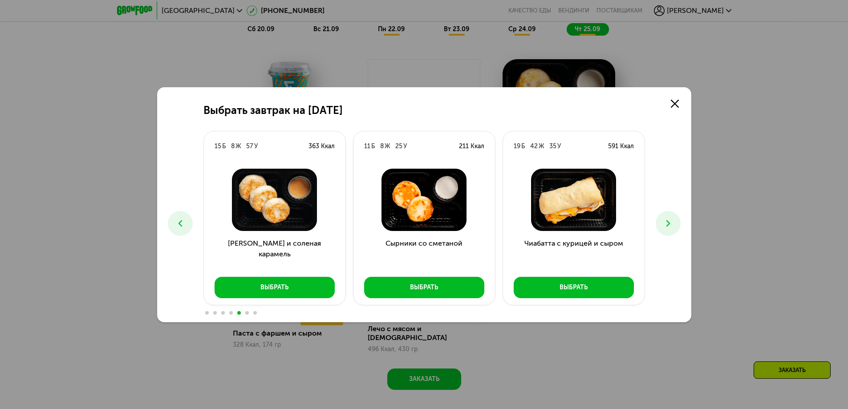
click at [668, 224] on icon at bounding box center [668, 223] width 11 height 11
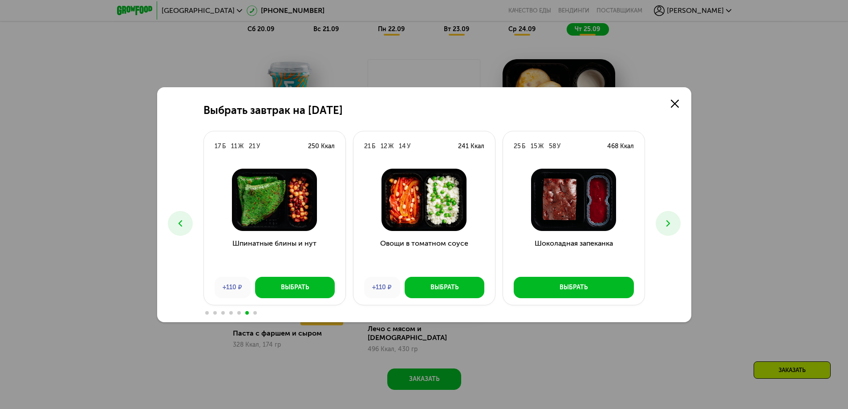
click at [668, 224] on icon at bounding box center [668, 223] width 11 height 11
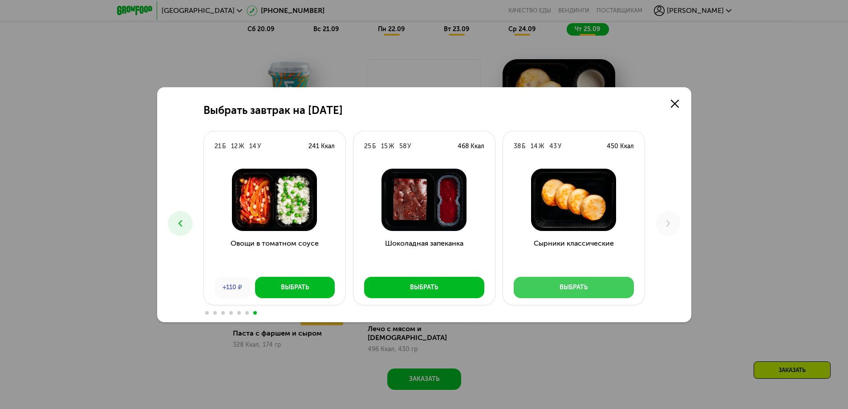
click at [578, 285] on div "Выбрать" at bounding box center [574, 287] width 28 height 9
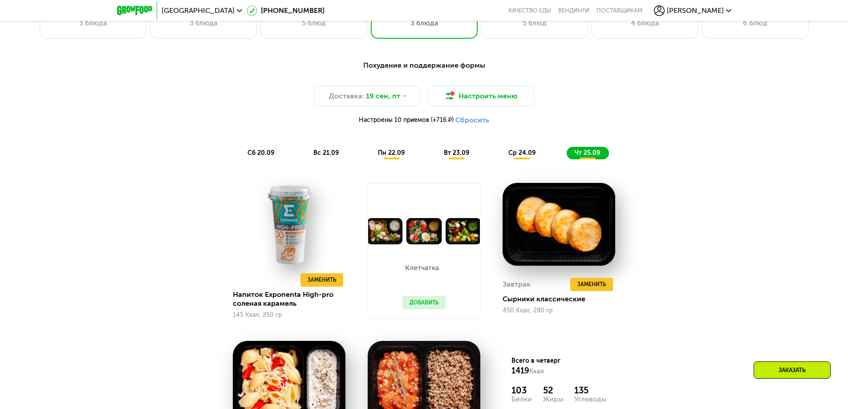
scroll to position [753, 0]
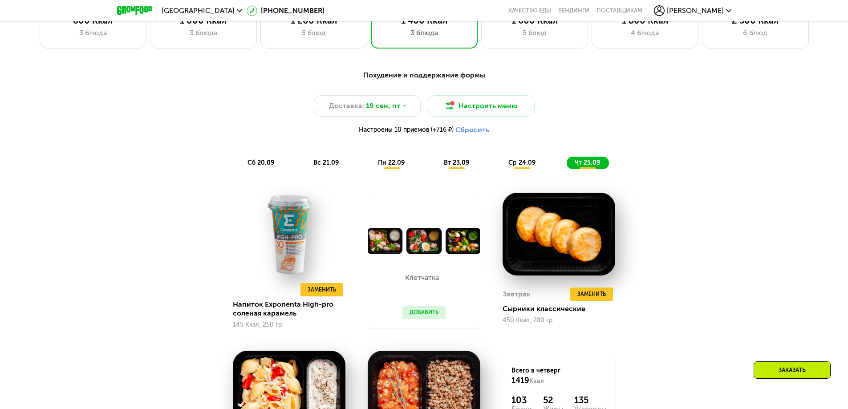
click at [324, 167] on span "вс 21.09" at bounding box center [325, 163] width 25 height 8
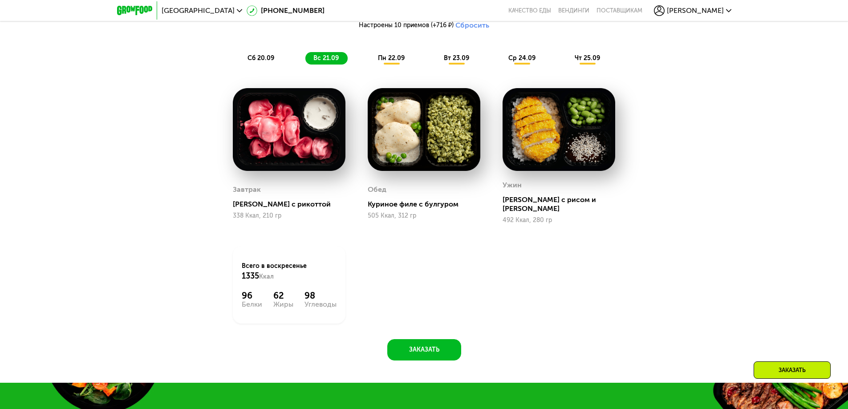
scroll to position [842, 0]
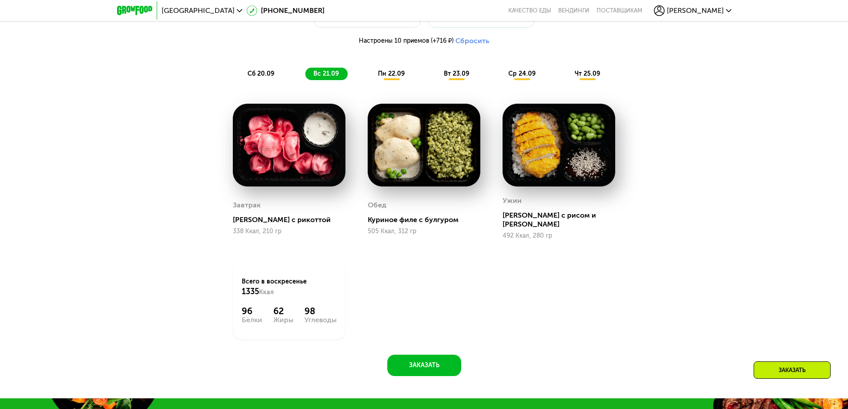
click at [266, 77] on span "сб 20.09" at bounding box center [261, 74] width 27 height 8
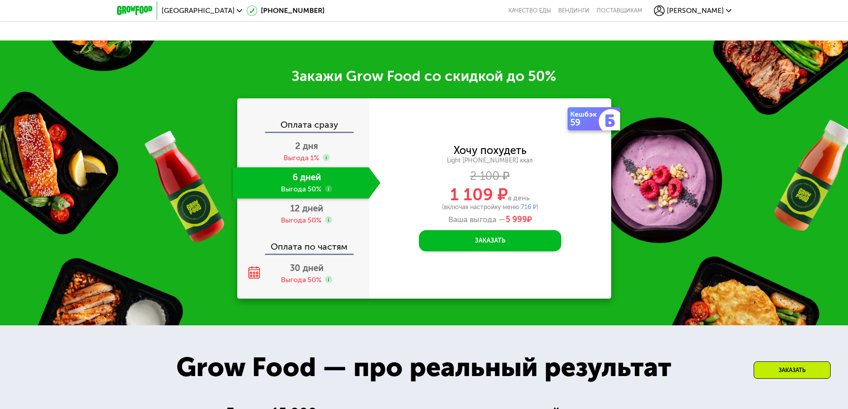
scroll to position [1243, 0]
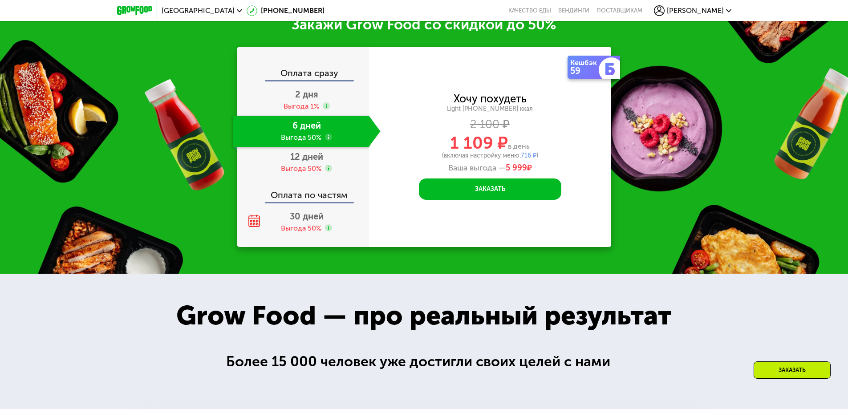
drag, startPoint x: 112, startPoint y: 8, endPoint x: 149, endPoint y: 3, distance: 37.4
click at [156, 9] on div "Санкт-Петербург 8 (800) 555-21-78 Качество еды Вендинги поставщикам Мария" at bounding box center [424, 10] width 848 height 21
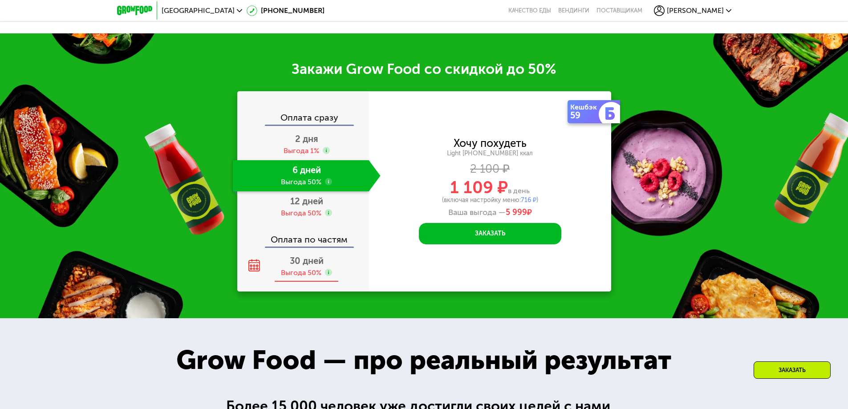
click at [292, 271] on div "Выгода 50%" at bounding box center [301, 273] width 41 height 10
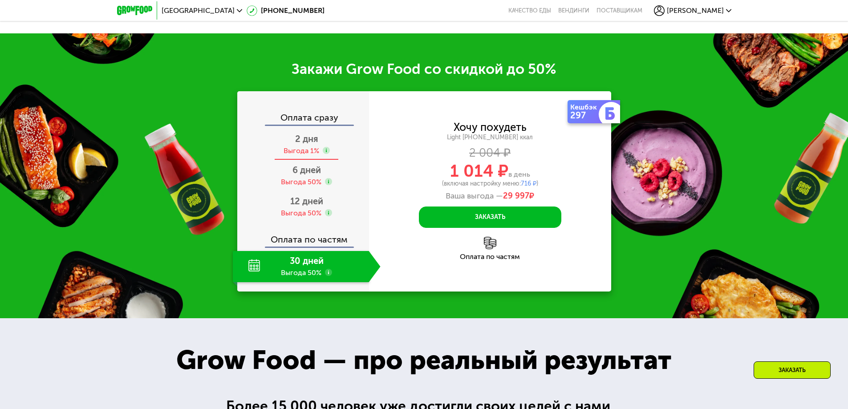
click at [297, 150] on div "Выгода 1%" at bounding box center [302, 151] width 36 height 10
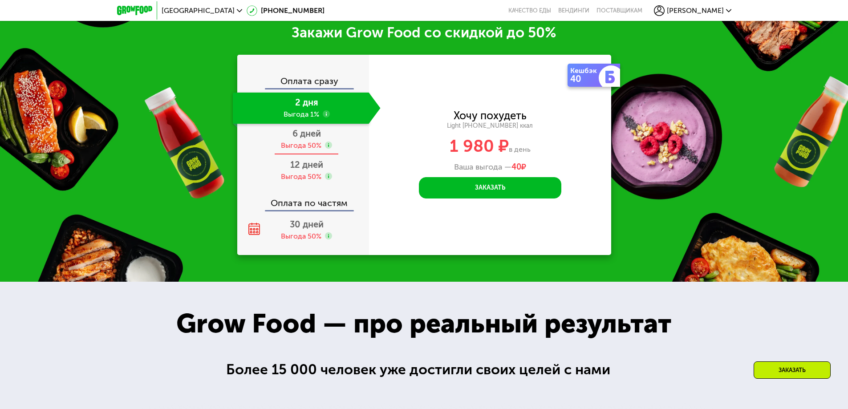
scroll to position [1176, 0]
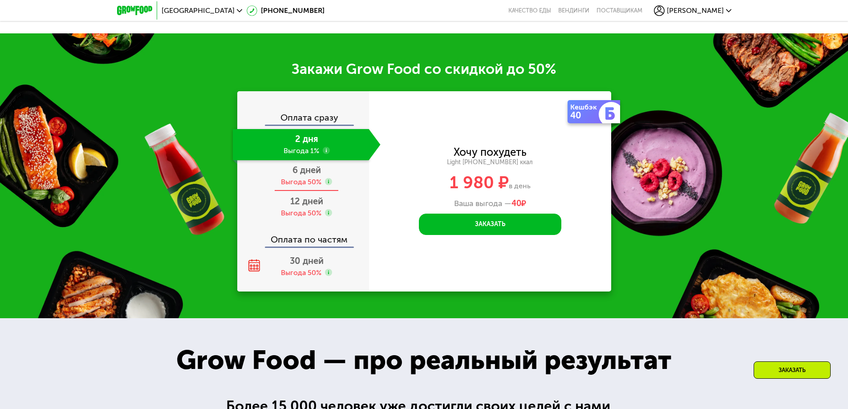
click at [305, 181] on div "Выгода 50%" at bounding box center [301, 182] width 41 height 10
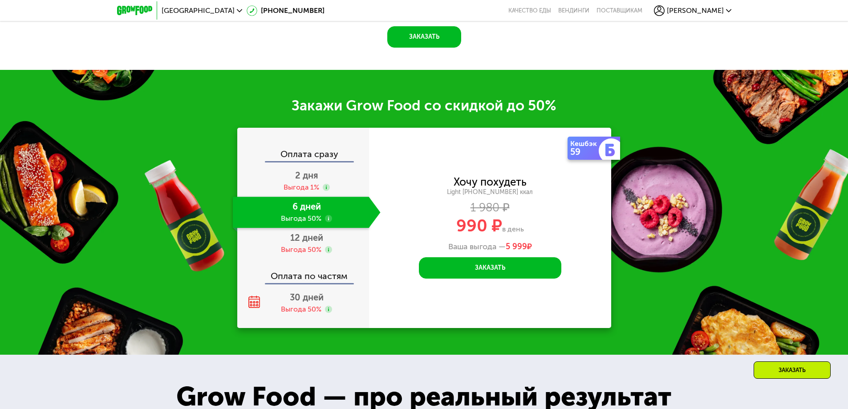
scroll to position [1198, 0]
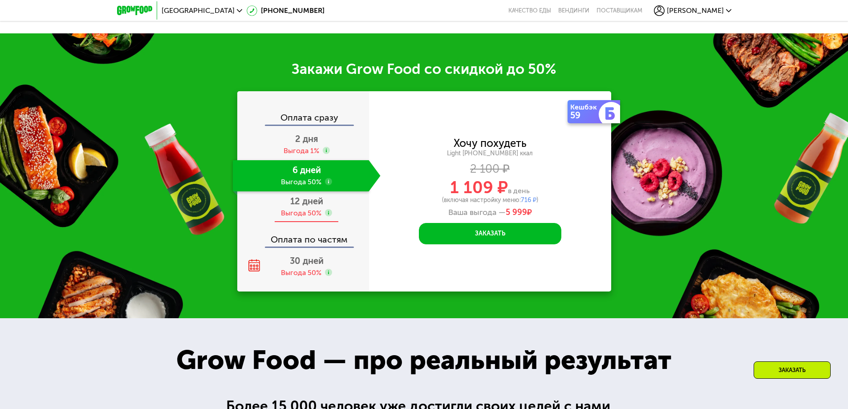
click at [302, 213] on div "Выгода 50%" at bounding box center [301, 213] width 41 height 10
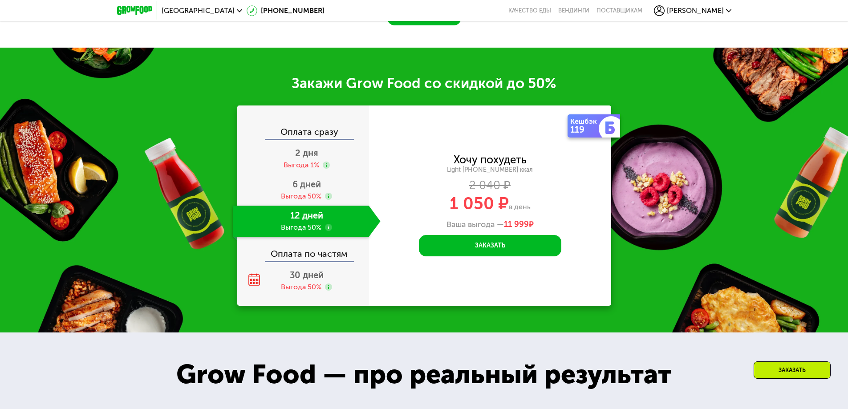
scroll to position [1213, 0]
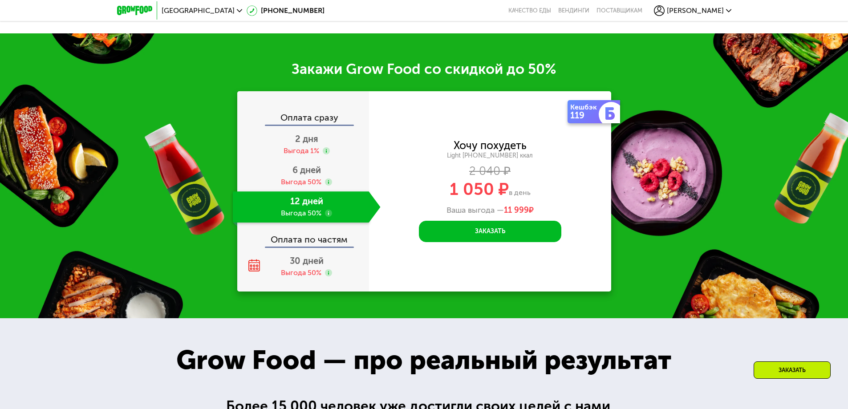
click at [303, 199] on div "12 дней Выгода 50%" at bounding box center [301, 206] width 136 height 31
click at [304, 190] on div "6 дней Выгода 50%" at bounding box center [307, 175] width 148 height 31
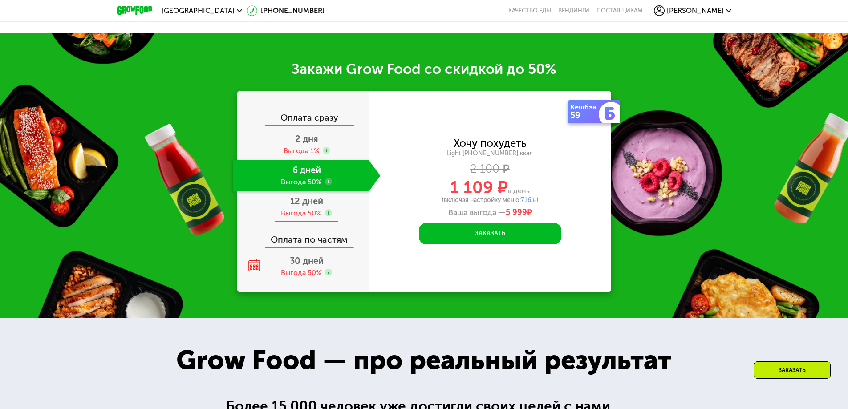
click at [302, 207] on span "12 дней" at bounding box center [306, 201] width 33 height 11
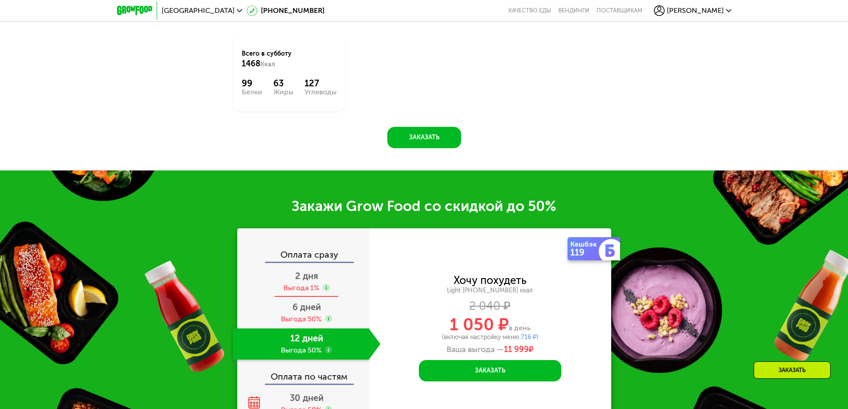
scroll to position [1113, 0]
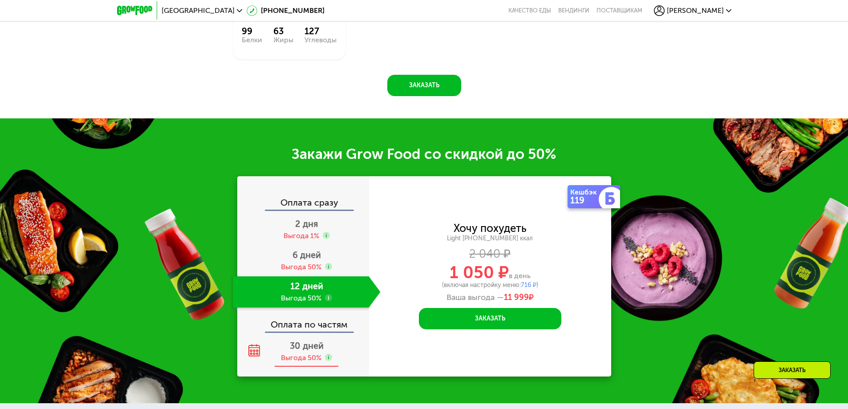
click at [303, 358] on div "Выгода 50%" at bounding box center [301, 358] width 41 height 10
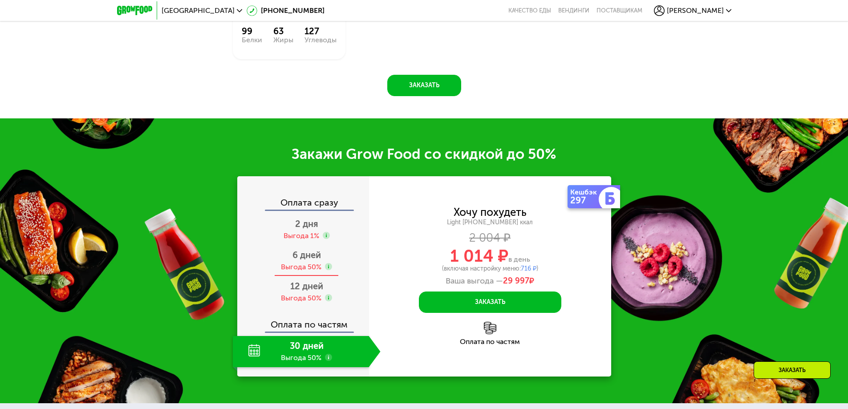
click at [313, 261] on span "6 дней" at bounding box center [307, 255] width 28 height 11
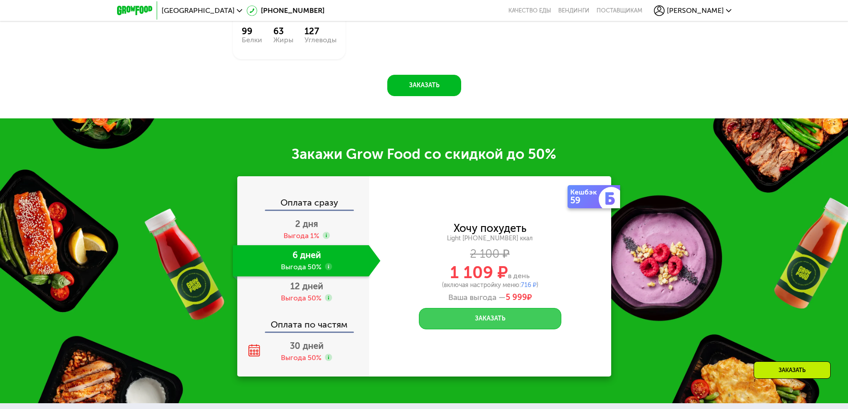
click at [476, 314] on button "Заказать" at bounding box center [490, 318] width 142 height 21
